Goal: Transaction & Acquisition: Purchase product/service

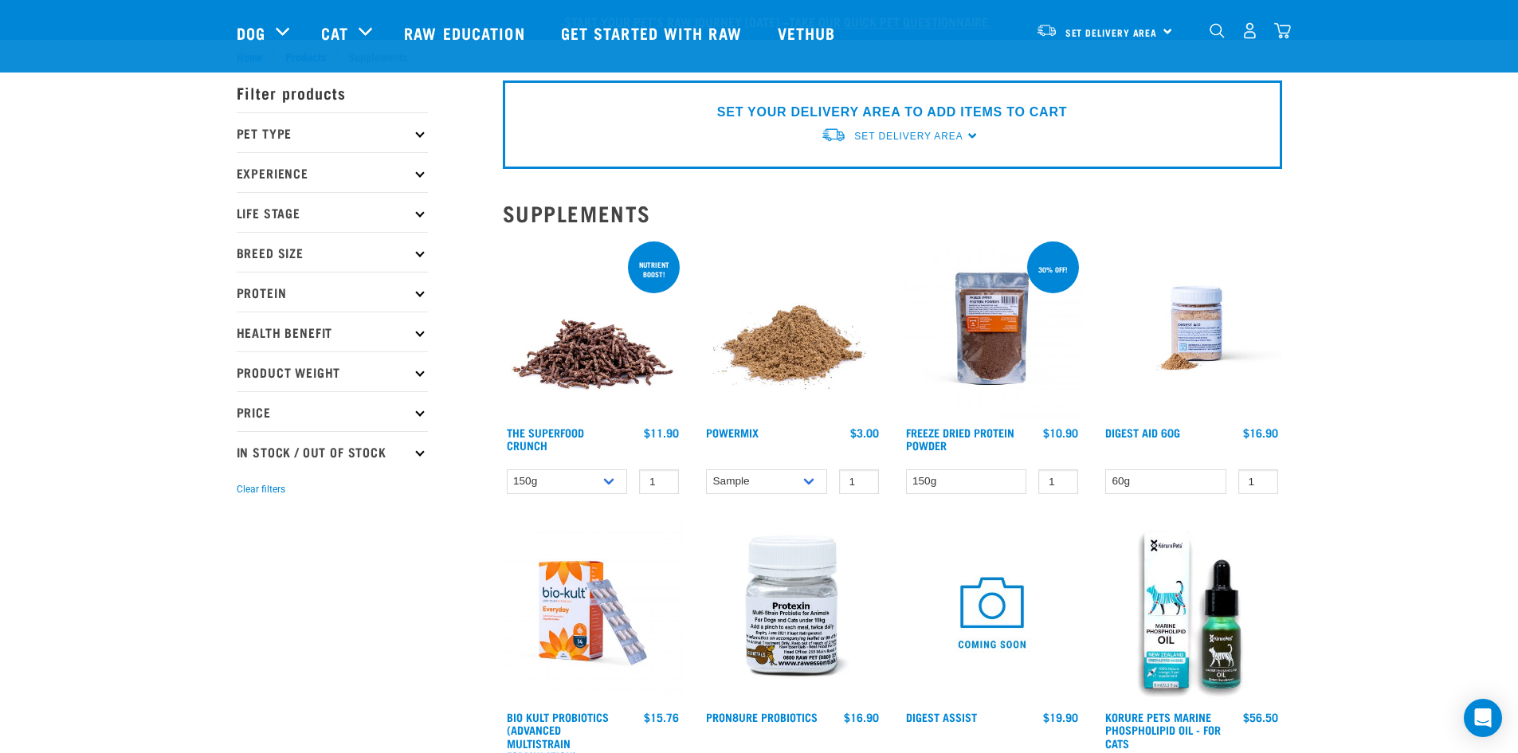
scroll to position [398, 0]
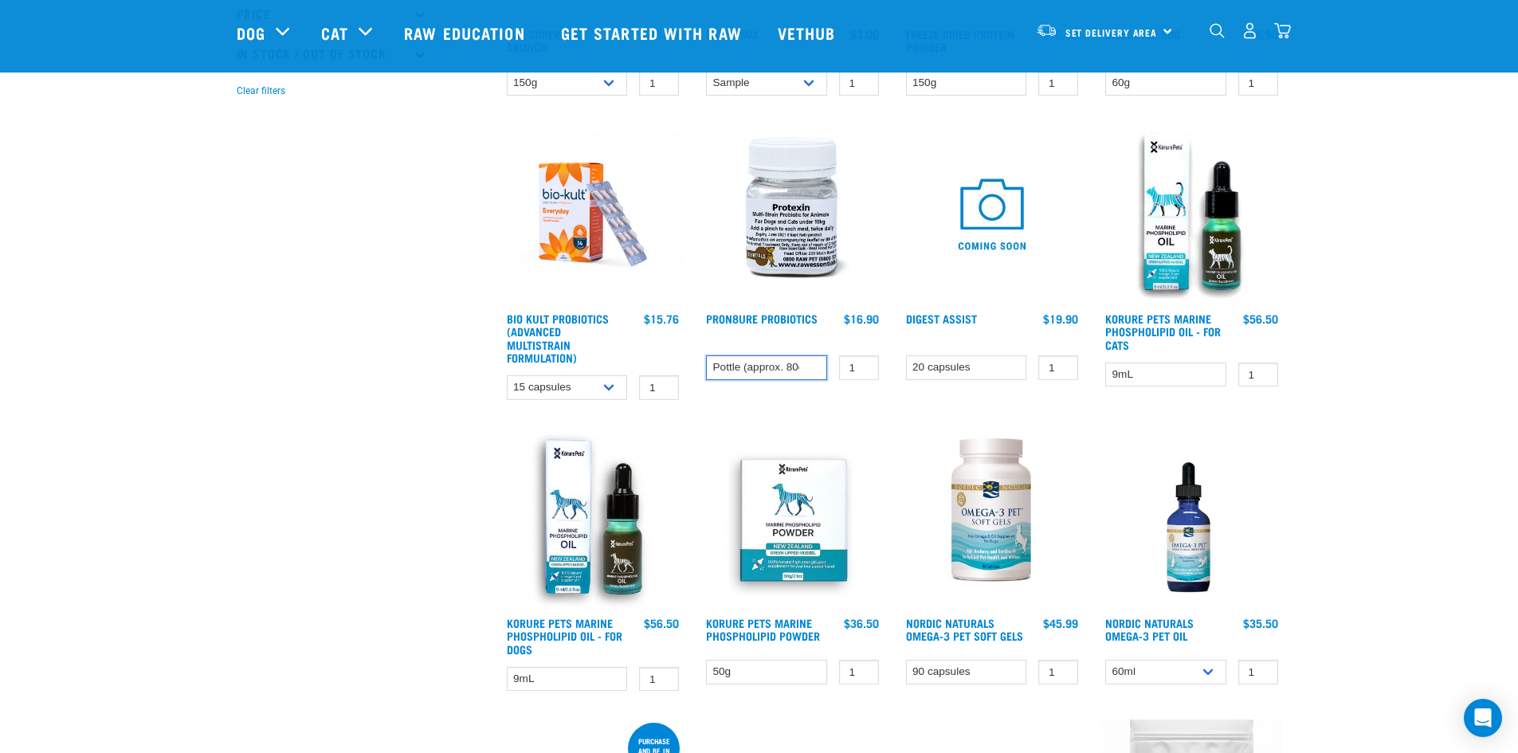
click at [792, 363] on select "Pottle (approx. 80g)" at bounding box center [766, 367] width 121 height 25
click at [953, 321] on link "Digest Assist" at bounding box center [941, 319] width 71 height 6
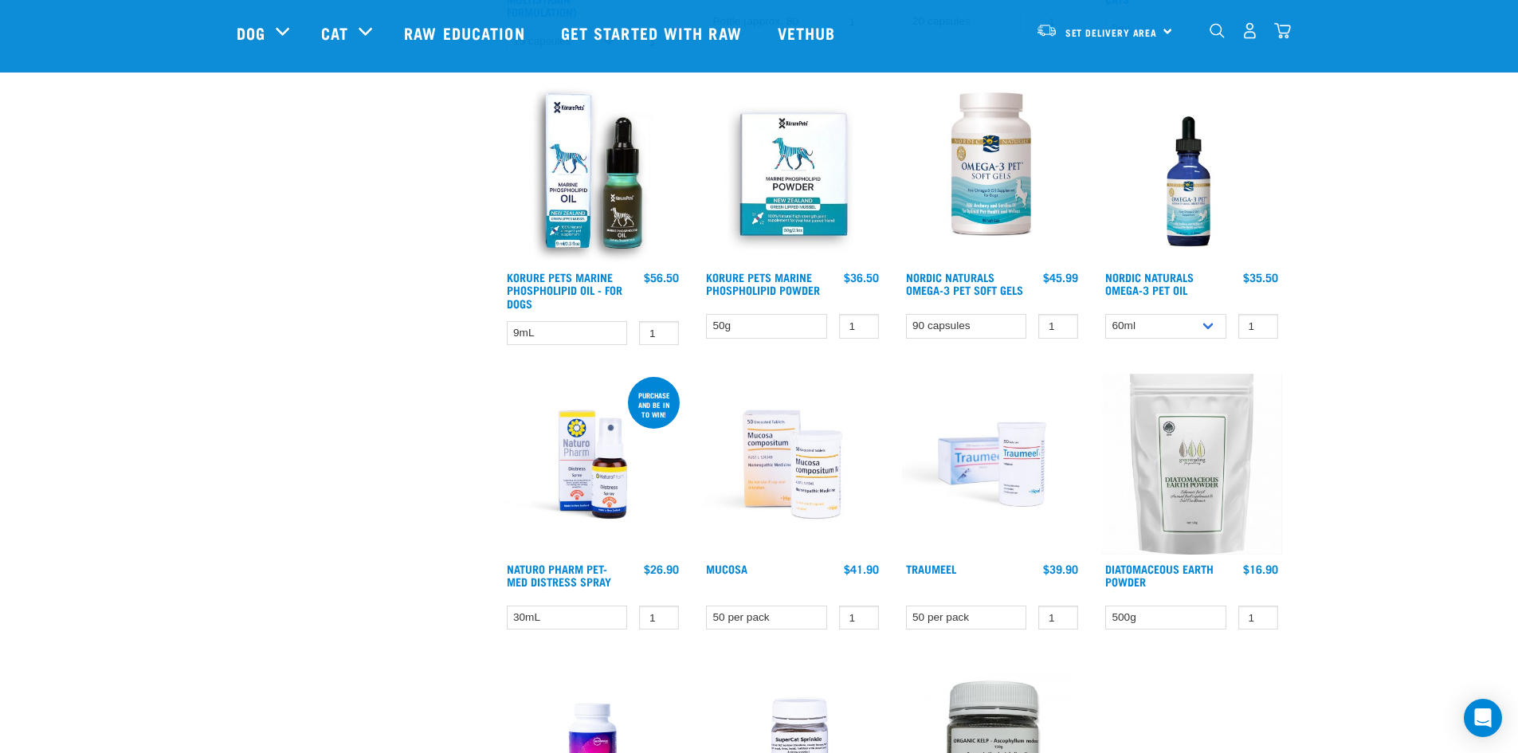
scroll to position [746, 0]
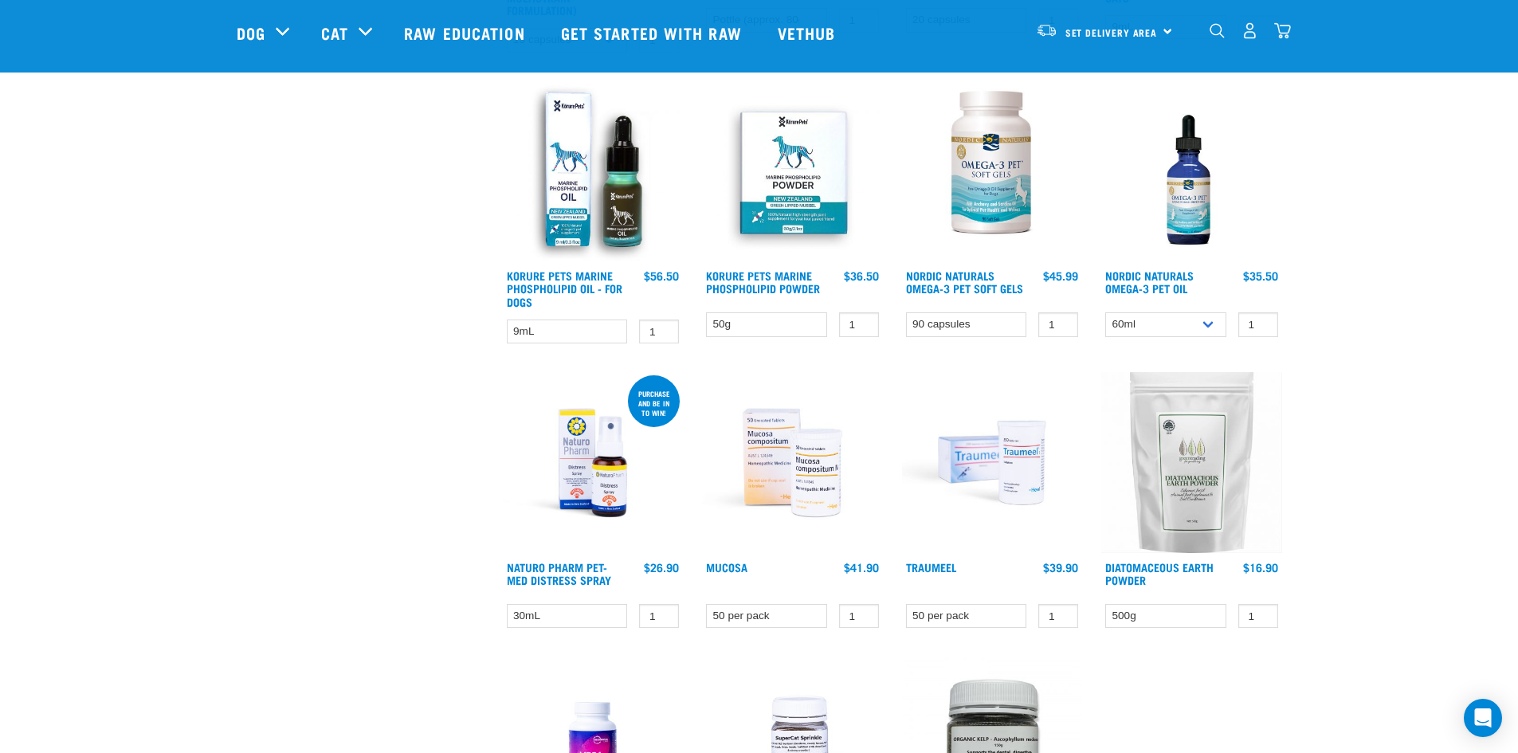
click at [1043, 505] on img at bounding box center [992, 462] width 181 height 181
click at [1023, 489] on img at bounding box center [992, 462] width 181 height 181
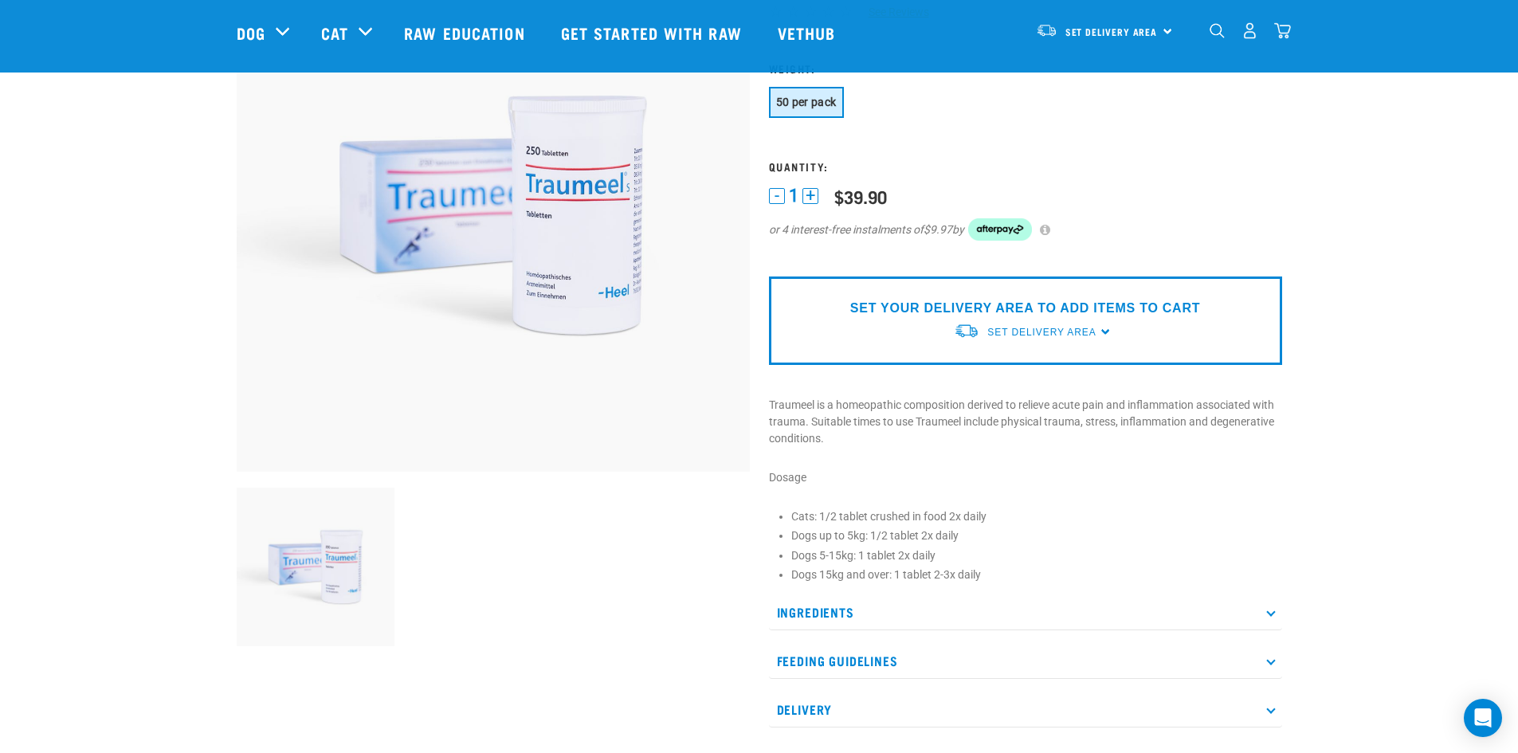
scroll to position [159, 0]
click at [998, 600] on p "Ingredients" at bounding box center [1025, 611] width 513 height 36
click at [1108, 622] on p "Ingredients" at bounding box center [1025, 611] width 513 height 36
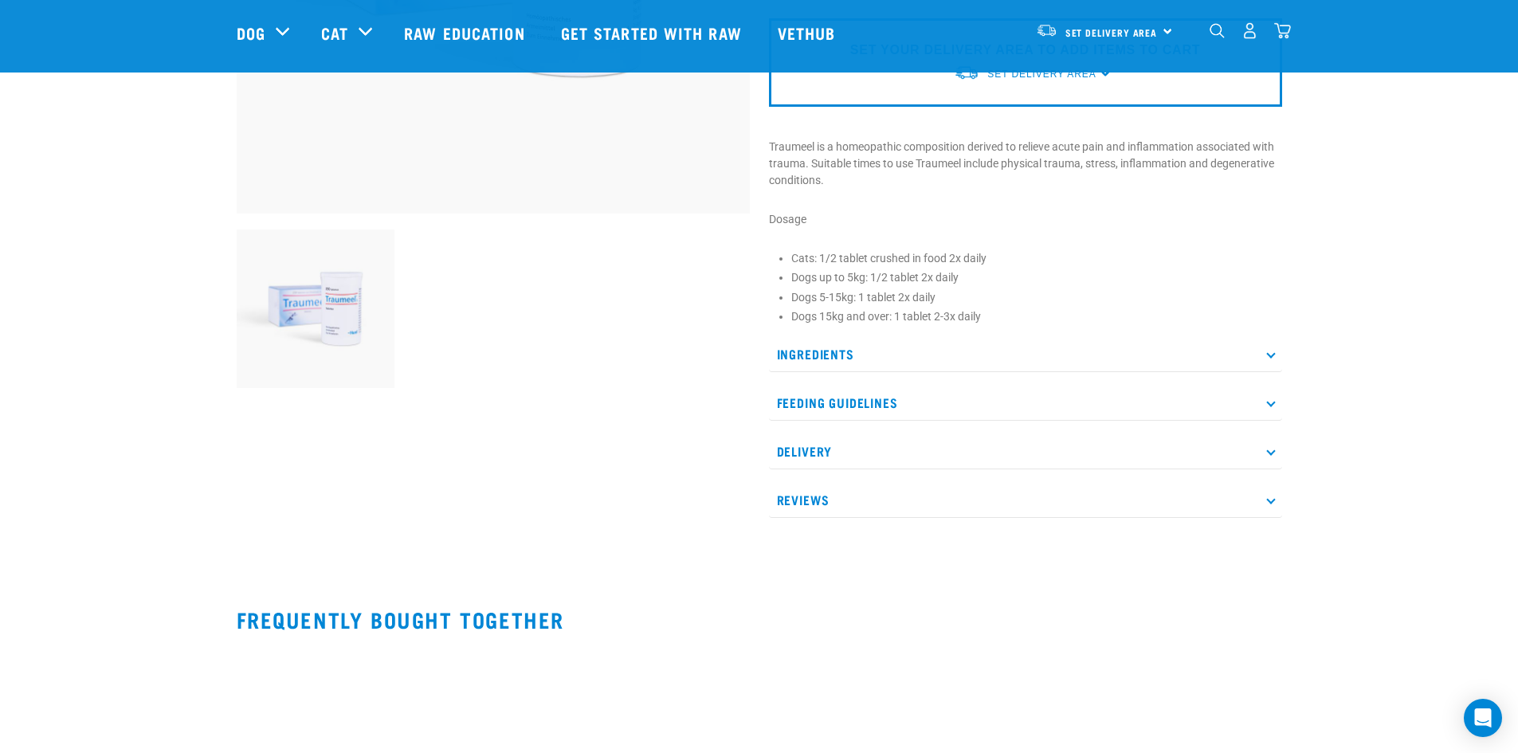
scroll to position [478, 0]
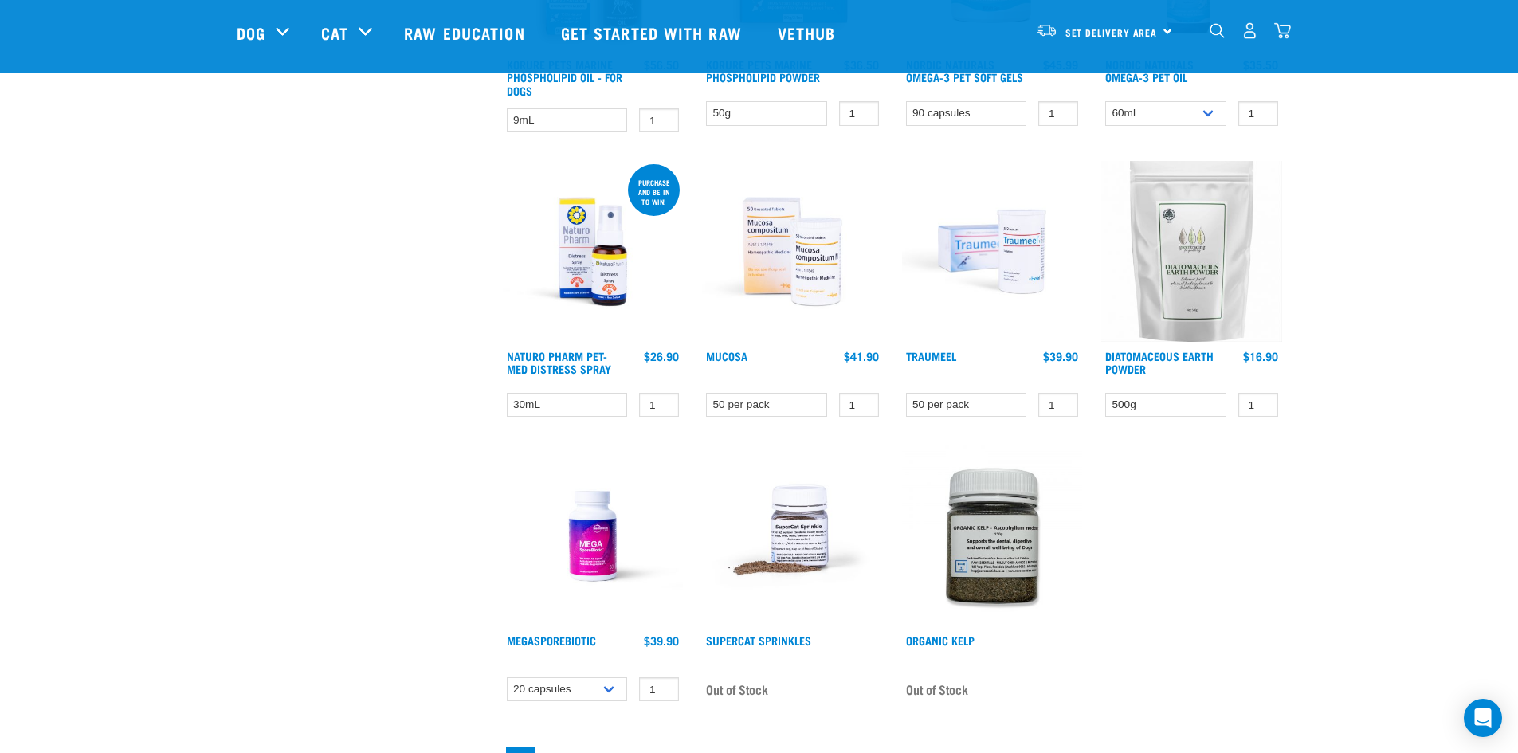
scroll to position [985, 0]
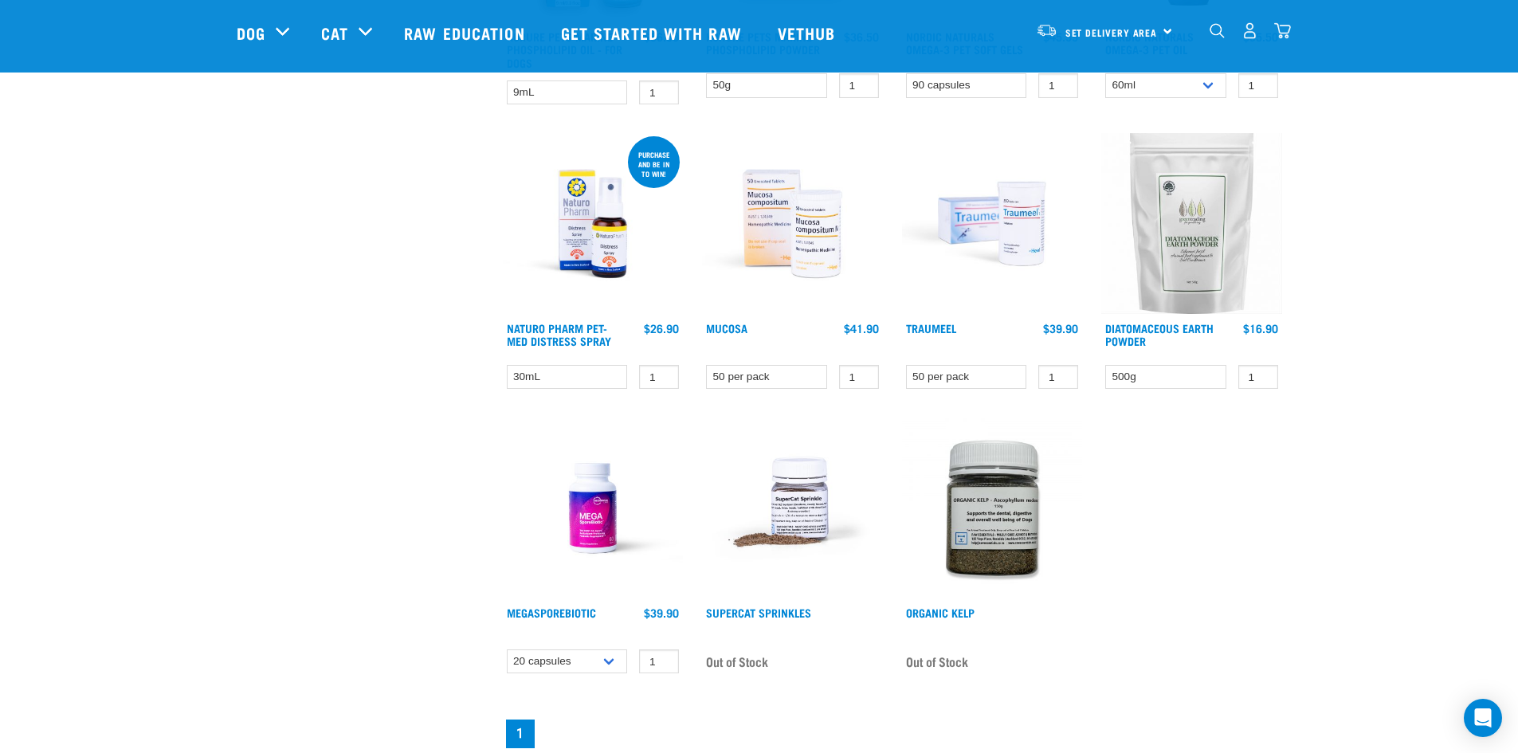
click at [588, 520] on img at bounding box center [593, 508] width 181 height 181
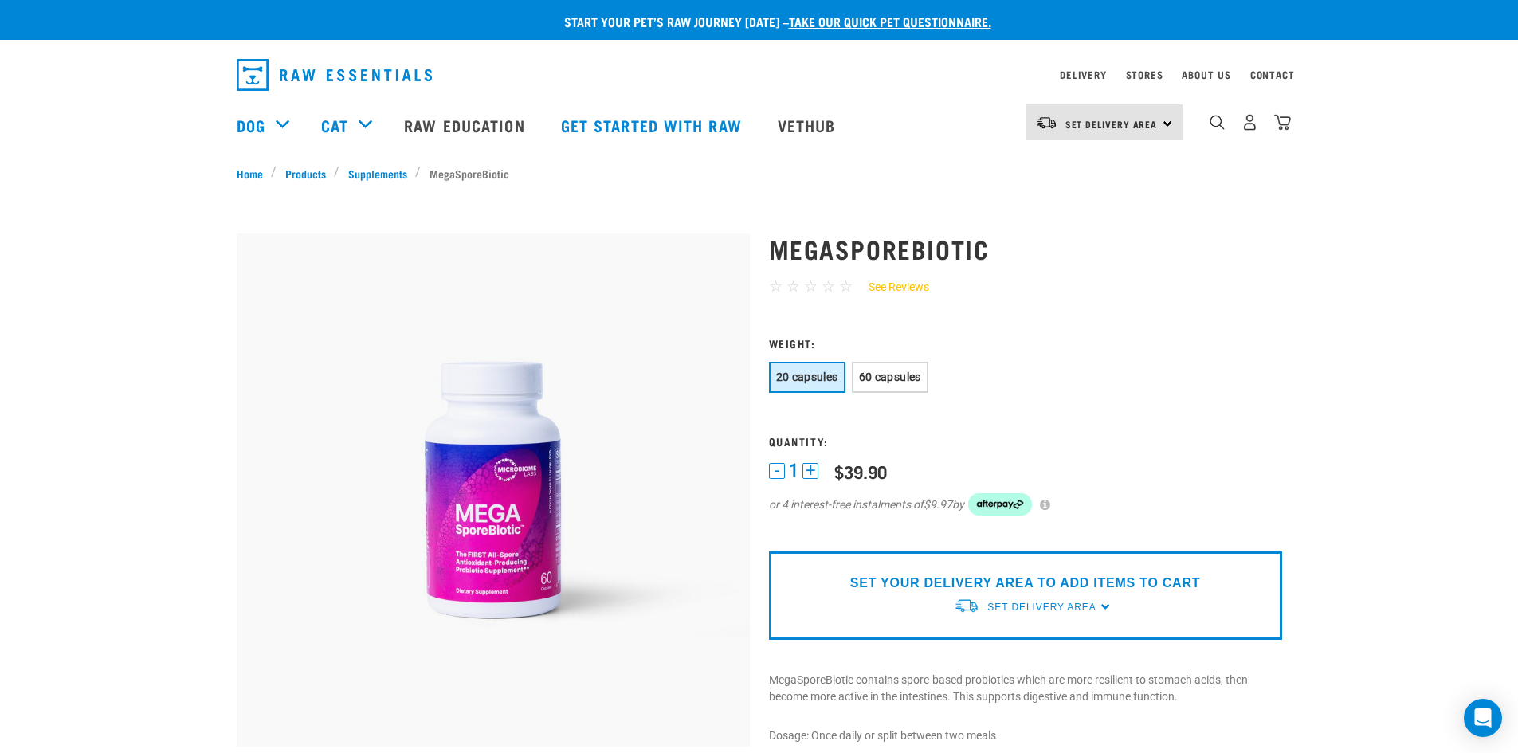
scroll to position [80, 0]
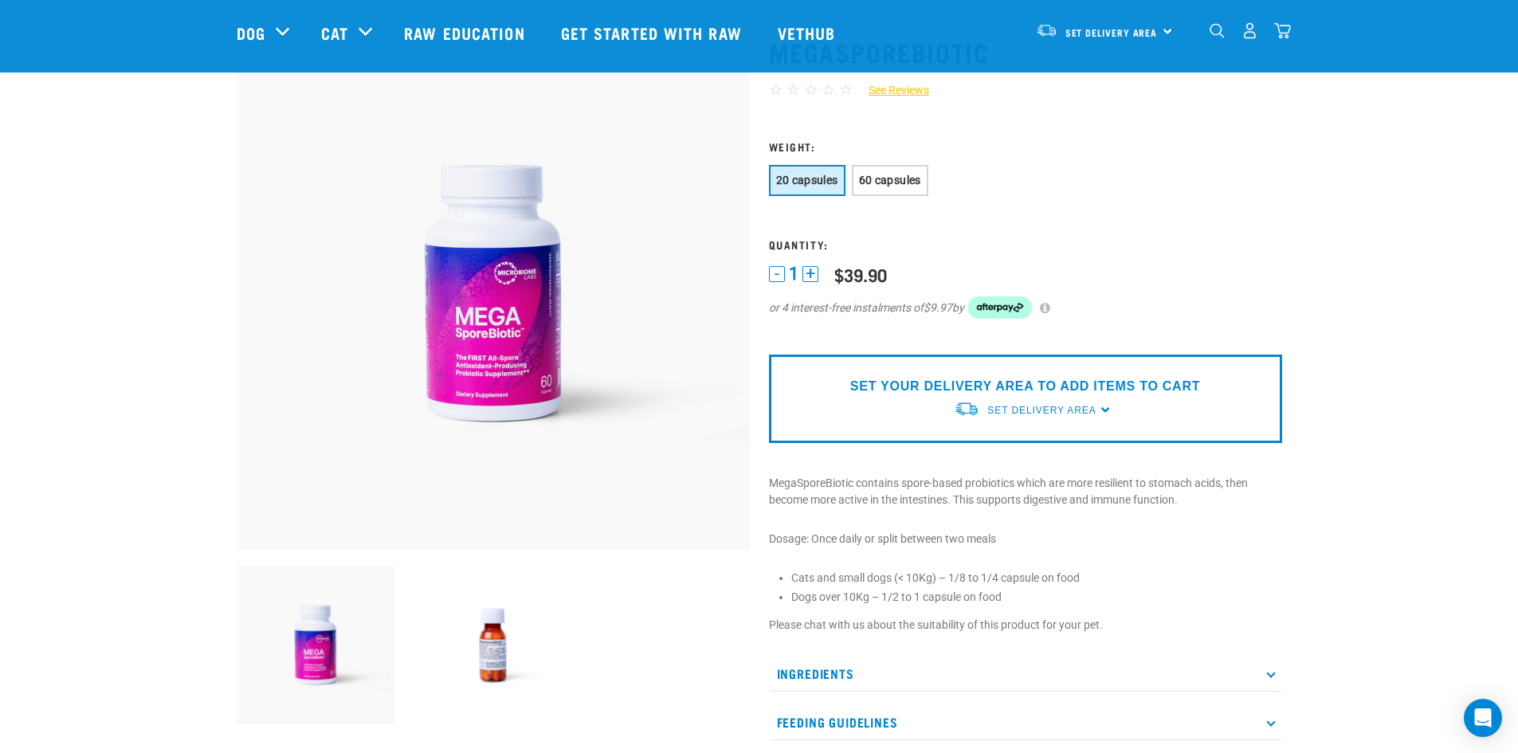
click at [496, 678] on img at bounding box center [493, 645] width 159 height 159
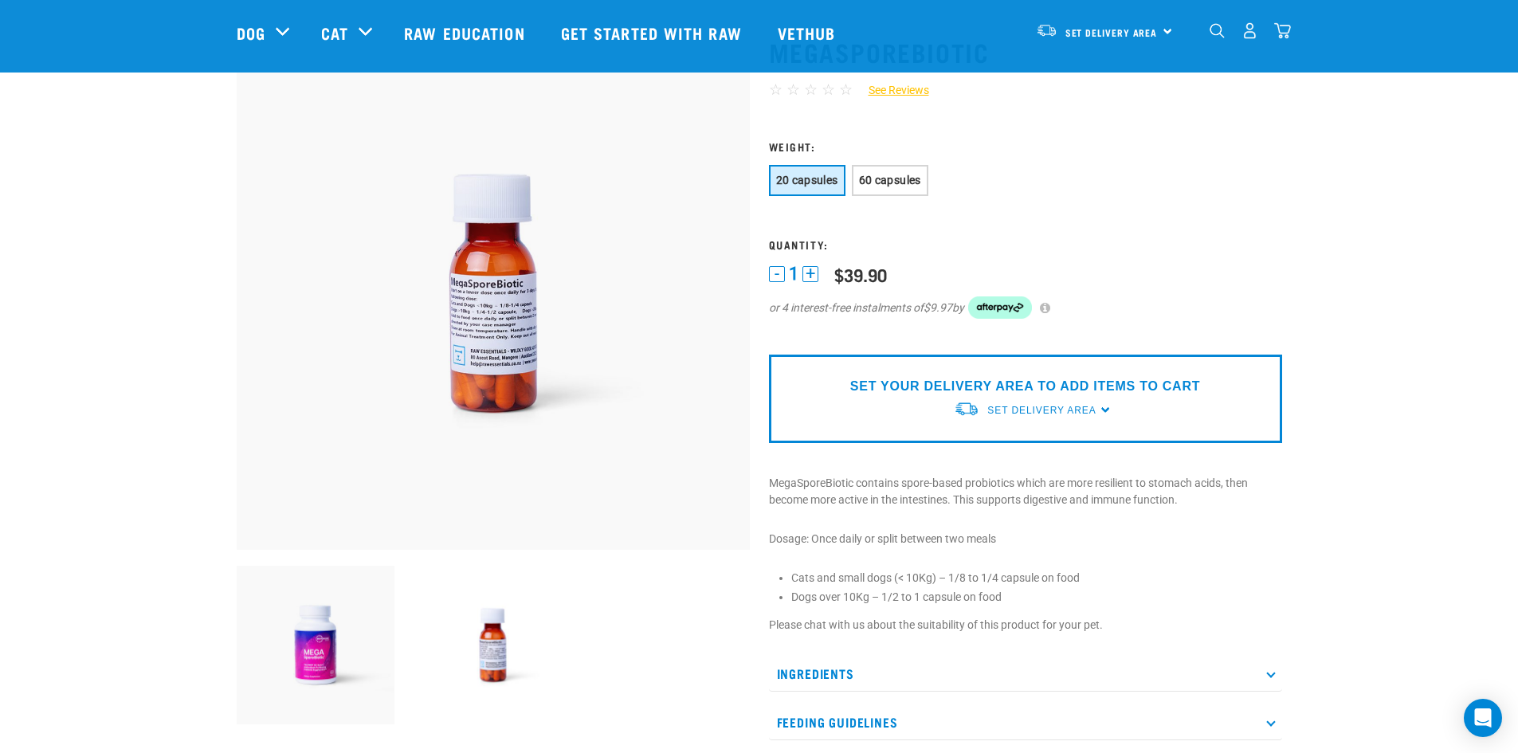
click at [343, 675] on img at bounding box center [316, 645] width 159 height 159
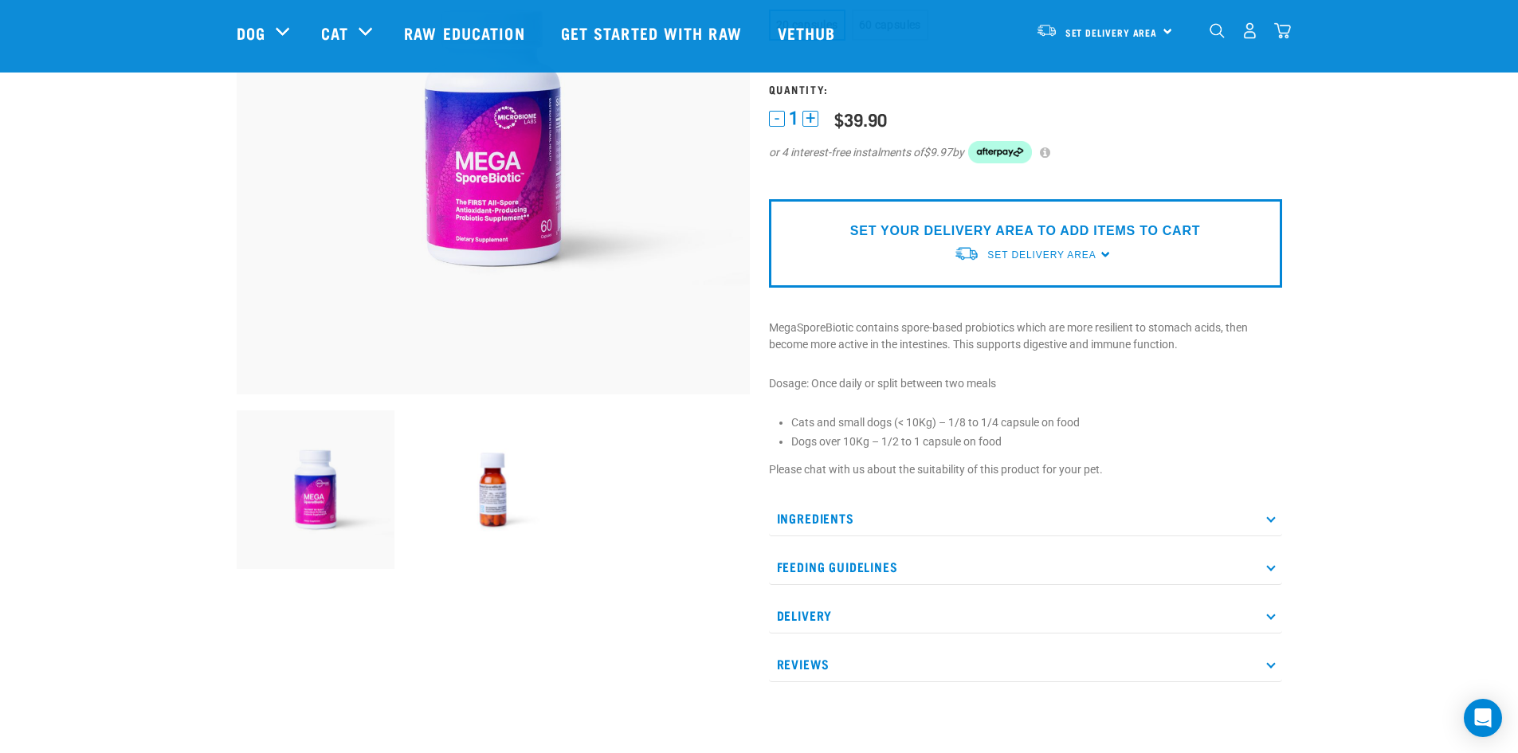
scroll to position [239, 0]
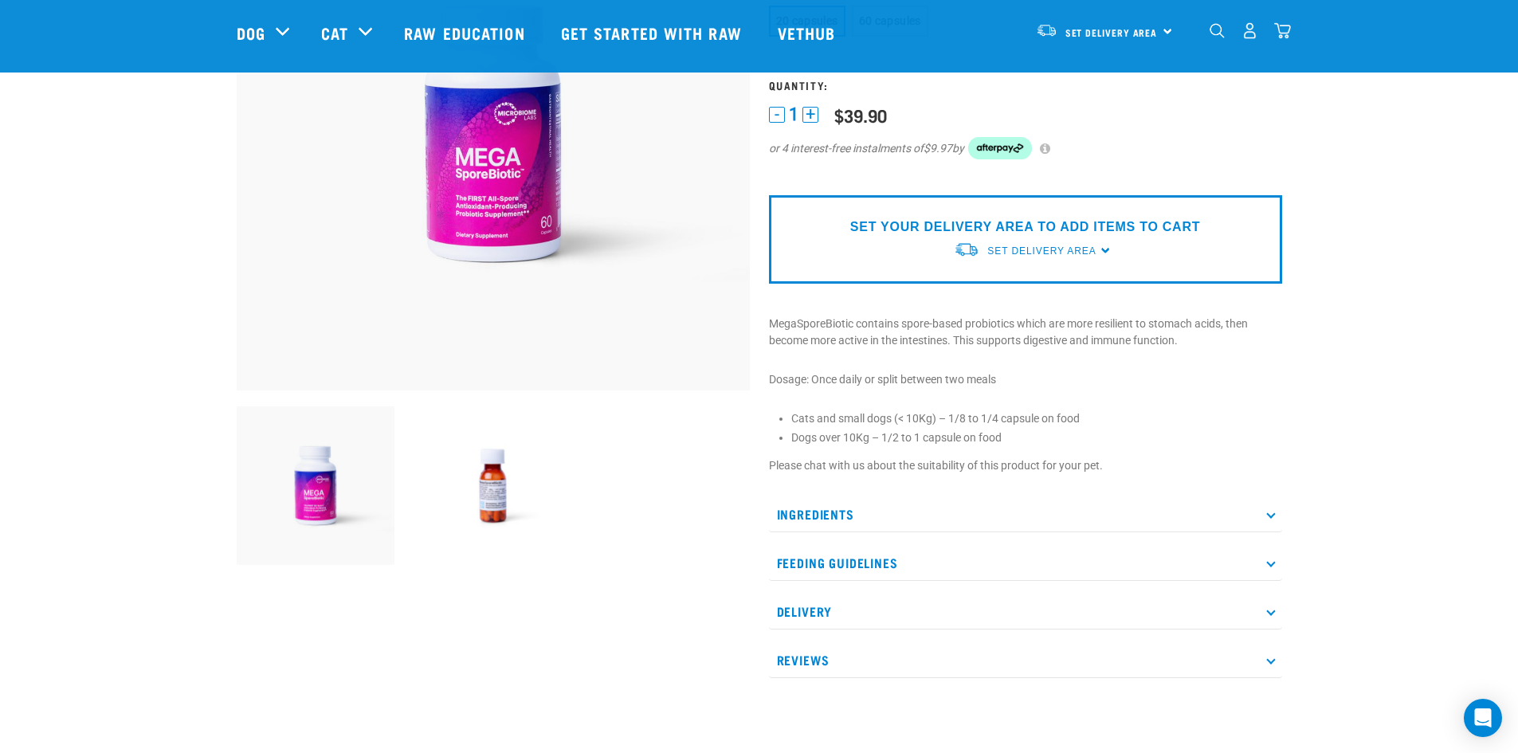
click at [1069, 515] on p "Ingredients" at bounding box center [1025, 514] width 513 height 36
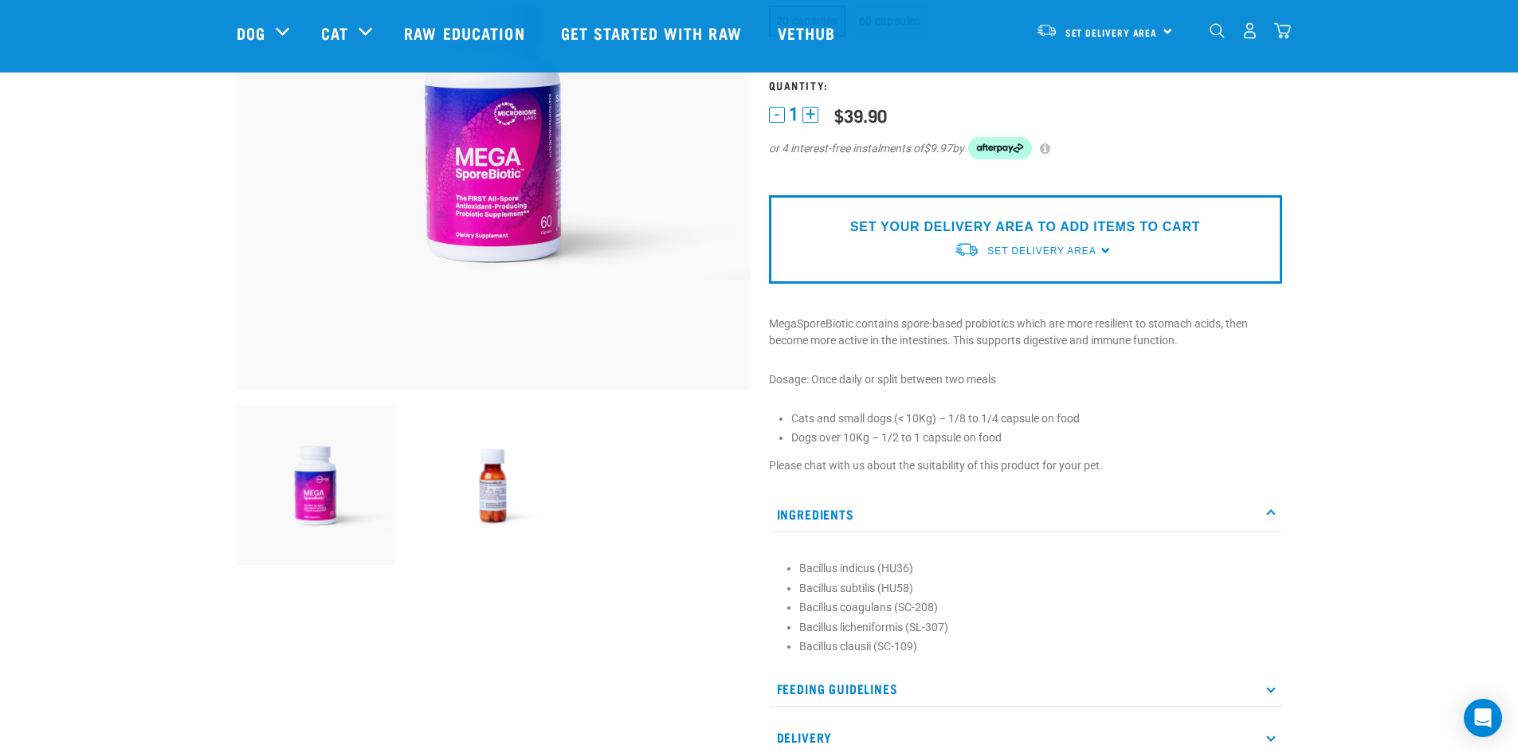
click at [1069, 515] on p "Ingredients" at bounding box center [1025, 514] width 513 height 36
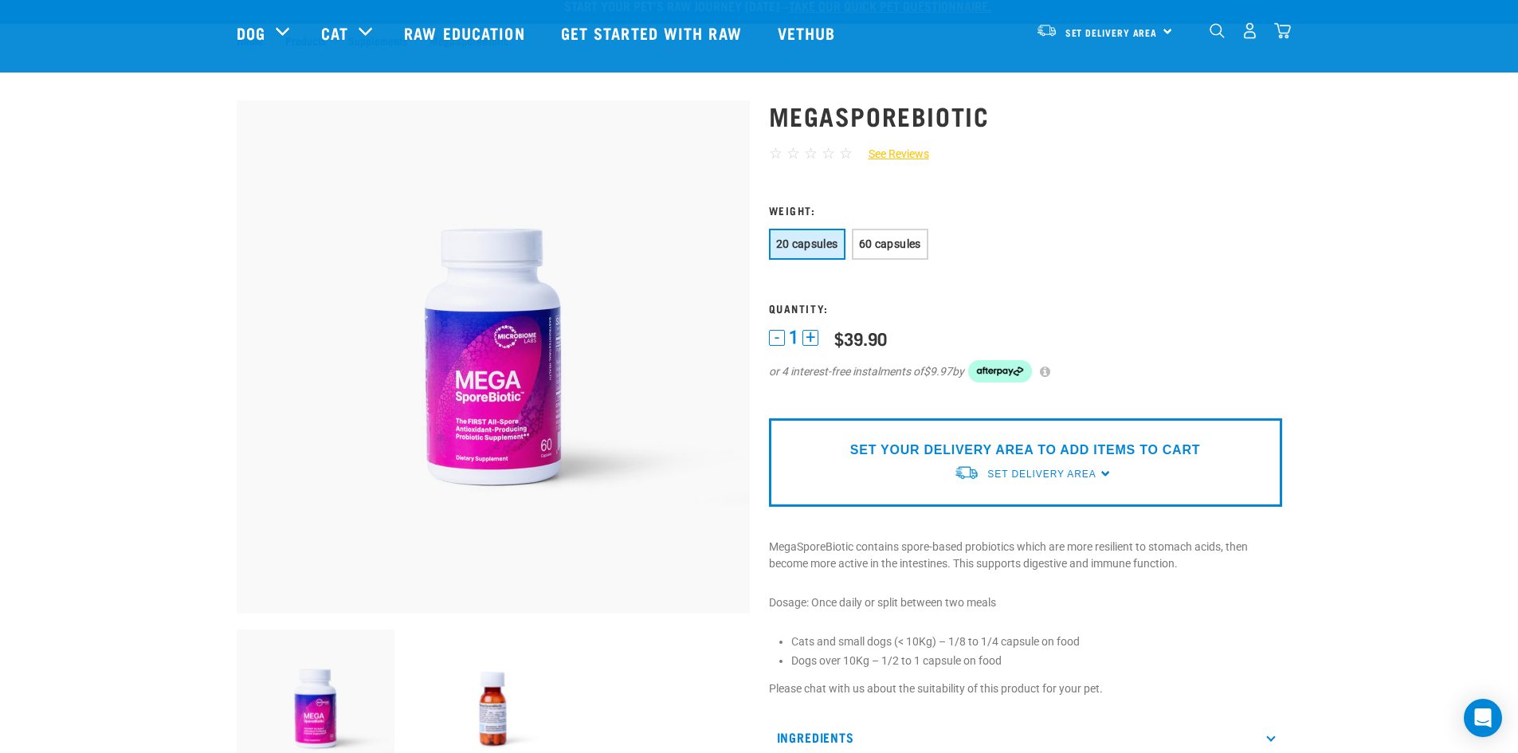
scroll to position [0, 0]
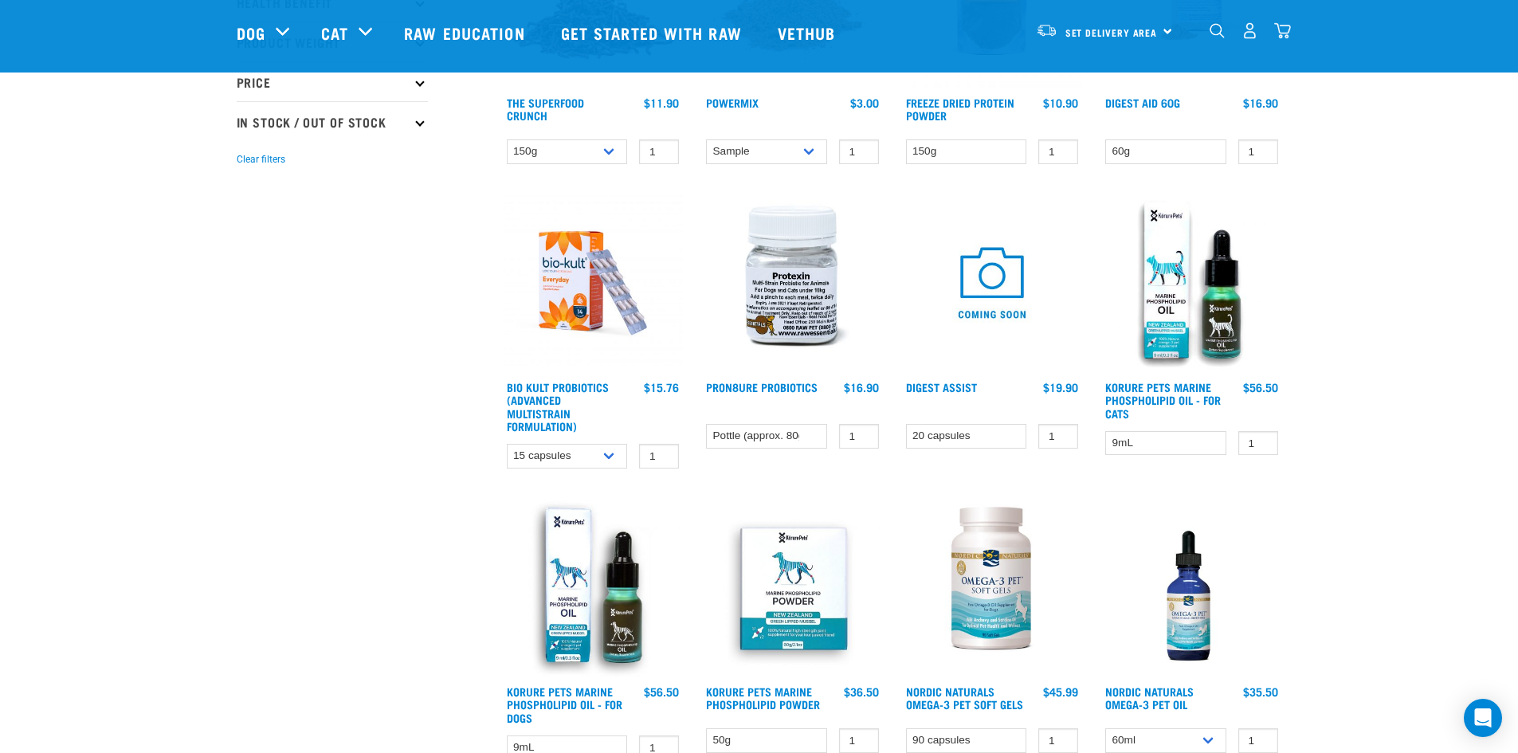
scroll to position [305, 0]
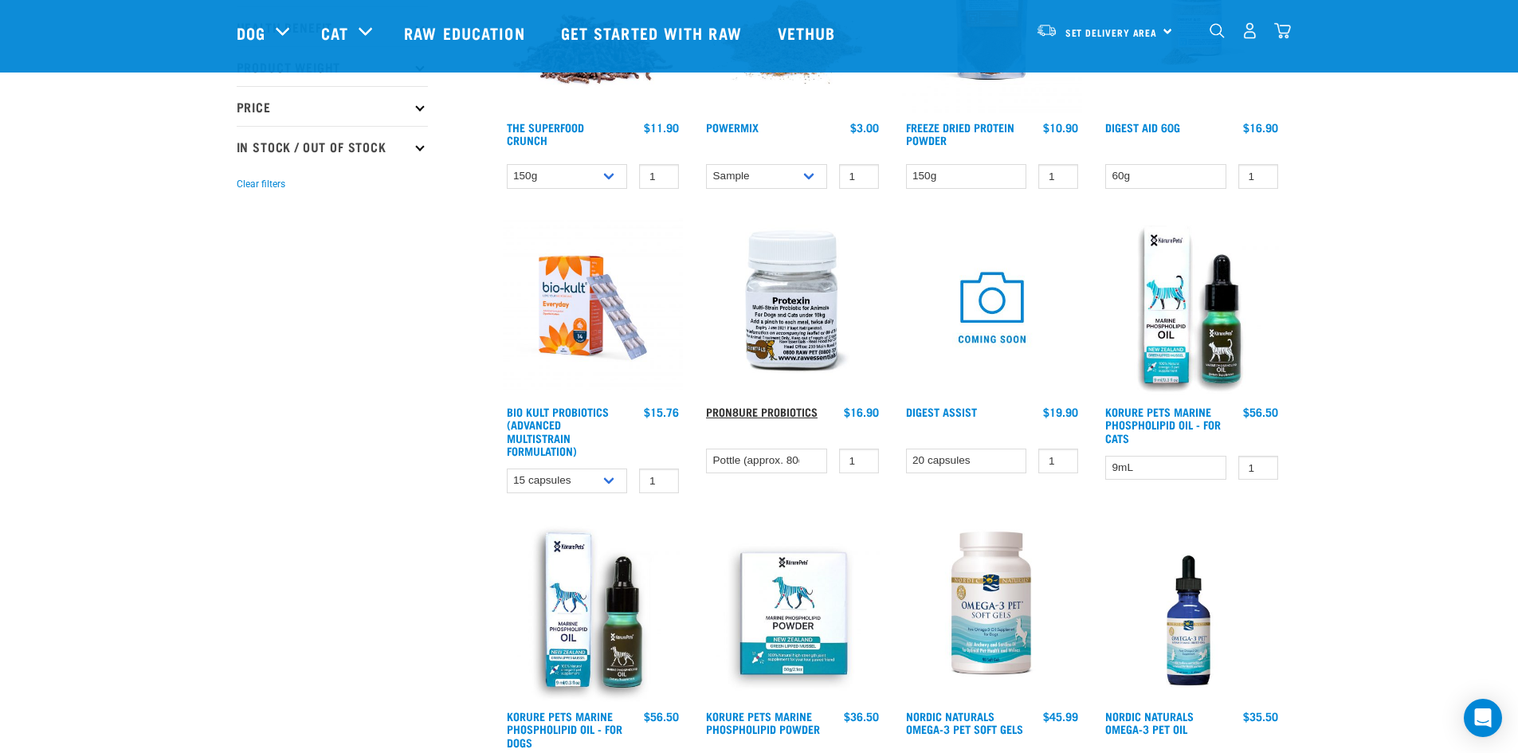
click at [800, 410] on link "ProN8ure Probiotics" at bounding box center [762, 412] width 112 height 6
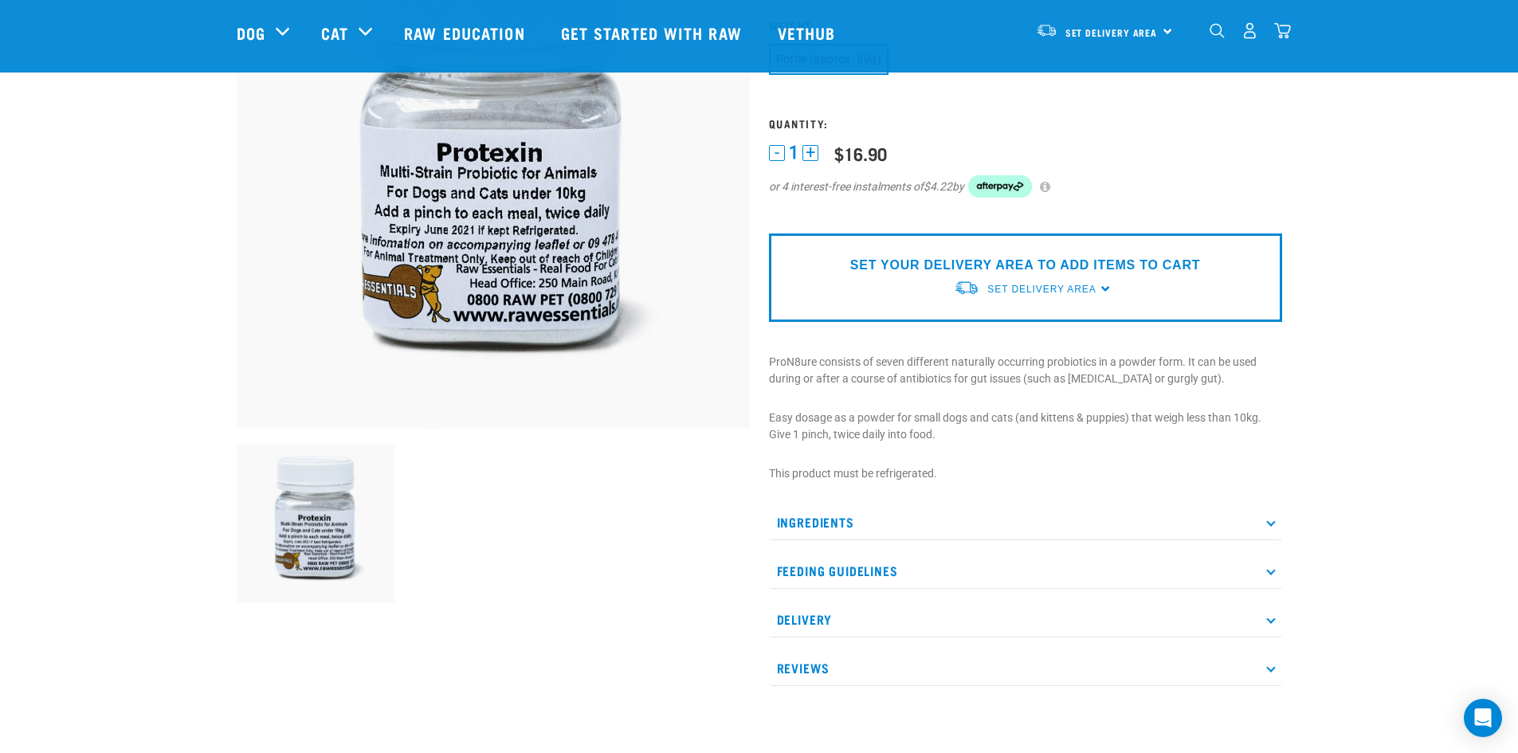
scroll to position [239, 0]
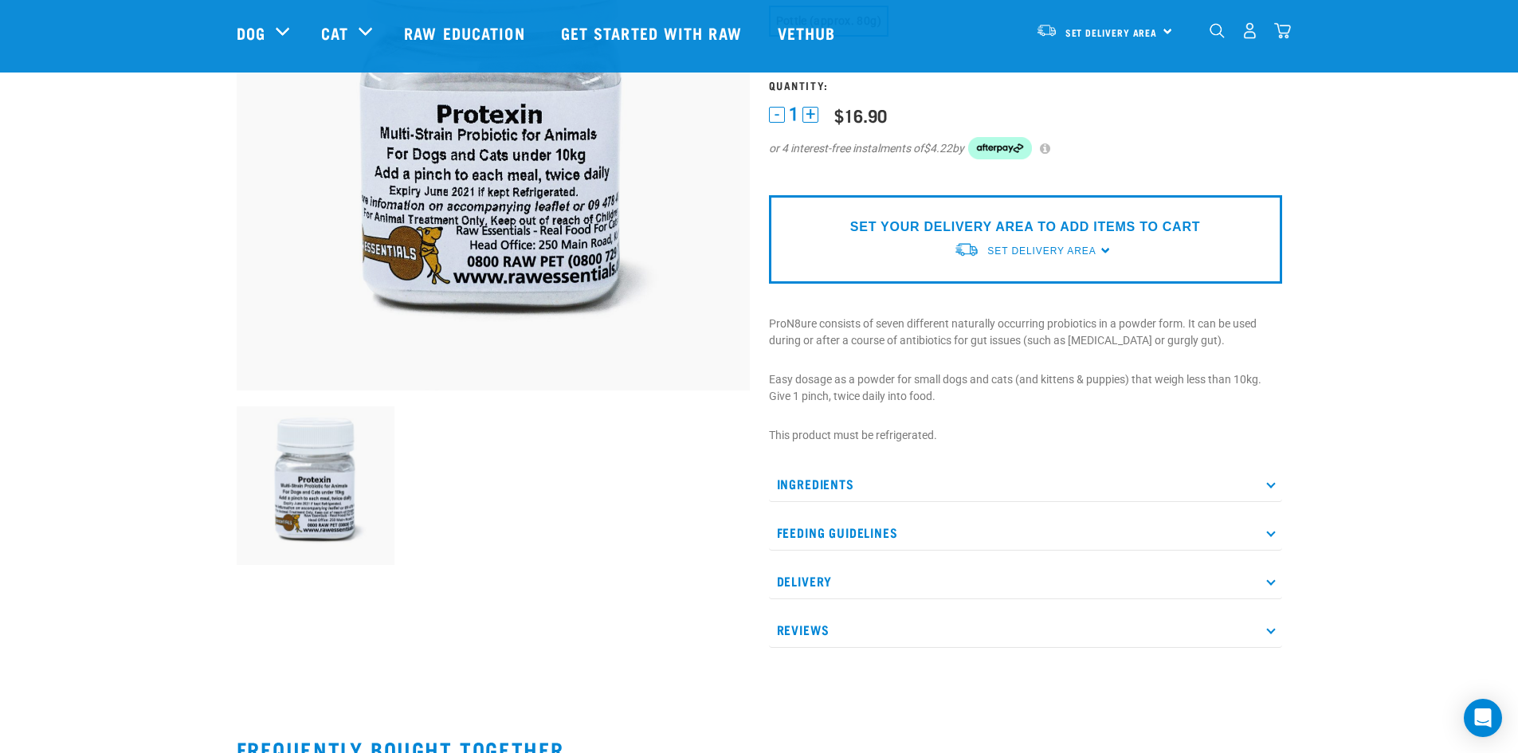
click at [853, 480] on p "Ingredients" at bounding box center [1025, 484] width 513 height 36
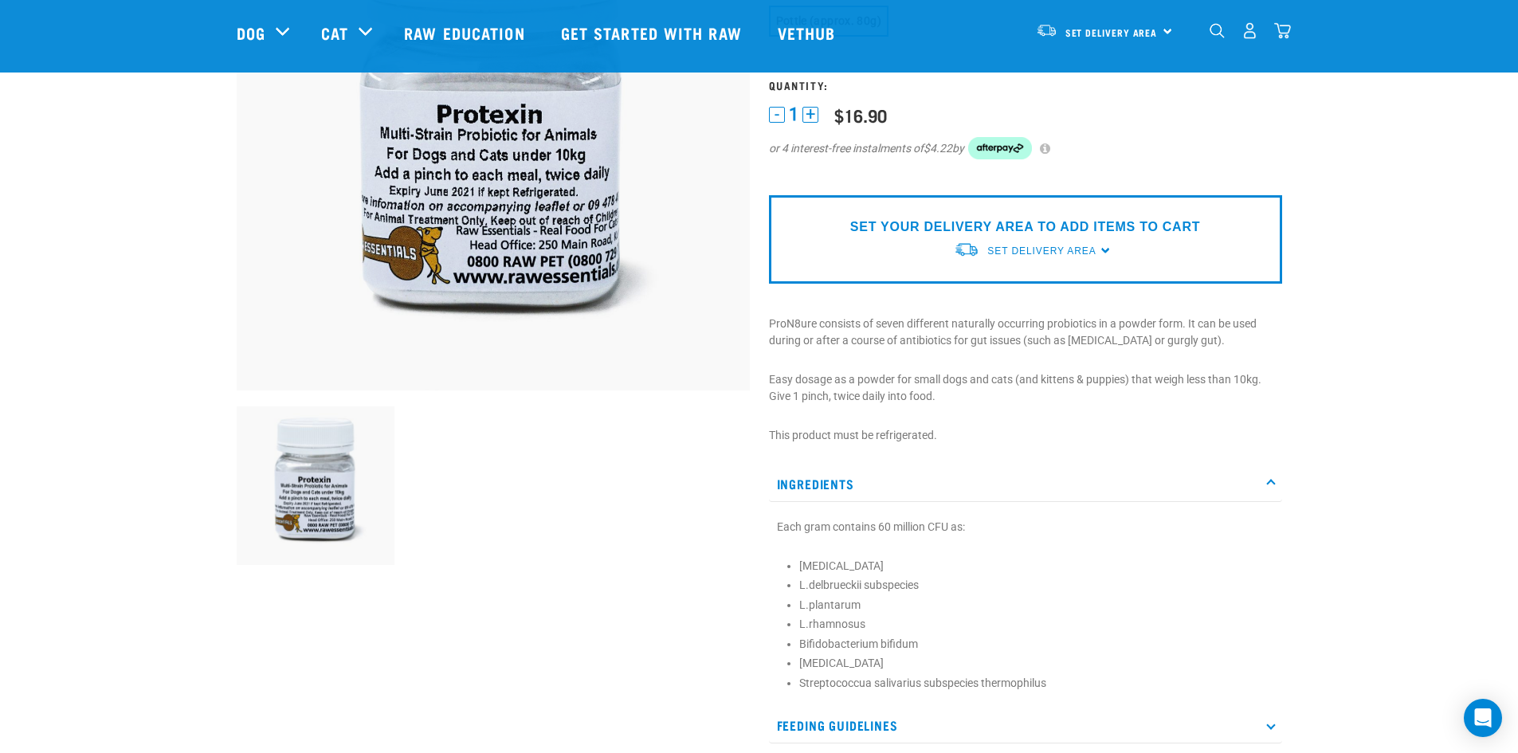
click at [853, 480] on p "Ingredients" at bounding box center [1025, 484] width 513 height 36
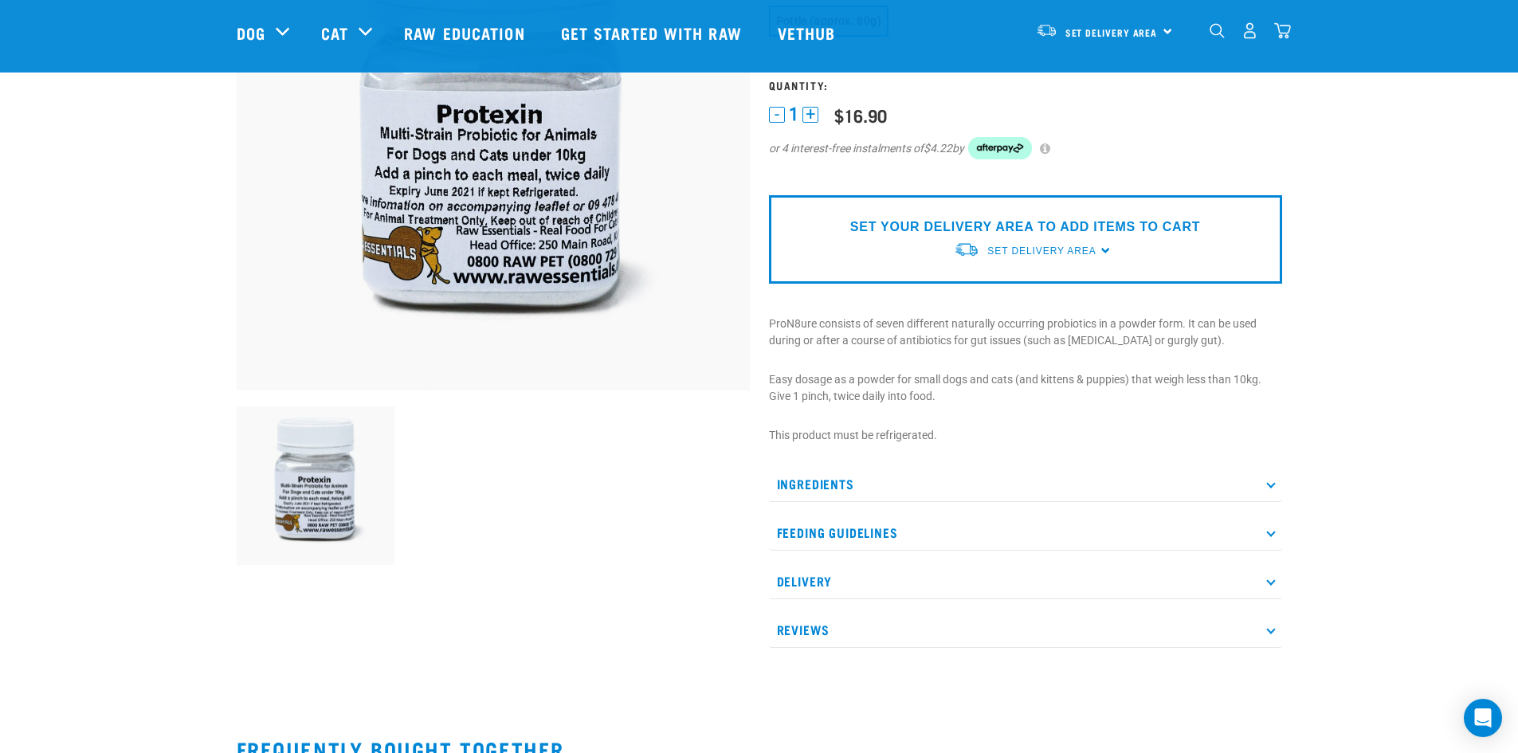
scroll to position [0, 0]
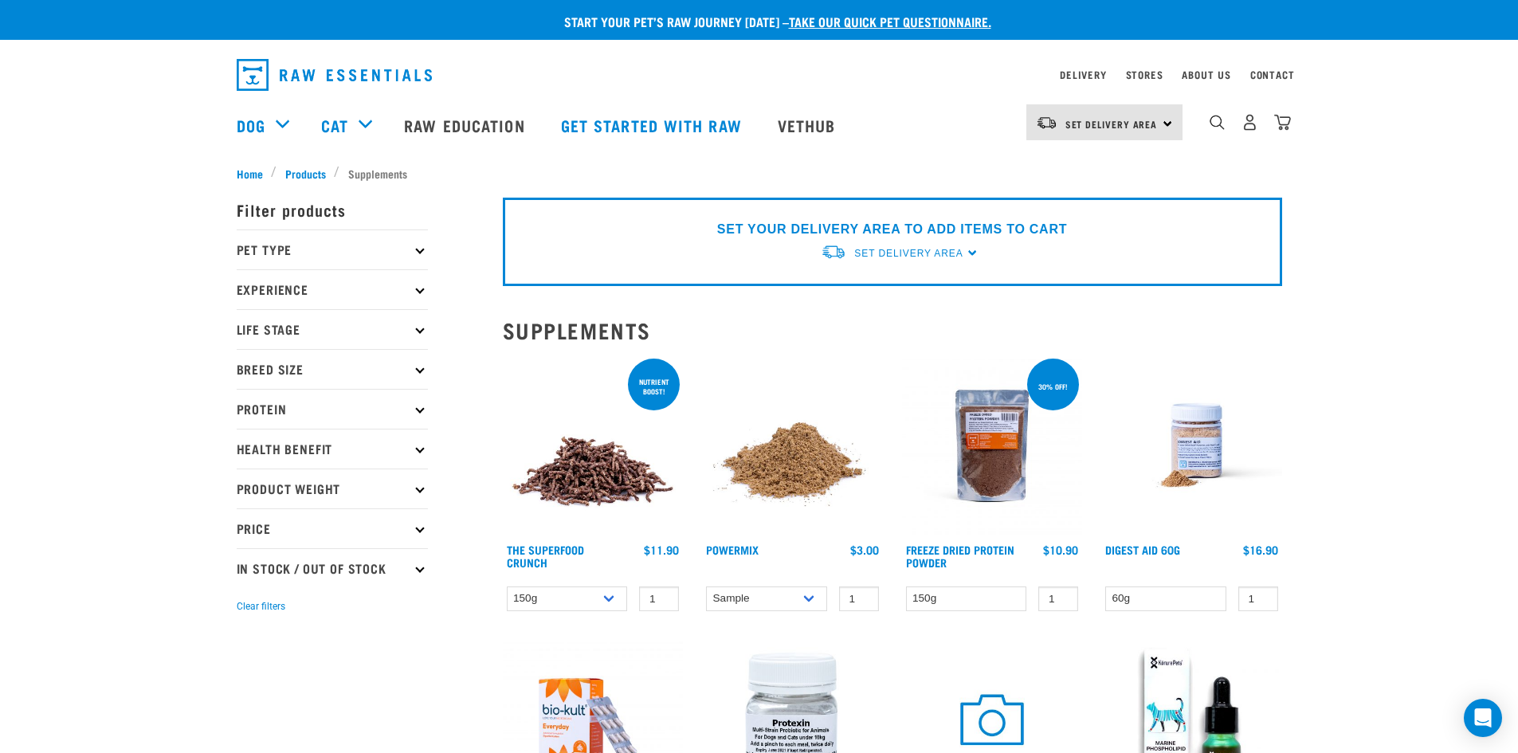
click at [1223, 493] on img at bounding box center [1191, 445] width 181 height 181
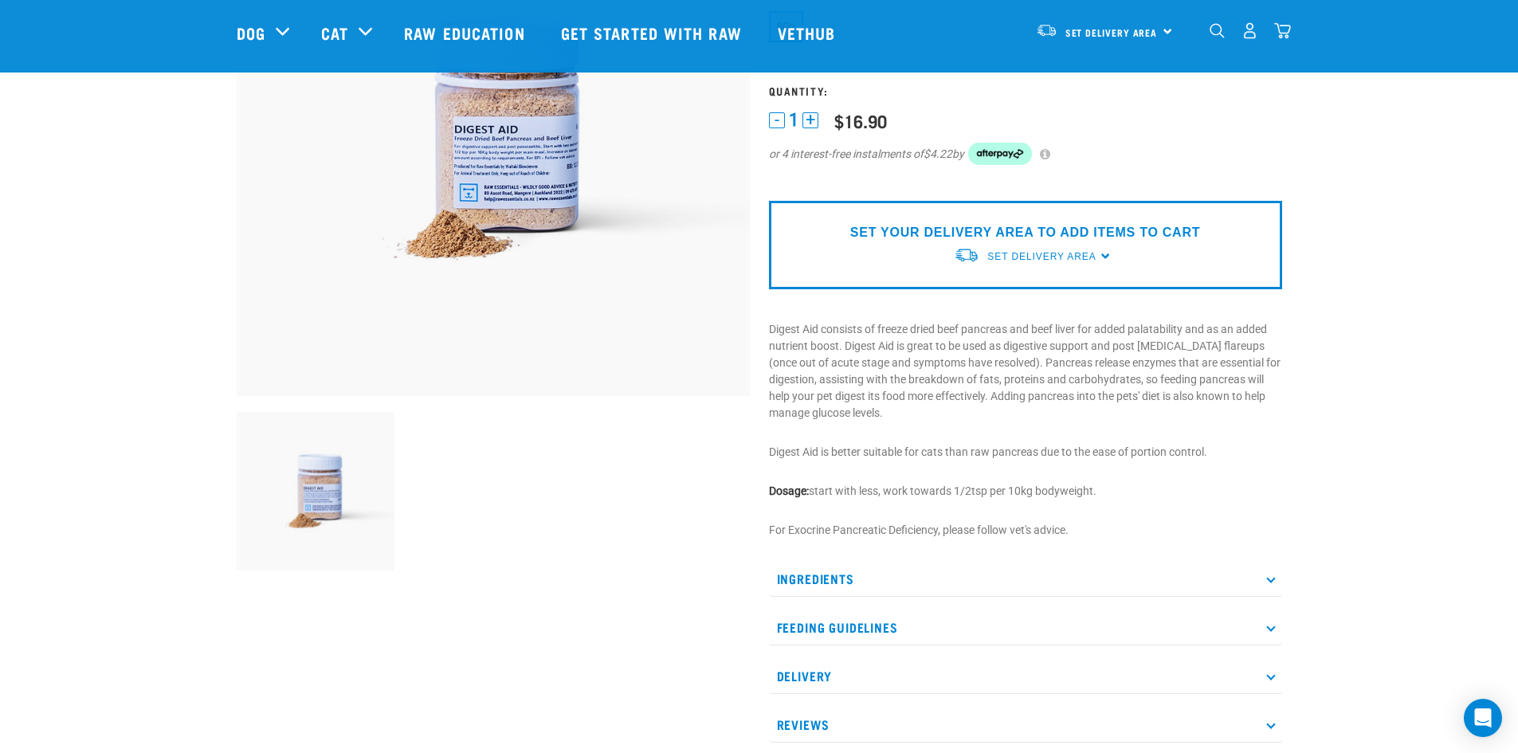
scroll to position [239, 0]
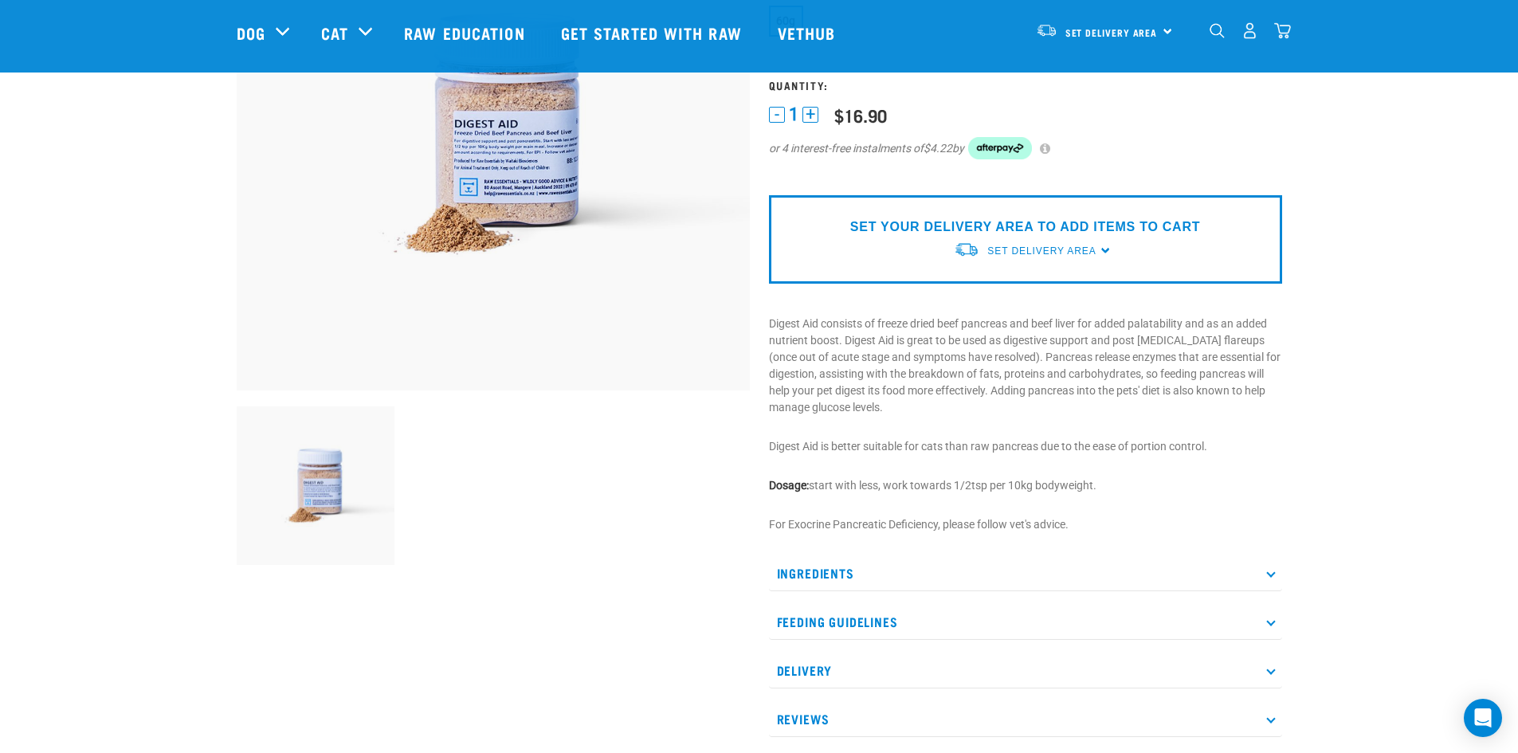
click at [987, 574] on p "Ingredients" at bounding box center [1025, 573] width 513 height 36
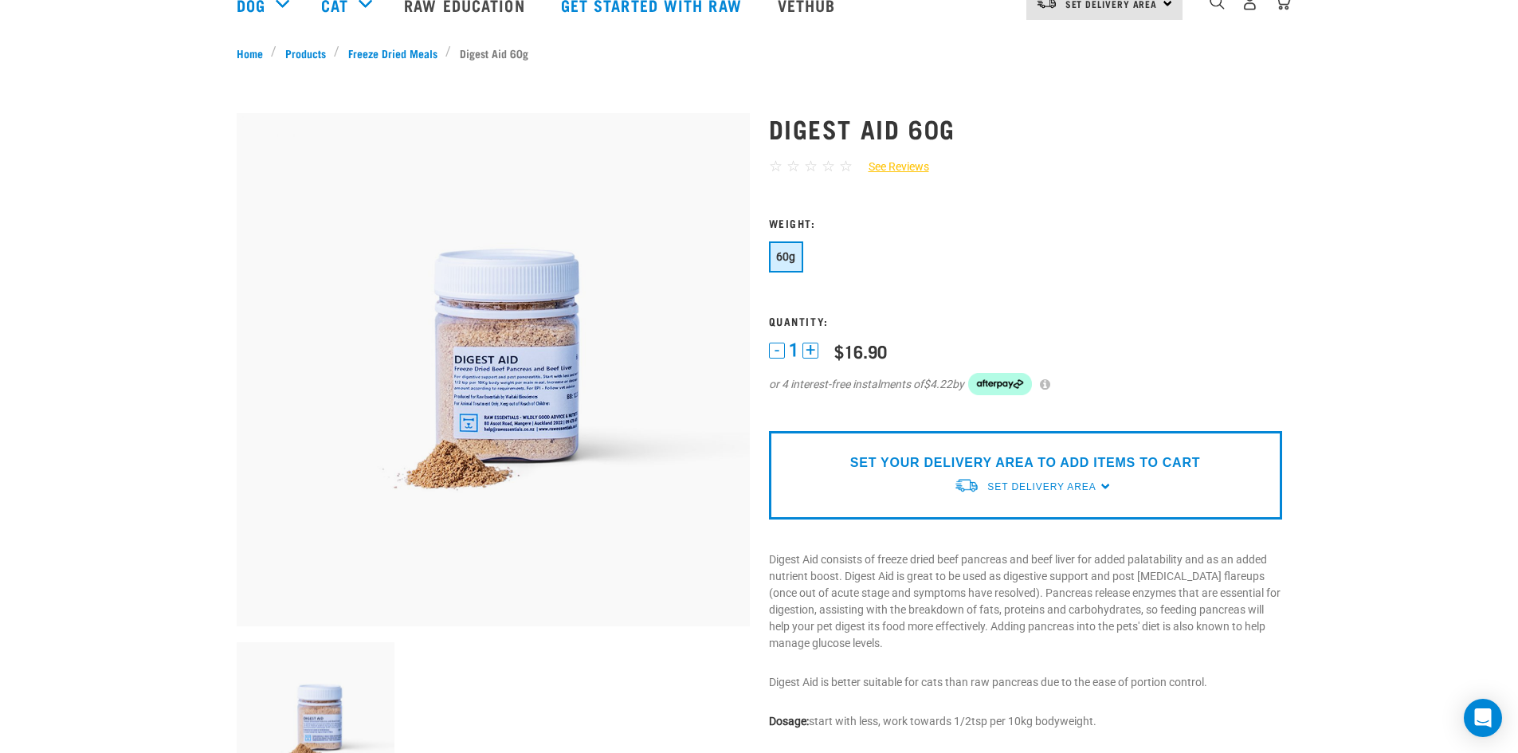
scroll to position [0, 0]
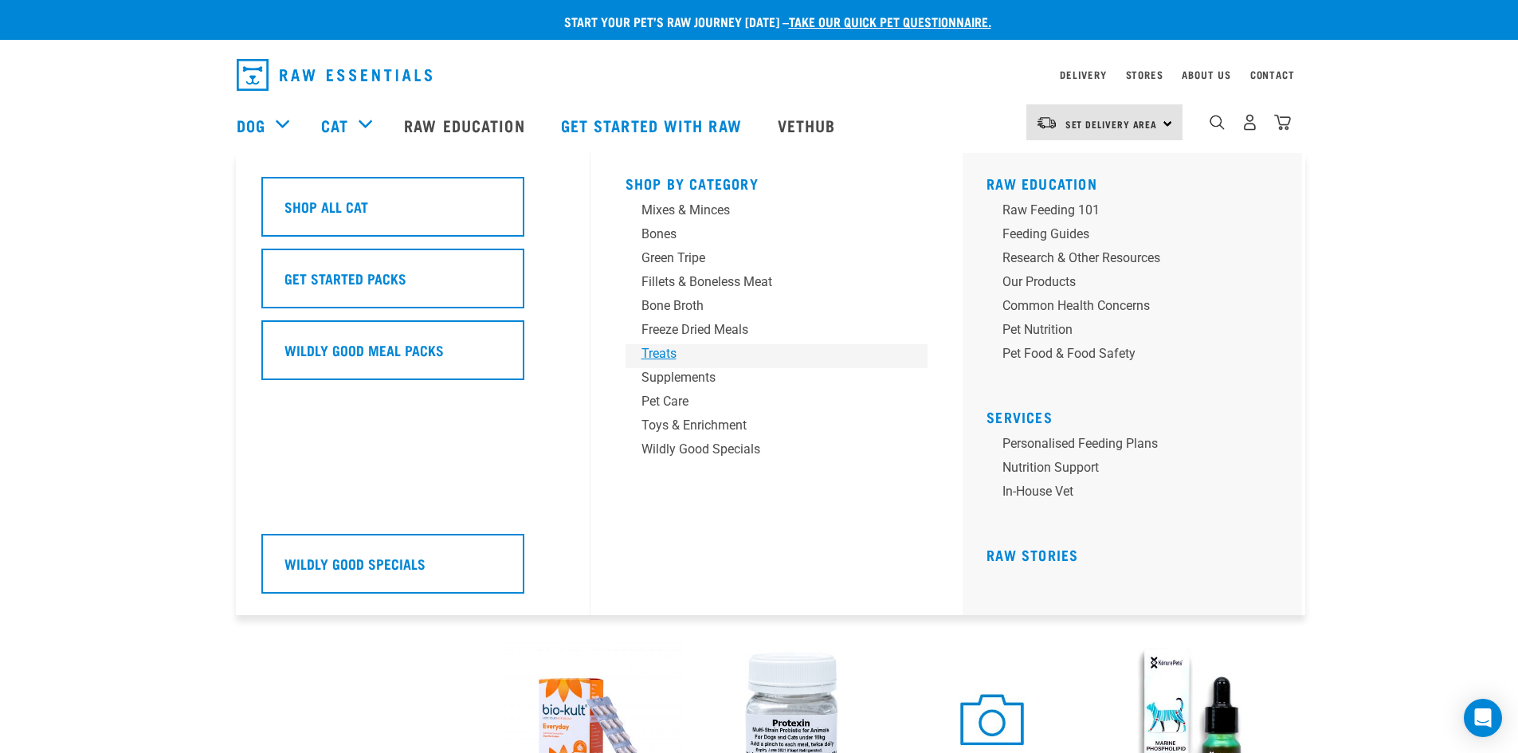
click at [671, 362] on div "Treats" at bounding box center [765, 353] width 249 height 19
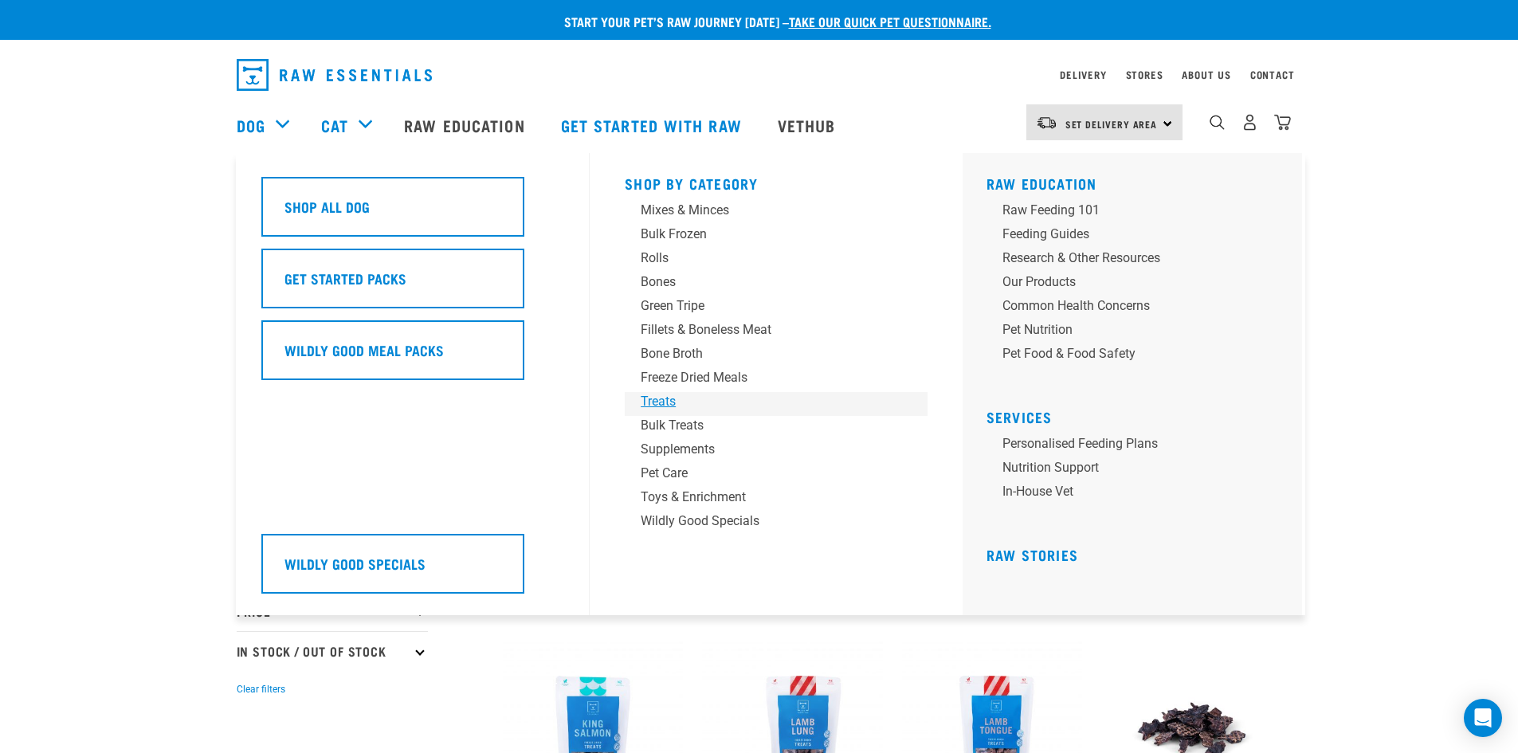
click at [702, 403] on div "Treats" at bounding box center [765, 401] width 249 height 19
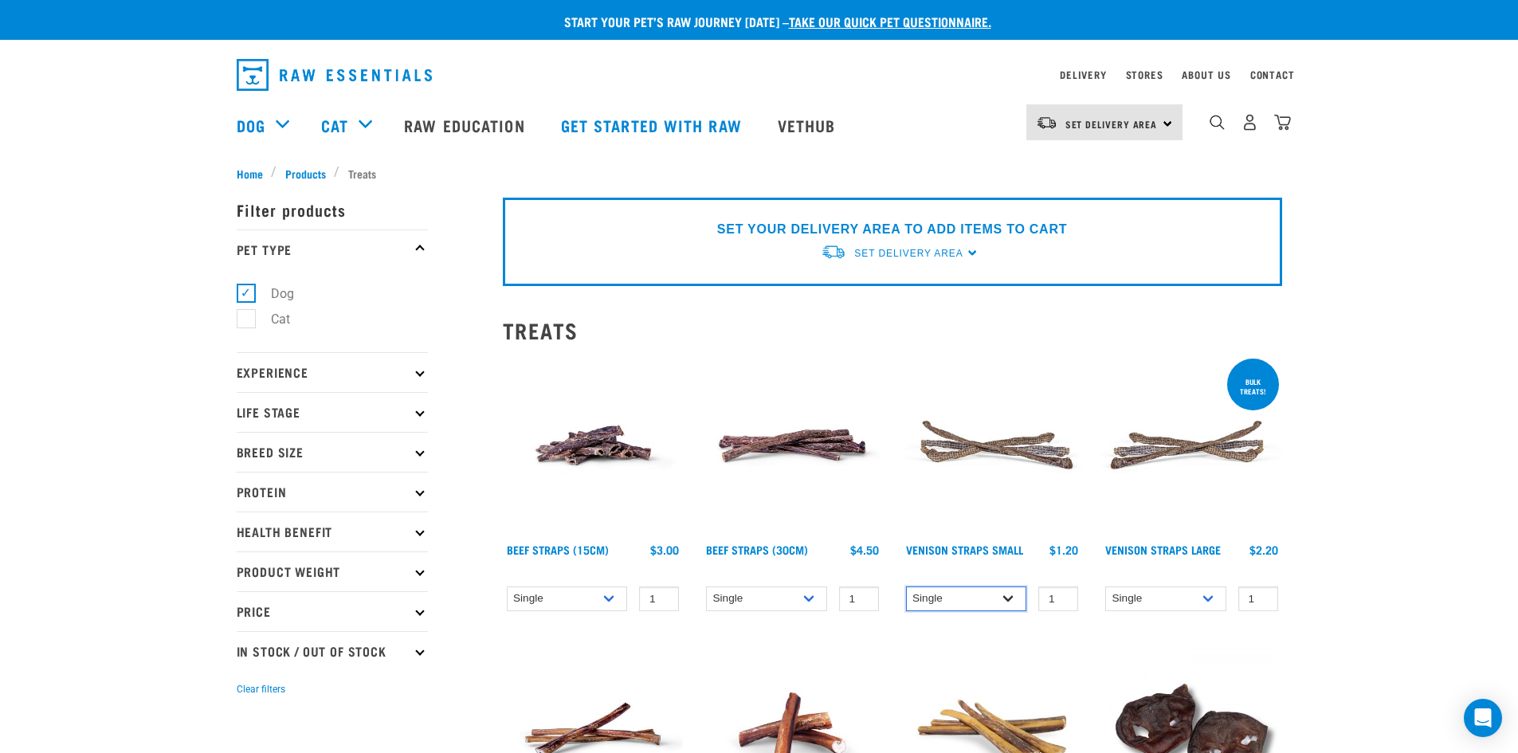
click at [1000, 592] on select "Single 25 per pack 50 per pack" at bounding box center [966, 598] width 121 height 25
select select "337205"
click at [906, 586] on select "Single 25 per pack 50 per pack" at bounding box center [966, 598] width 121 height 25
click at [1206, 594] on select "Single 25 per pack 50 per pack" at bounding box center [1165, 598] width 121 height 25
click at [1105, 586] on select "Single 25 per pack 50 per pack" at bounding box center [1165, 598] width 121 height 25
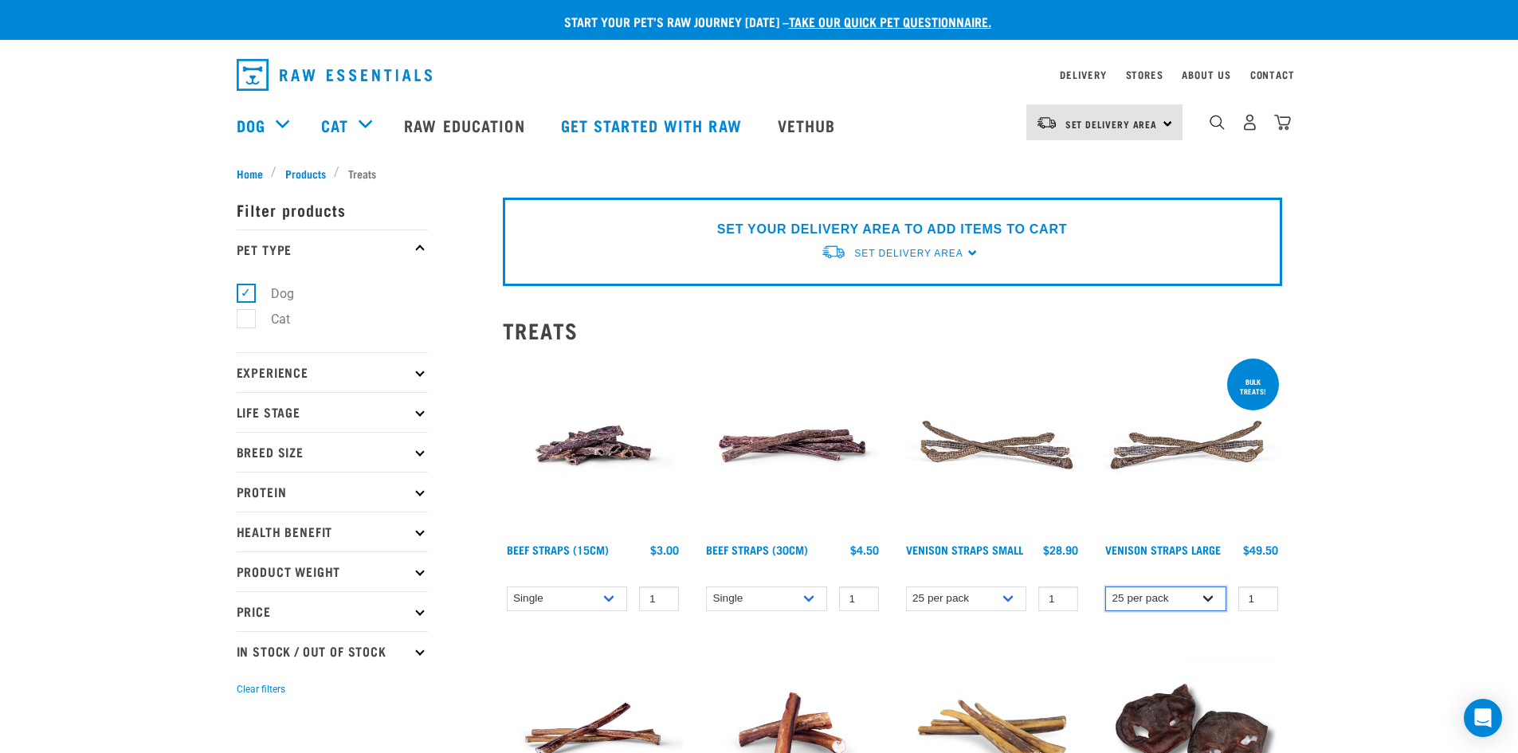
click at [1207, 602] on select "Single 25 per pack 50 per pack" at bounding box center [1165, 598] width 121 height 25
select select "6333"
click at [1105, 586] on select "Single 25 per pack 50 per pack" at bounding box center [1165, 598] width 121 height 25
click at [1263, 594] on input "2" at bounding box center [1258, 598] width 40 height 25
click at [1263, 594] on input "3" at bounding box center [1258, 598] width 40 height 25
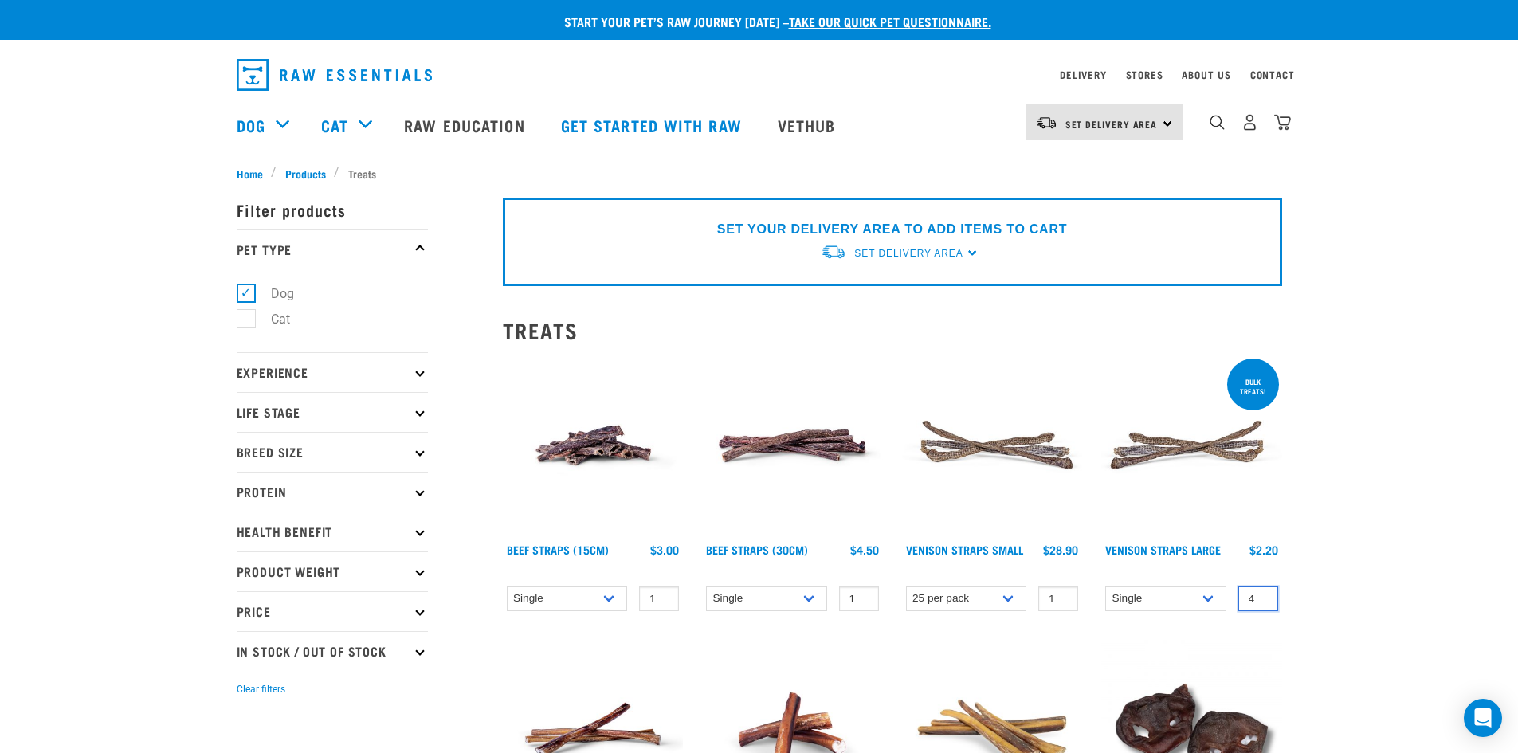
click at [1263, 594] on input "4" at bounding box center [1258, 598] width 40 height 25
click at [1263, 594] on input "5" at bounding box center [1258, 598] width 40 height 25
click at [1263, 594] on input "6" at bounding box center [1258, 598] width 40 height 25
click at [1263, 594] on input "7" at bounding box center [1258, 598] width 40 height 25
click at [1263, 601] on input "6" at bounding box center [1258, 598] width 40 height 25
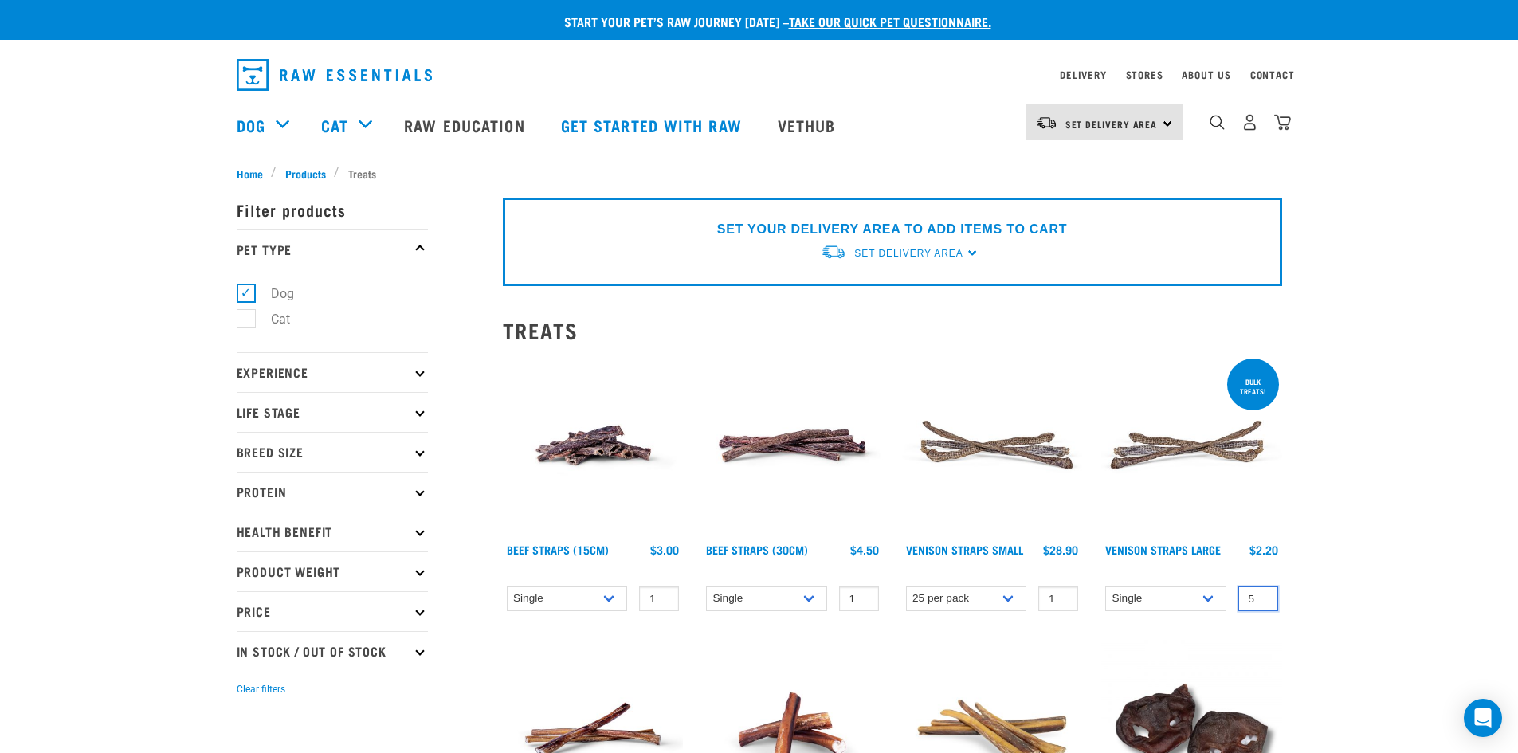
click at [1263, 601] on input "5" at bounding box center [1258, 598] width 40 height 25
type input "6"
click at [1257, 597] on input "6" at bounding box center [1258, 598] width 40 height 25
click at [1063, 598] on input "2" at bounding box center [1058, 598] width 40 height 25
click at [1063, 598] on input "3" at bounding box center [1058, 598] width 40 height 25
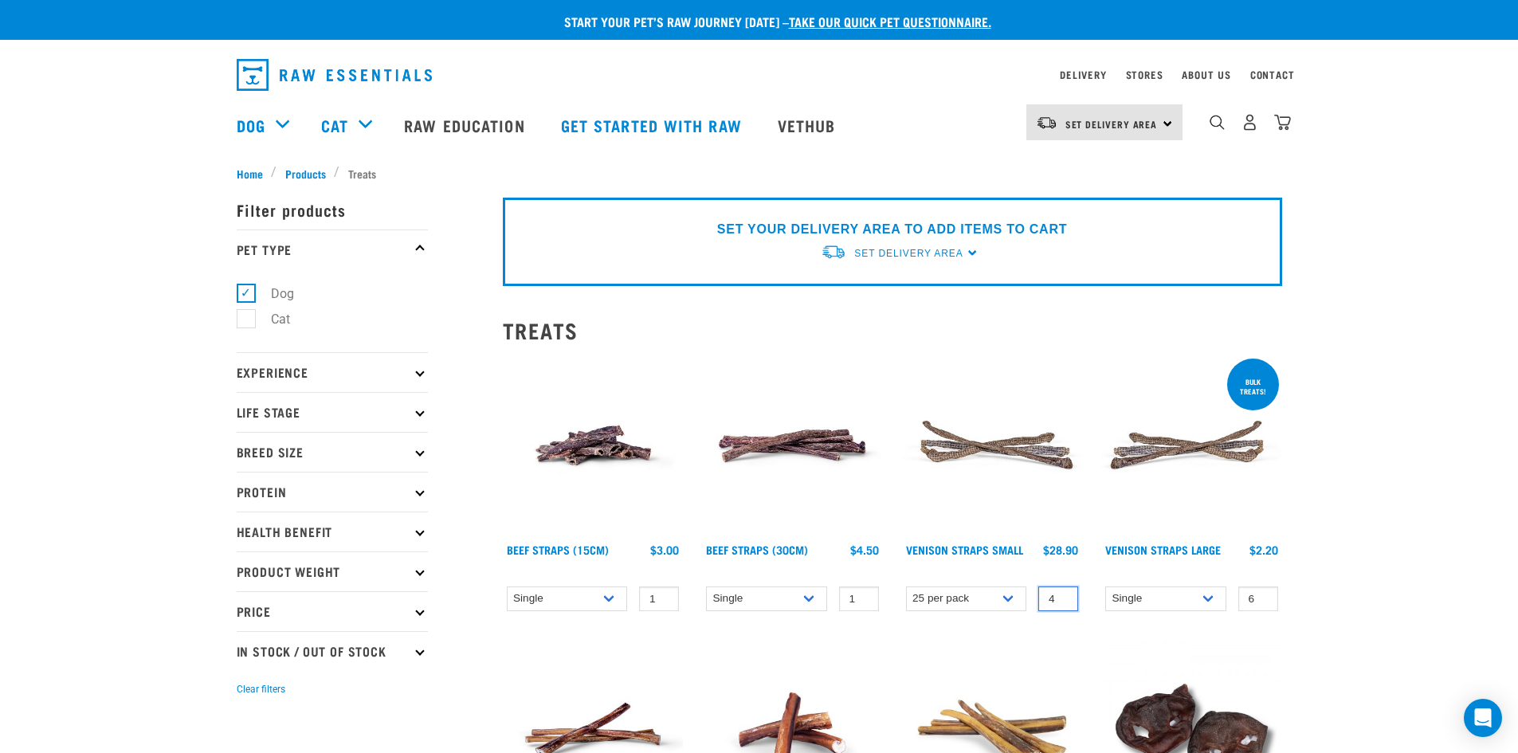
click at [1063, 598] on input "4" at bounding box center [1058, 598] width 40 height 25
click at [1063, 598] on input "5" at bounding box center [1058, 598] width 40 height 25
type input "6"
click at [1063, 598] on input "6" at bounding box center [1058, 598] width 40 height 25
click at [926, 239] on div "Set Delivery Area" at bounding box center [908, 253] width 108 height 29
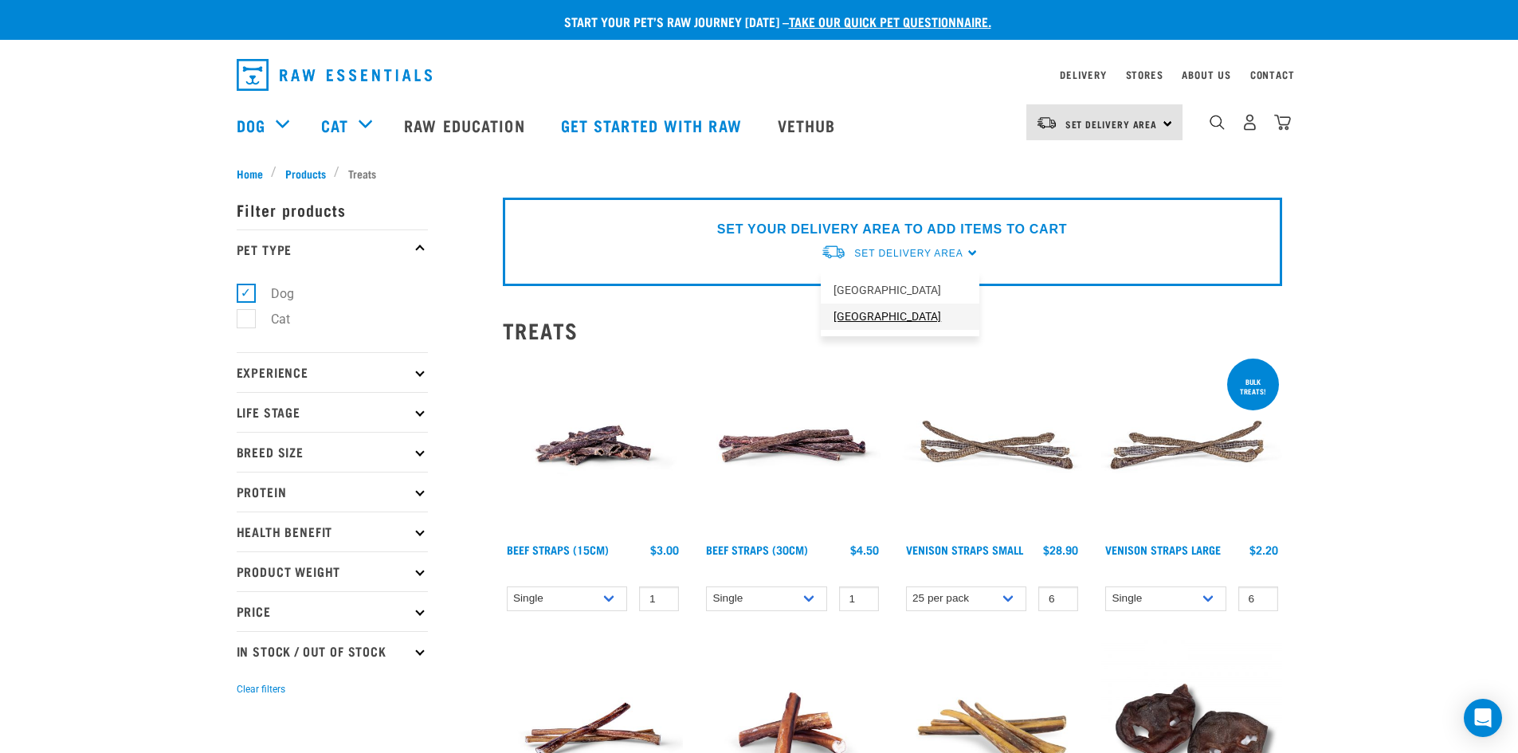
click at [866, 314] on link "[GEOGRAPHIC_DATA]" at bounding box center [900, 317] width 159 height 26
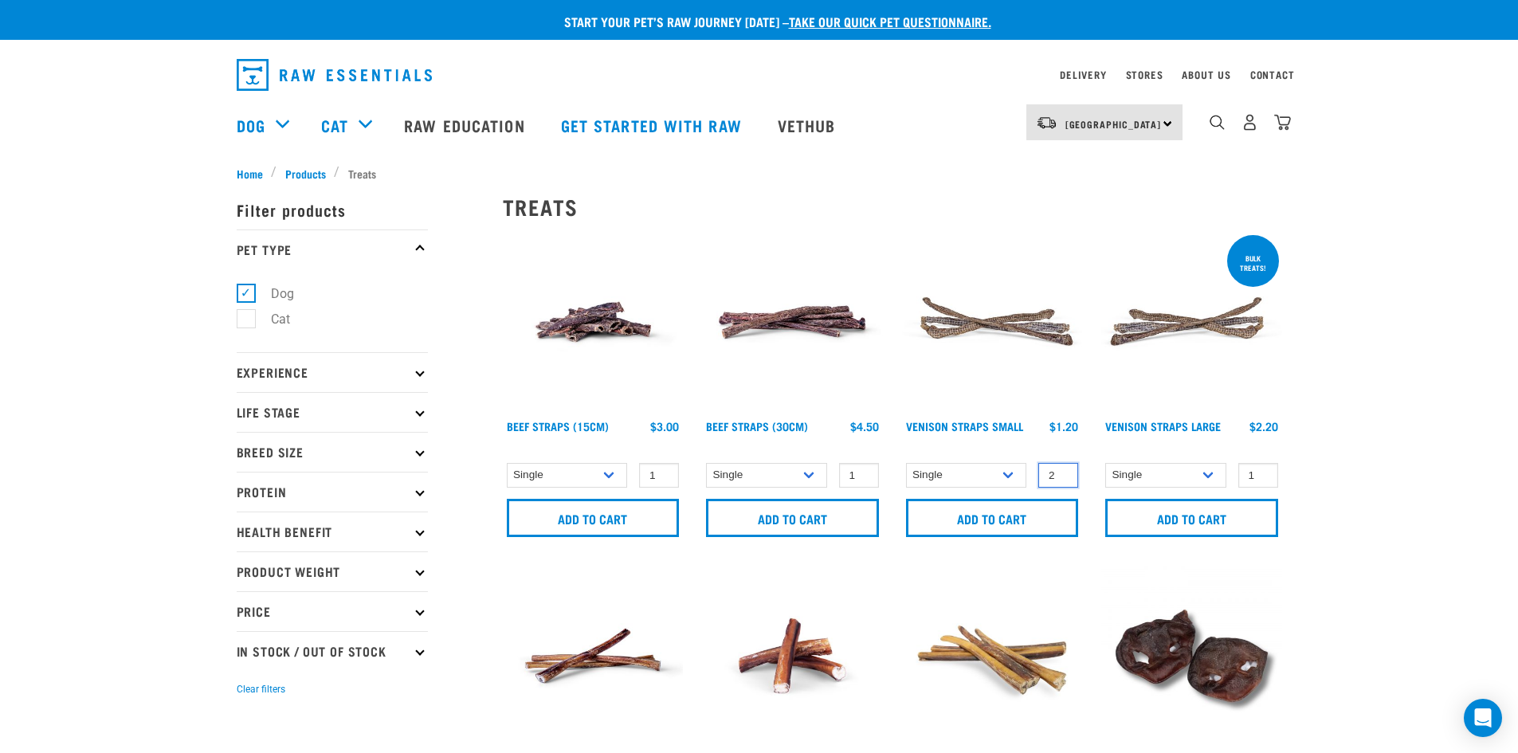
click at [1061, 470] on input "2" at bounding box center [1058, 475] width 40 height 25
click at [1061, 470] on input "3" at bounding box center [1058, 475] width 40 height 25
click at [1061, 470] on input "4" at bounding box center [1058, 475] width 40 height 25
click at [1061, 470] on input "5" at bounding box center [1058, 475] width 40 height 25
type input "4"
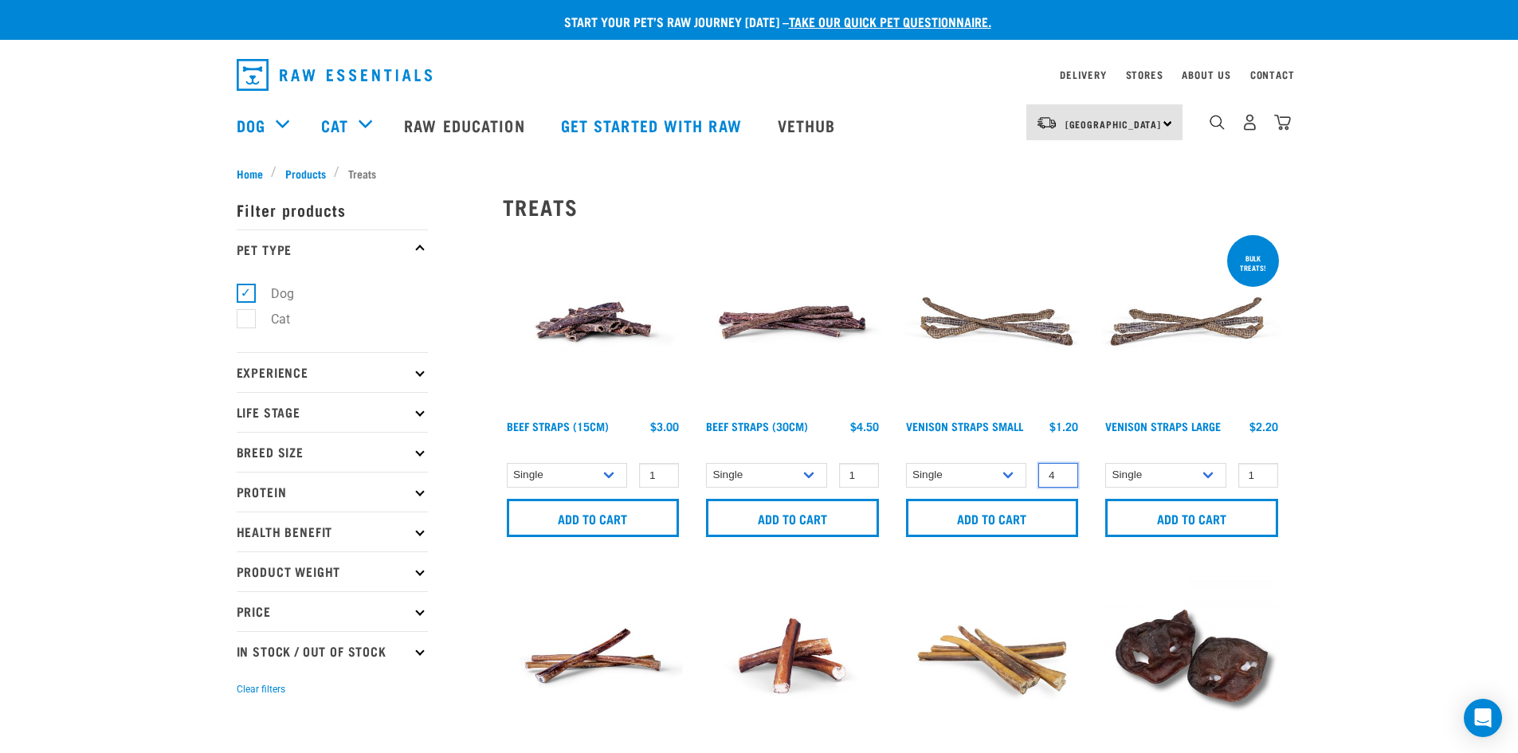
click at [1062, 476] on input "4" at bounding box center [1058, 475] width 40 height 25
click at [1053, 527] on input "Add to cart" at bounding box center [992, 518] width 173 height 38
click at [1264, 472] on input "2" at bounding box center [1258, 475] width 40 height 25
click at [1264, 472] on input "3" at bounding box center [1258, 475] width 40 height 25
type input "4"
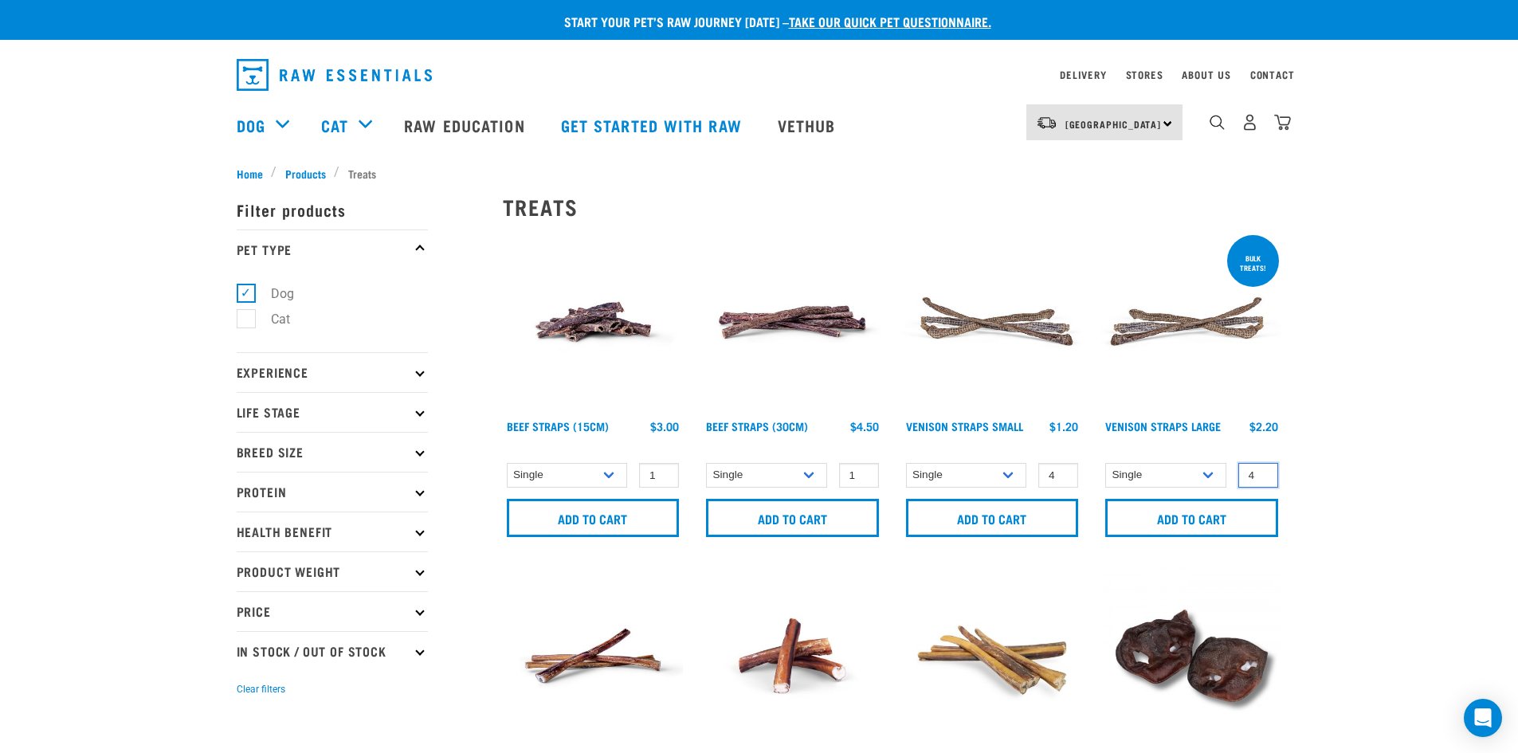
click at [1264, 472] on input "4" at bounding box center [1258, 475] width 40 height 25
click at [1229, 519] on input "Add to cart" at bounding box center [1191, 518] width 173 height 38
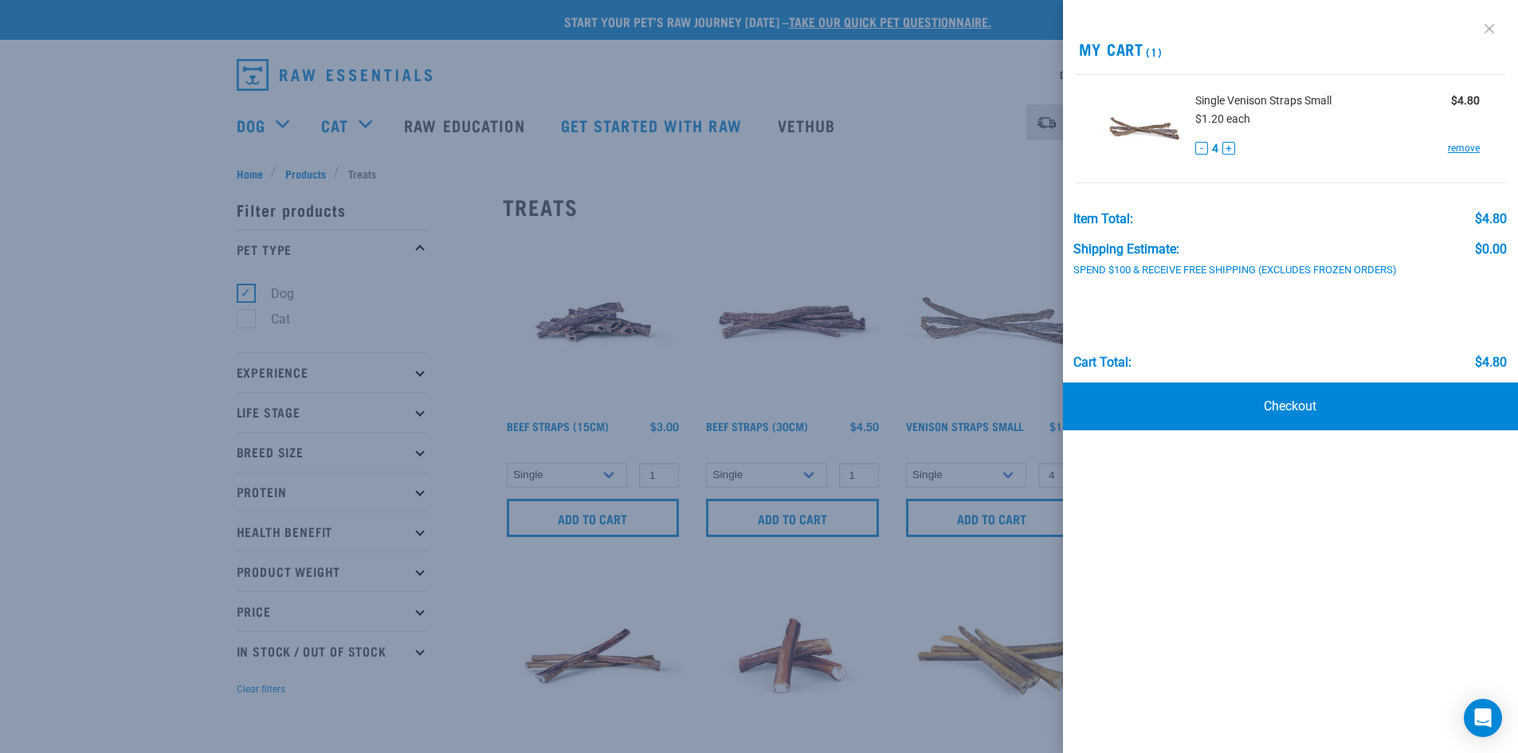
click at [1487, 17] on link at bounding box center [1488, 28] width 25 height 25
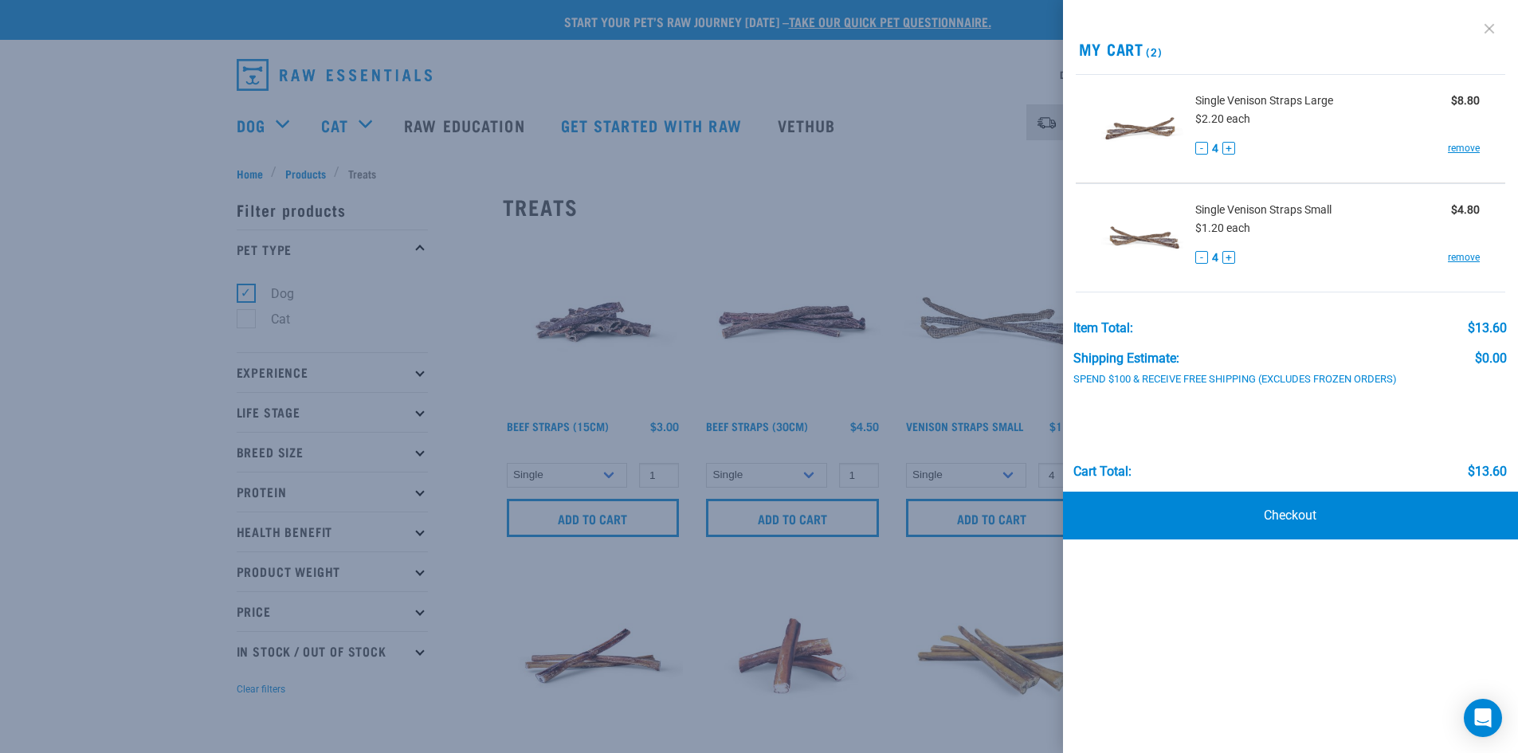
click at [1485, 33] on link at bounding box center [1488, 28] width 25 height 25
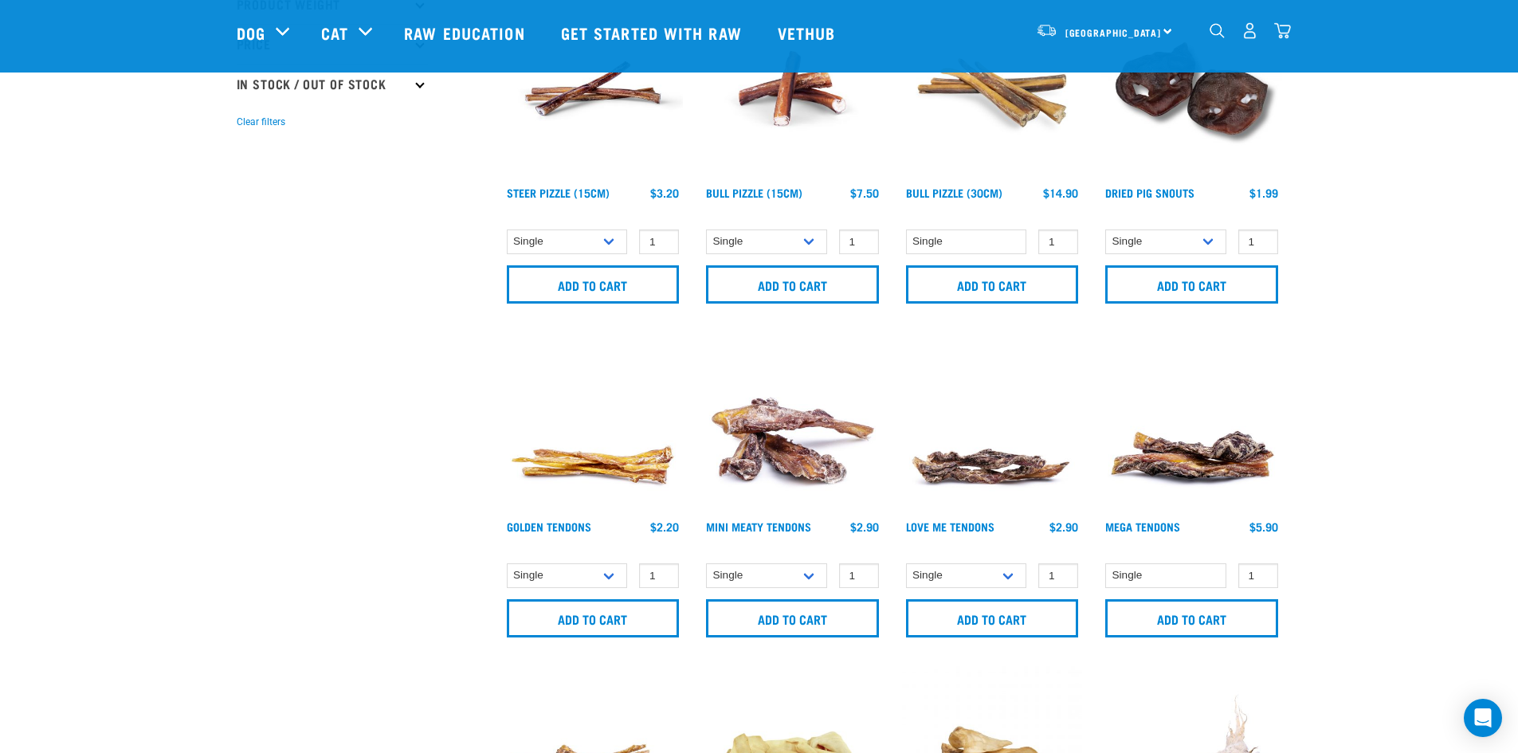
scroll to position [478, 0]
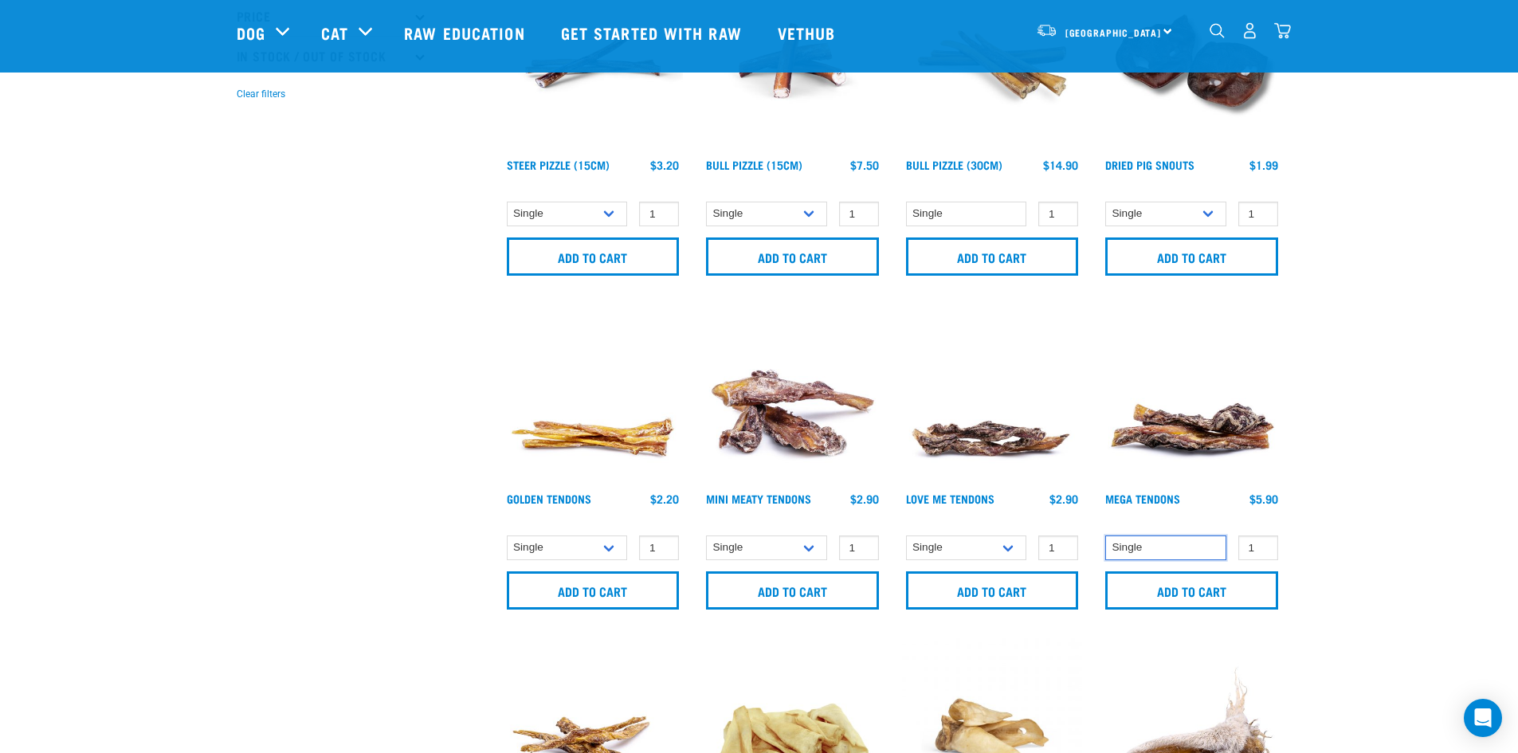
click at [1189, 547] on select "Single" at bounding box center [1165, 547] width 121 height 25
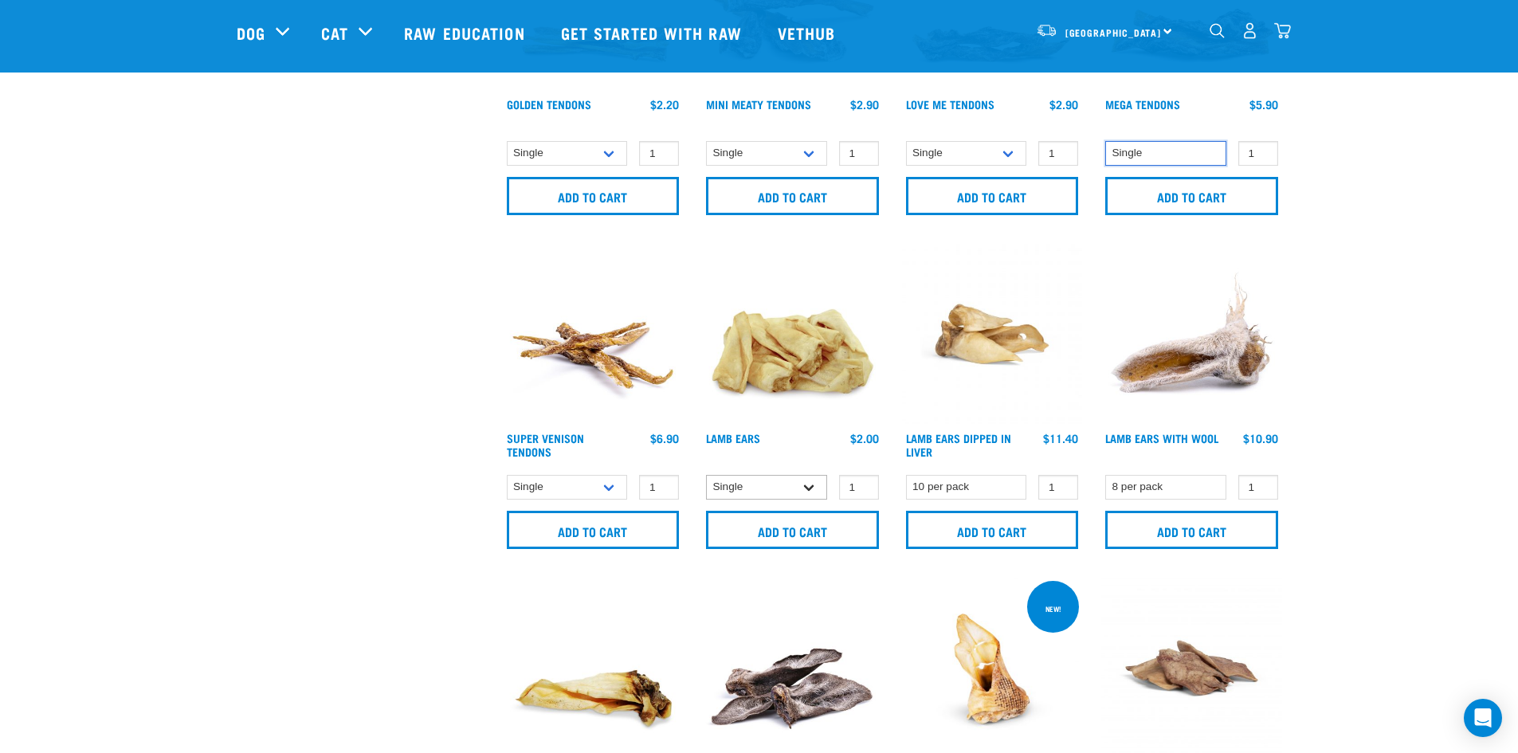
scroll to position [876, 0]
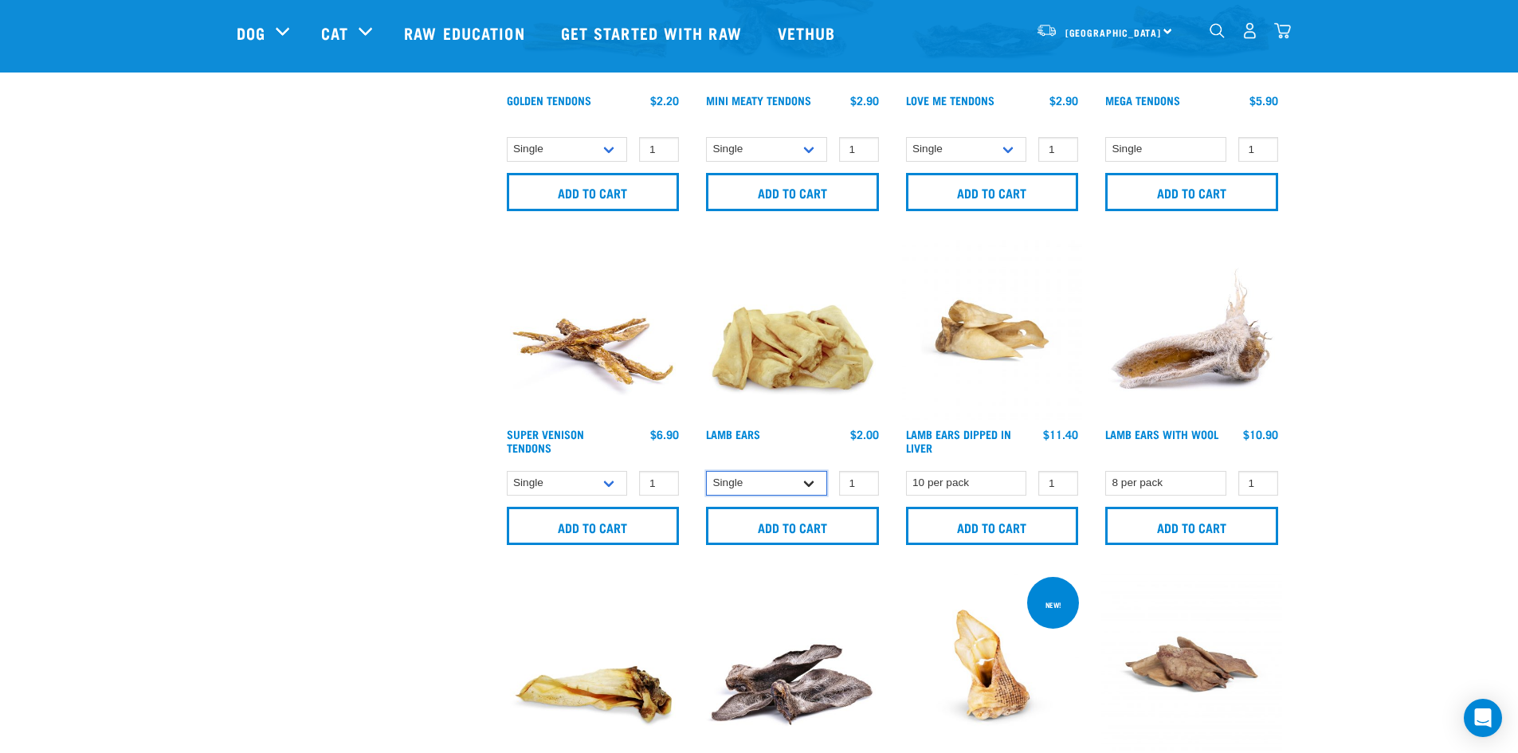
click at [797, 481] on select "Single 10 per pack 1kg" at bounding box center [766, 483] width 121 height 25
select select "800"
click at [706, 471] on select "Single 10 per pack 1kg" at bounding box center [766, 483] width 121 height 25
click at [1216, 523] on input "Add to cart" at bounding box center [1191, 526] width 173 height 38
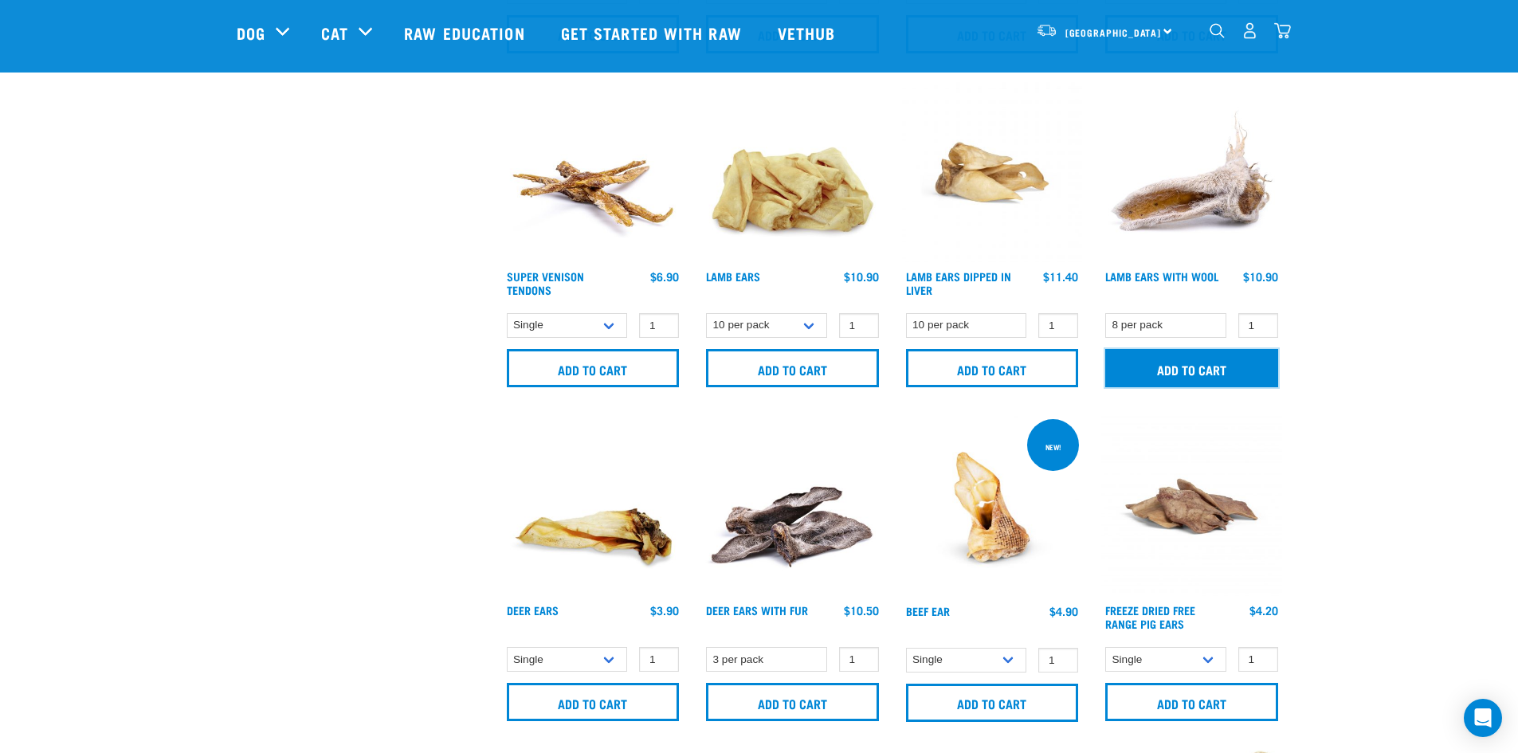
scroll to position [1036, 0]
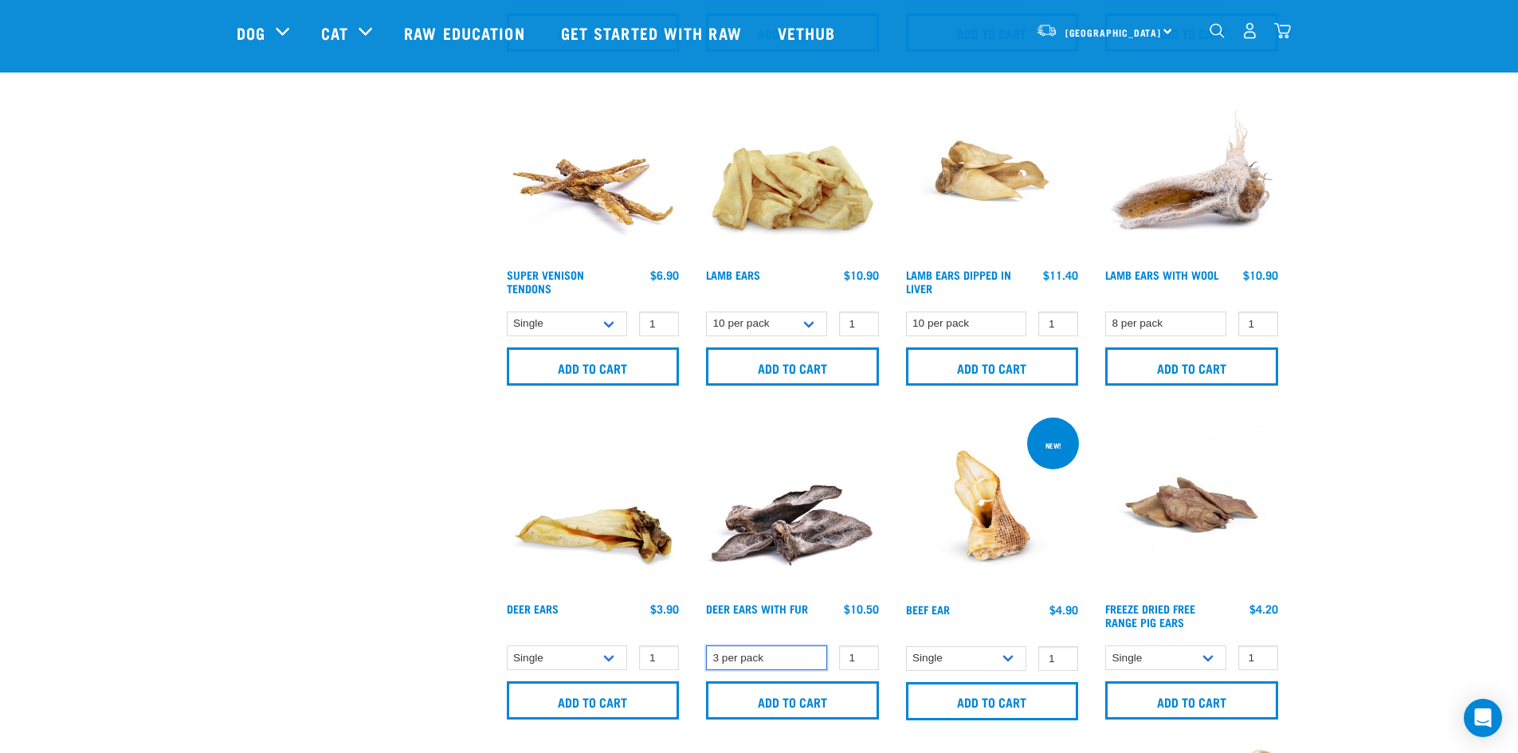
click at [737, 648] on select "3 per pack" at bounding box center [766, 657] width 121 height 25
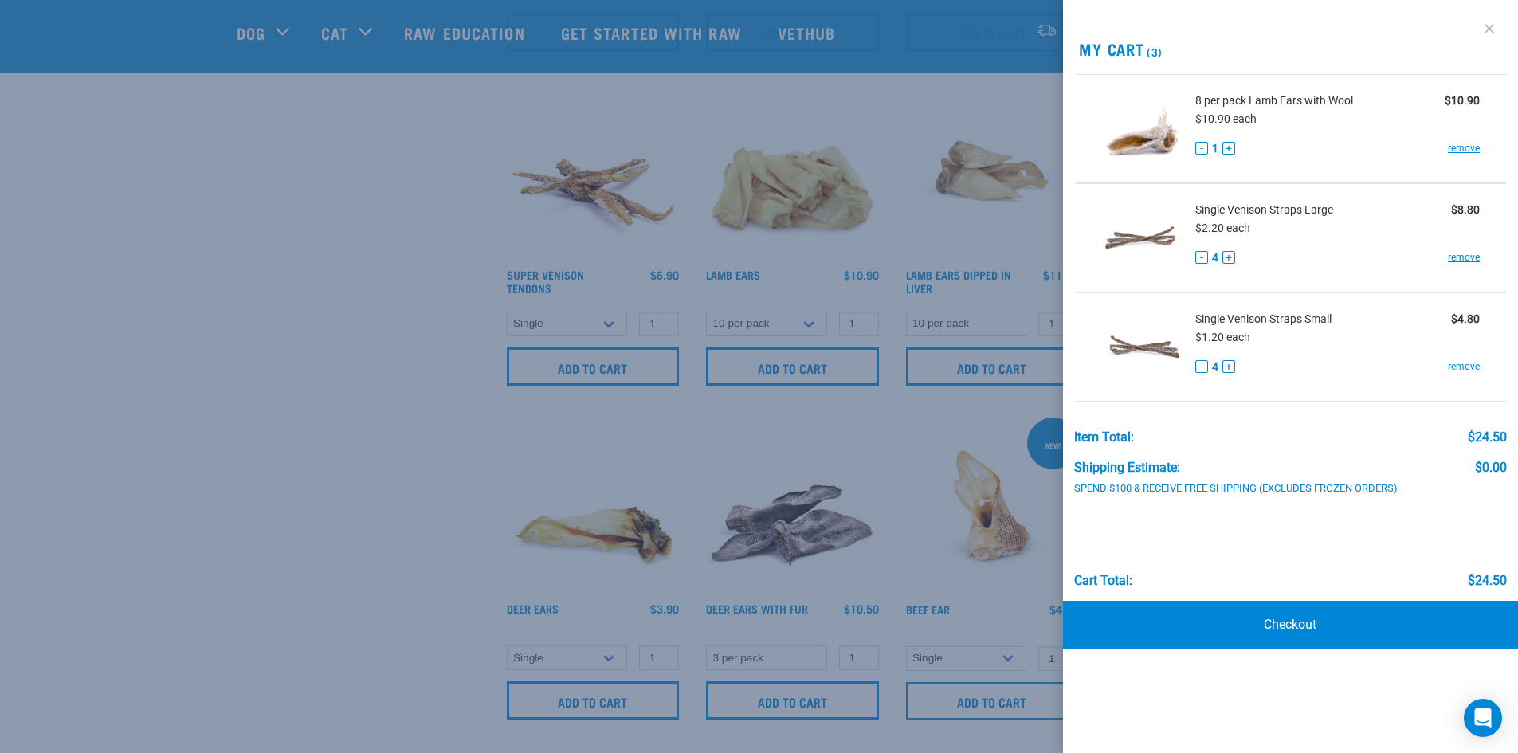
click at [1490, 31] on link at bounding box center [1488, 28] width 25 height 25
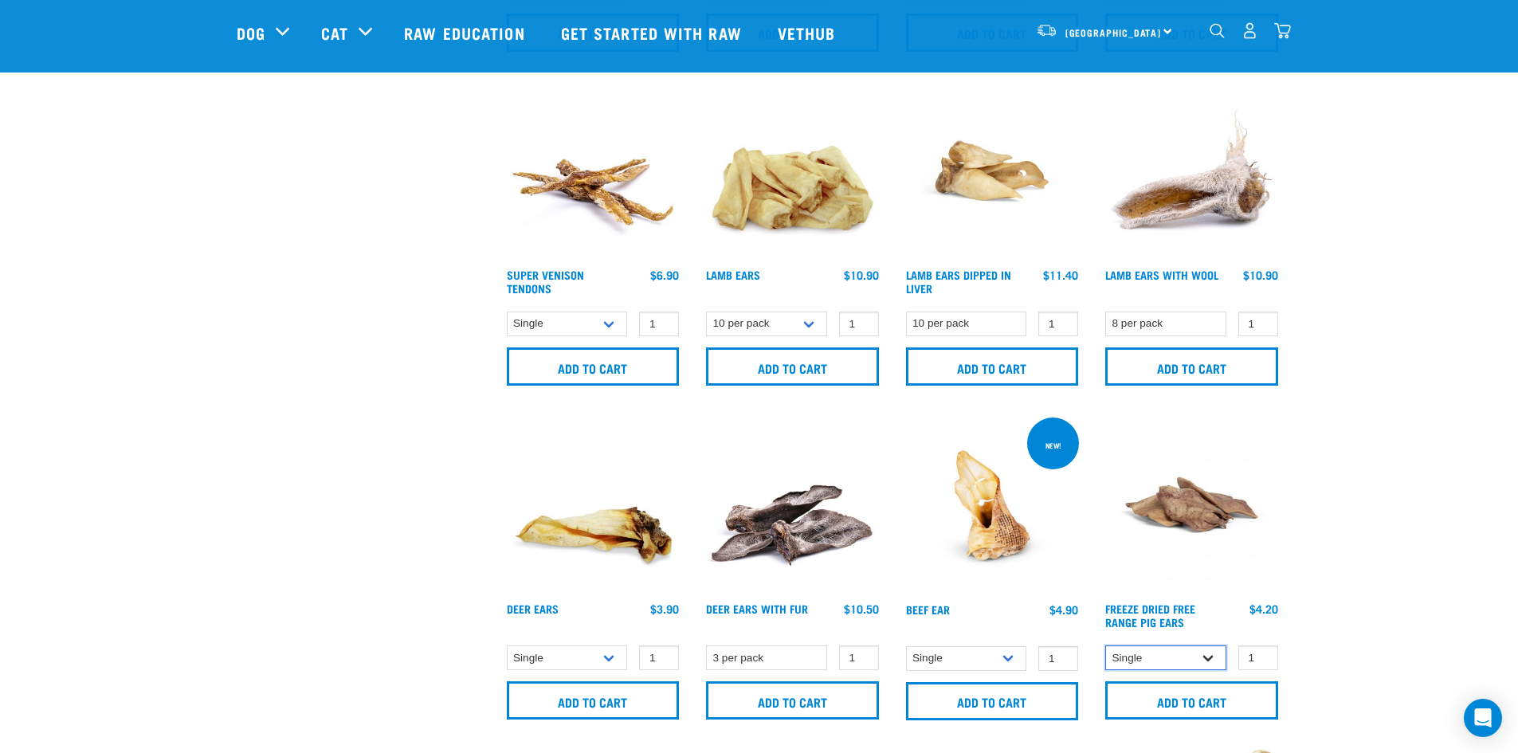
click at [1191, 661] on select "Single 6 per pack 10 per pack" at bounding box center [1165, 657] width 121 height 25
click at [1105, 645] on select "Single 6 per pack 10 per pack" at bounding box center [1165, 657] width 121 height 25
drag, startPoint x: 1203, startPoint y: 650, endPoint x: 1204, endPoint y: 665, distance: 14.4
click at [1203, 650] on select "Single 6 per pack 10 per pack" at bounding box center [1165, 657] width 121 height 25
click at [1105, 645] on select "Single 6 per pack 10 per pack" at bounding box center [1165, 657] width 121 height 25
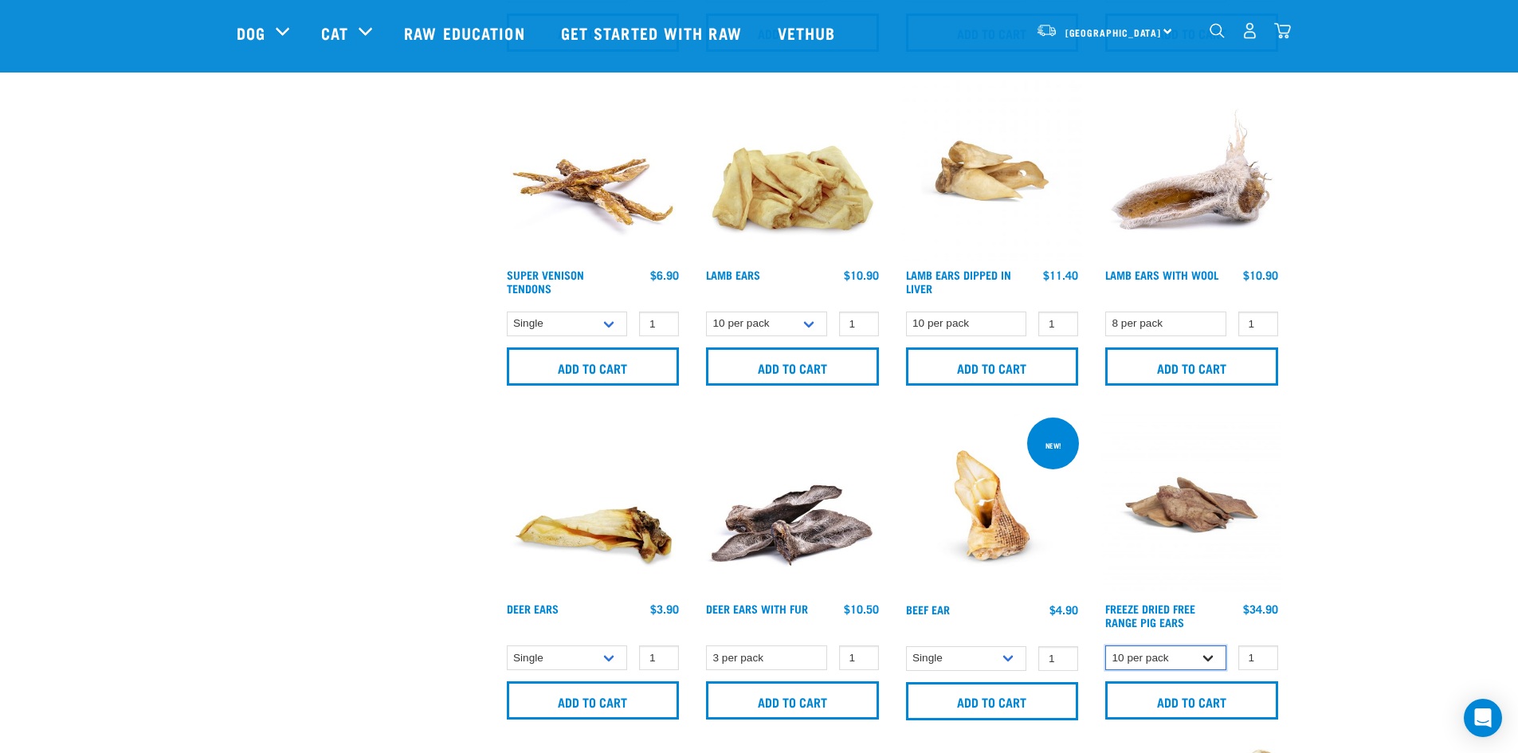
click at [1211, 653] on select "Single 6 per pack 10 per pack" at bounding box center [1165, 657] width 121 height 25
select select "324587"
click at [1105, 645] on select "Single 6 per pack 10 per pack" at bounding box center [1165, 657] width 121 height 25
click at [1201, 699] on input "Add to cart" at bounding box center [1191, 700] width 173 height 38
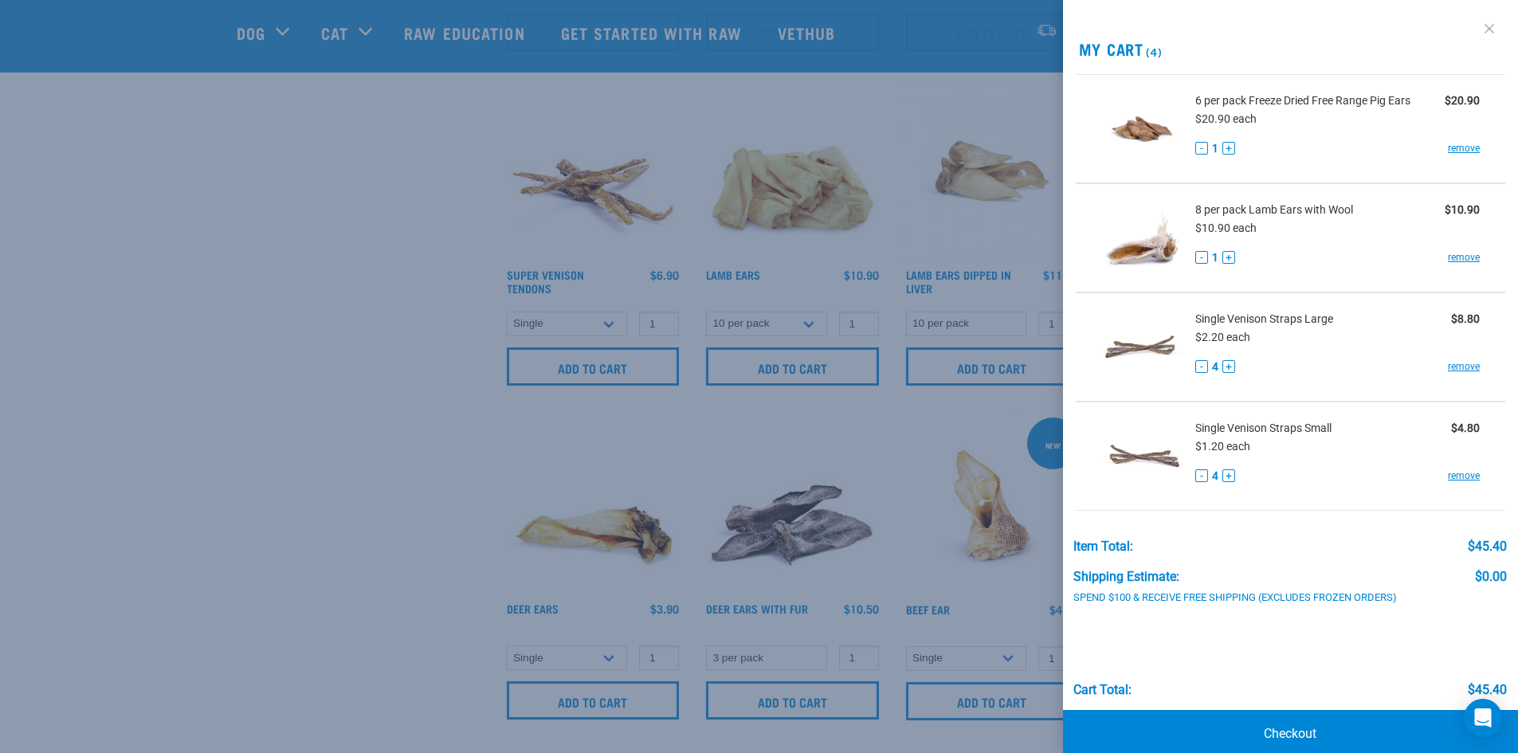
click at [1476, 26] on link at bounding box center [1488, 28] width 25 height 25
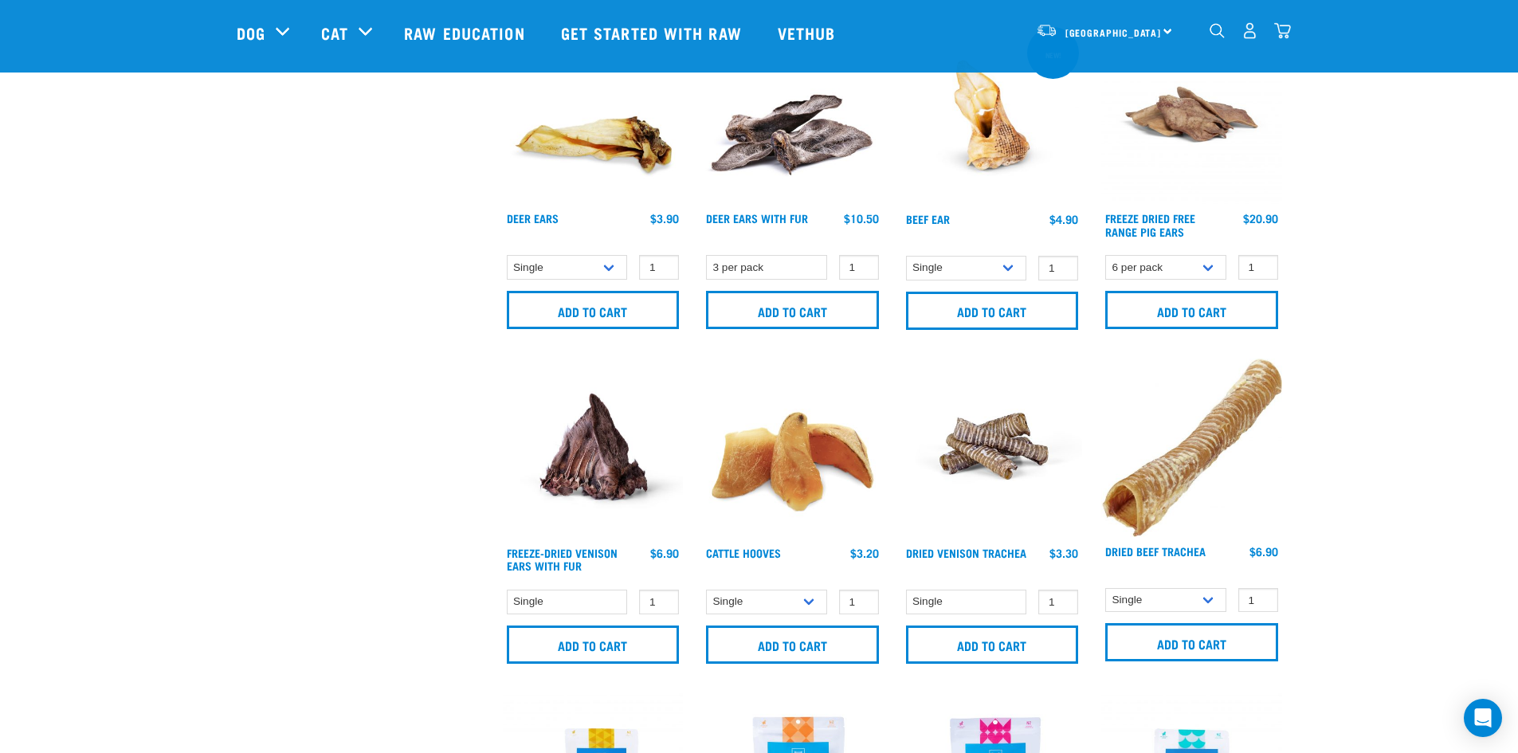
scroll to position [1514, 0]
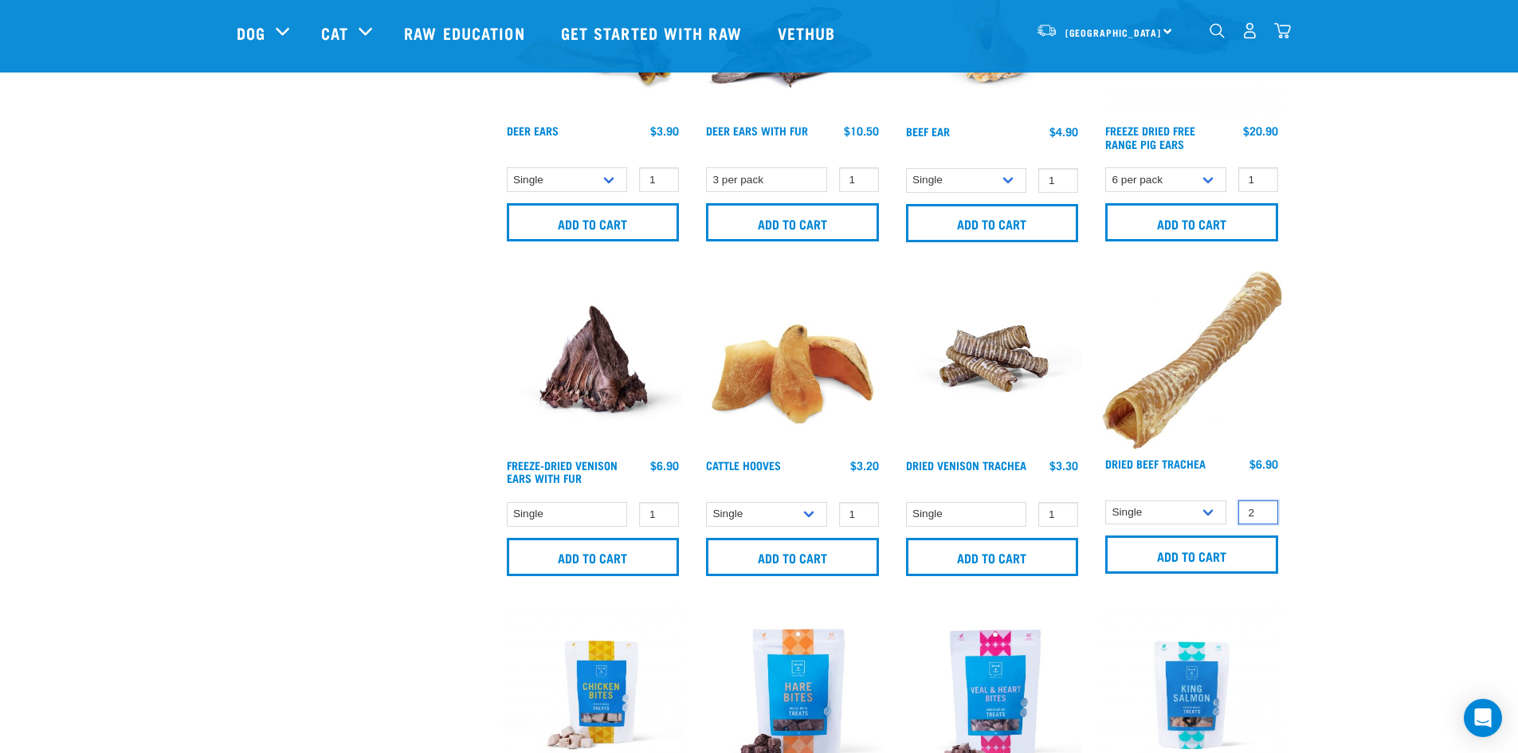
type input "2"
click at [1257, 508] on input "2" at bounding box center [1258, 512] width 40 height 25
click at [1227, 552] on input "Add to cart" at bounding box center [1191, 554] width 173 height 38
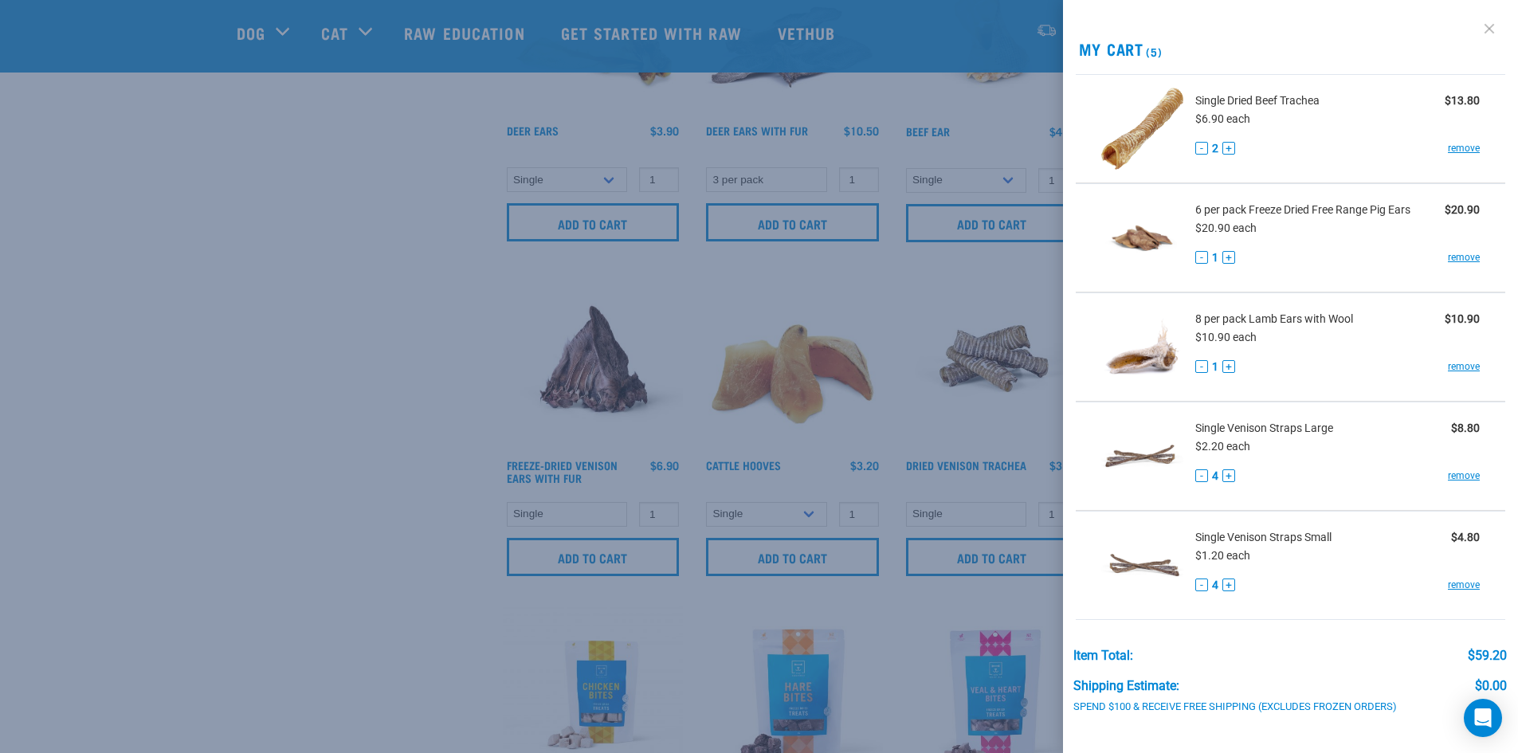
click at [1476, 25] on link at bounding box center [1488, 28] width 25 height 25
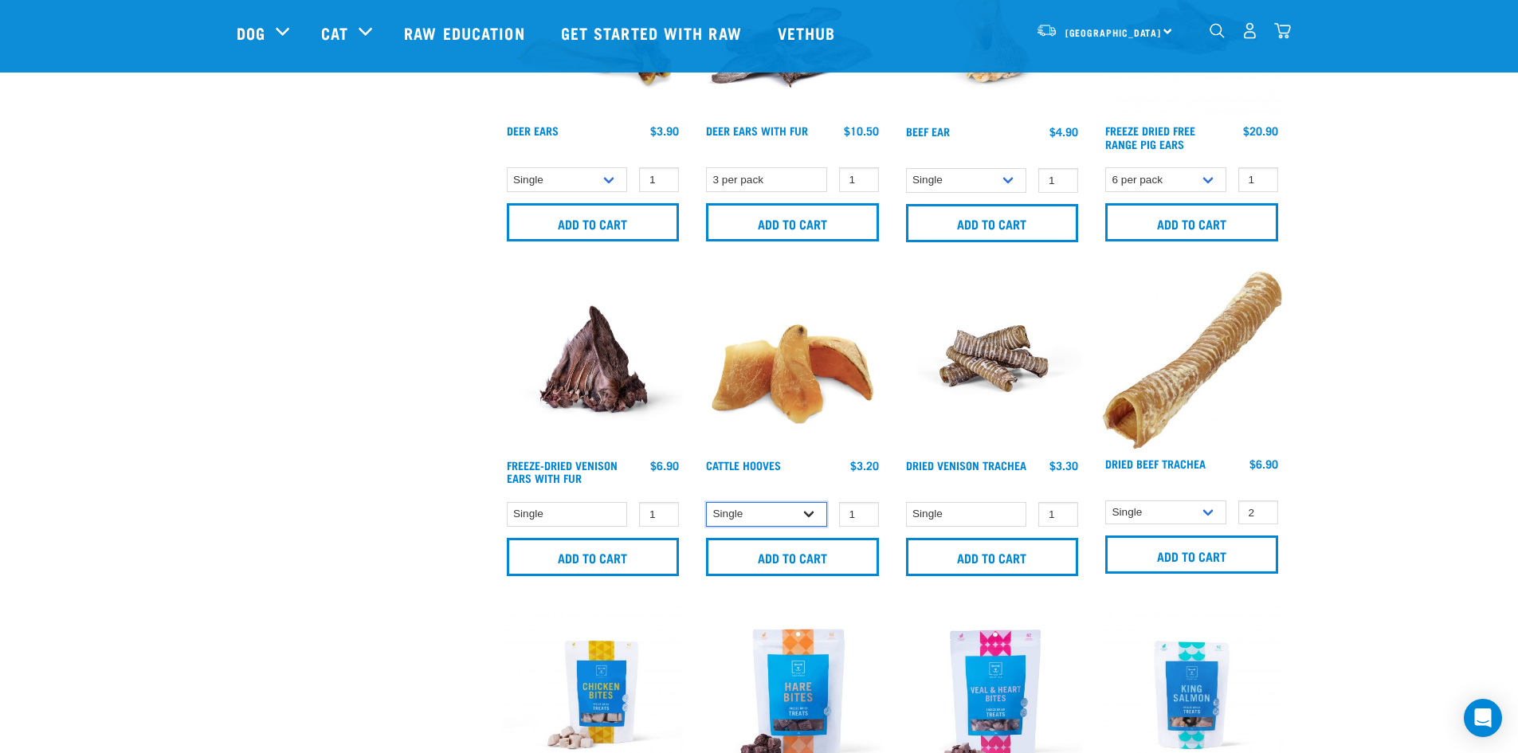
click at [816, 510] on select "Single 10 per pack Bulk (30 pack)" at bounding box center [766, 514] width 121 height 25
click at [706, 502] on select "Single 10 per pack Bulk (30 pack)" at bounding box center [766, 514] width 121 height 25
click at [809, 513] on select "Single 10 per pack Bulk (30 pack)" at bounding box center [766, 514] width 121 height 25
select select "691"
click at [706, 502] on select "Single 10 per pack Bulk (30 pack)" at bounding box center [766, 514] width 121 height 25
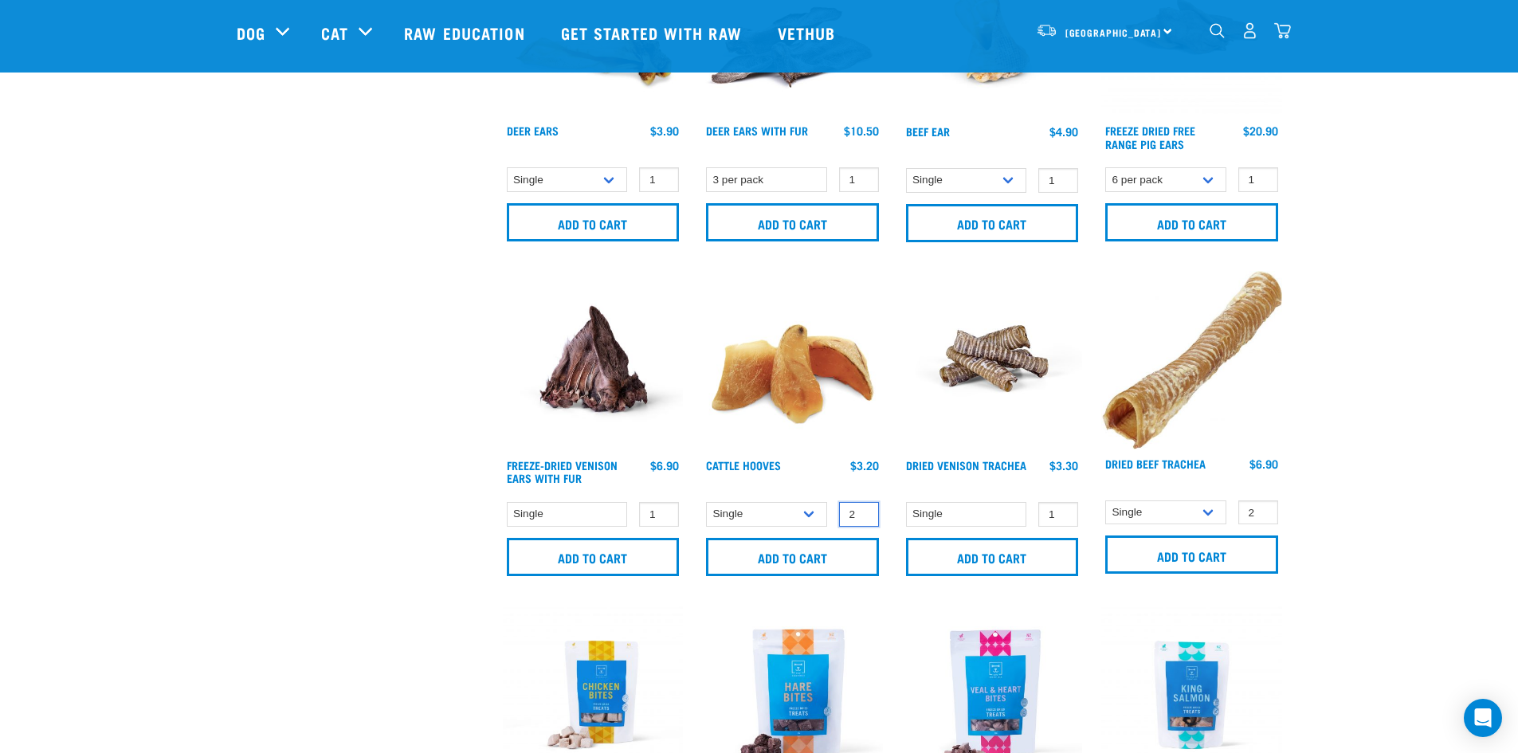
click at [862, 509] on input "2" at bounding box center [859, 514] width 40 height 25
click at [862, 509] on input "3" at bounding box center [859, 514] width 40 height 25
type input "4"
click at [862, 509] on input "4" at bounding box center [859, 514] width 40 height 25
click at [841, 557] on input "Add to cart" at bounding box center [792, 557] width 173 height 38
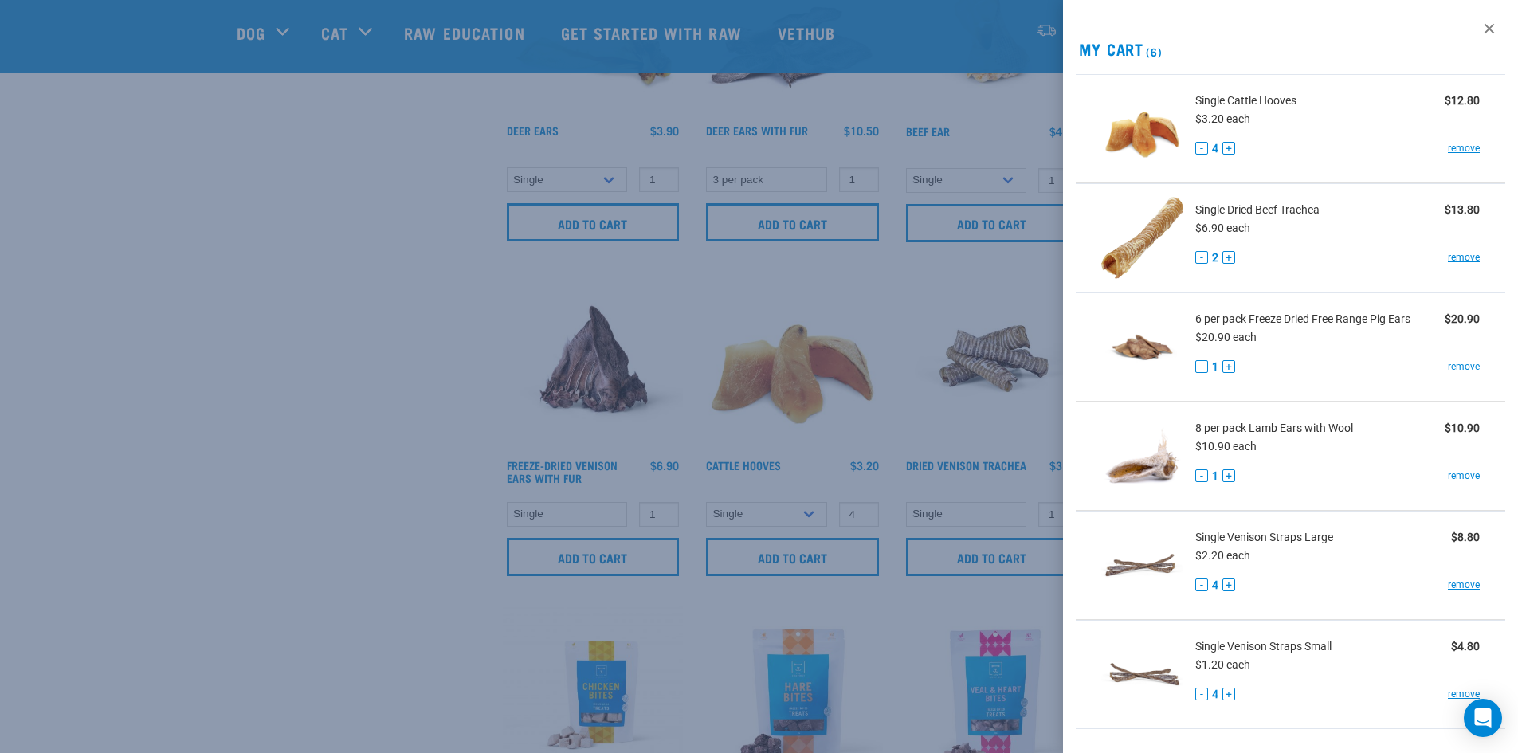
click at [233, 525] on div at bounding box center [759, 376] width 1518 height 753
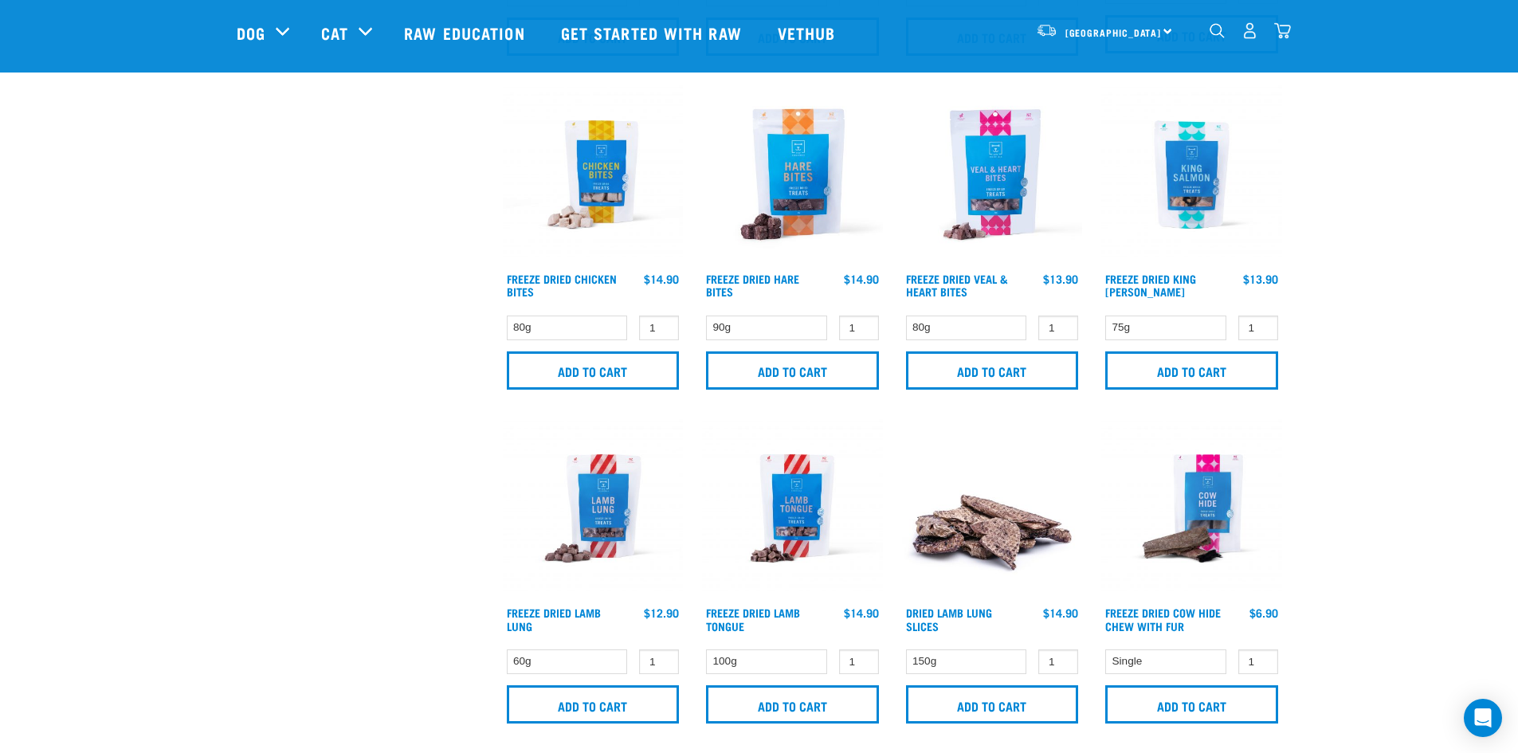
scroll to position [2072, 0]
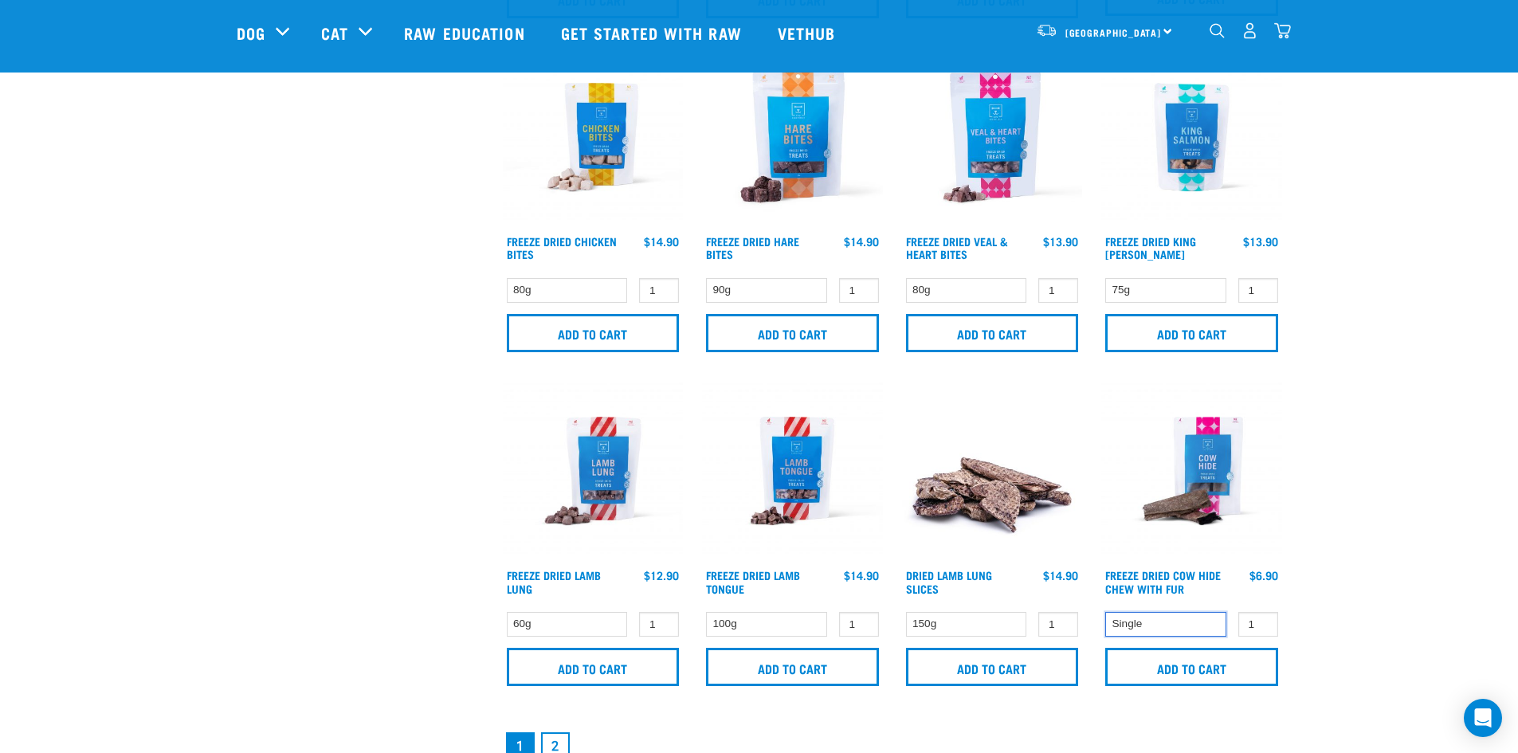
click at [1175, 618] on select "Single" at bounding box center [1165, 624] width 121 height 25
click at [1262, 623] on input "2" at bounding box center [1258, 624] width 40 height 25
click at [1253, 660] on input "Add to cart" at bounding box center [1191, 667] width 173 height 38
click at [0, 520] on article "There are 1 items left in stock of Freeze Dried Cow Hide Chew with Fur, please …" at bounding box center [0, 376] width 0 height 753
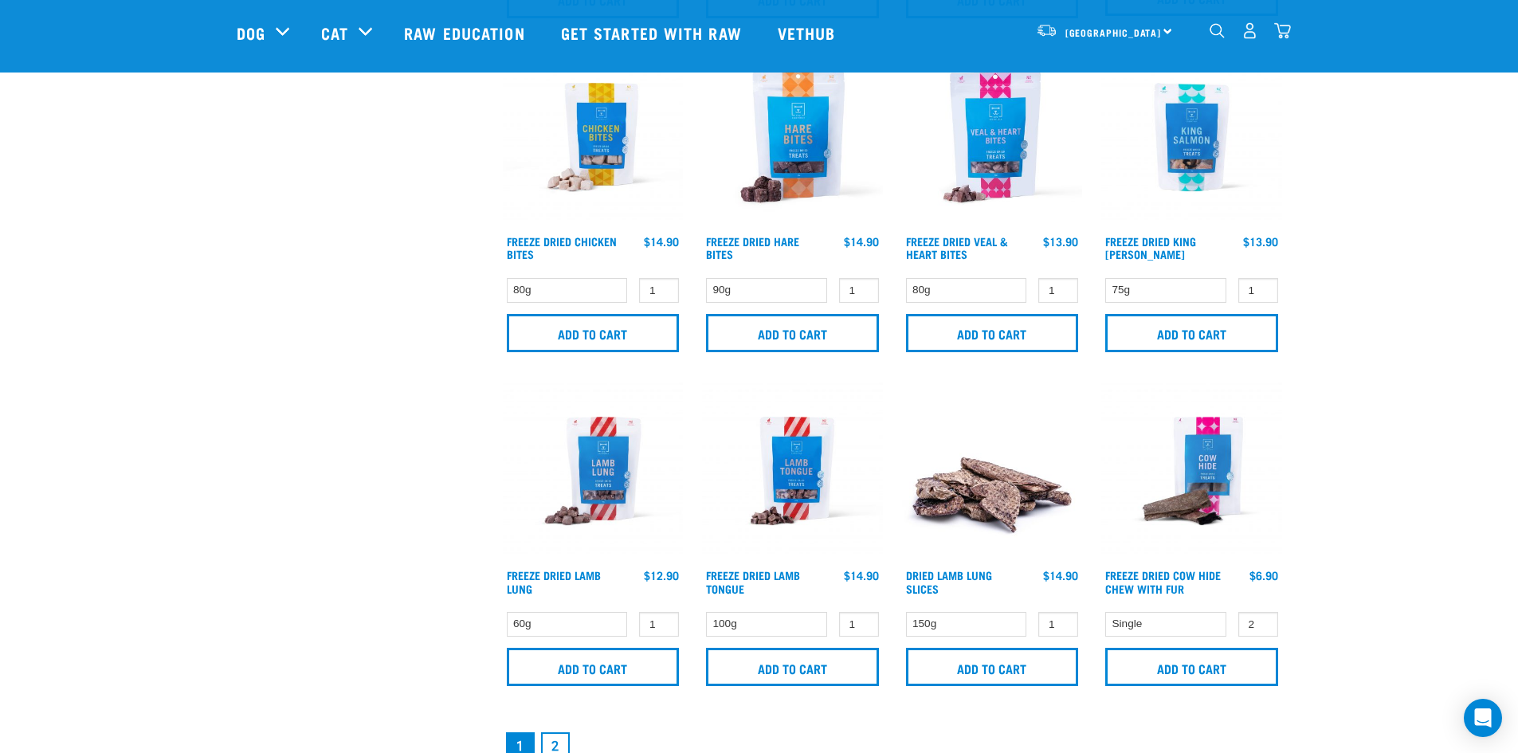
click at [57, 371] on button "delete" at bounding box center [49, 377] width 16 height 16
drag, startPoint x: 1261, startPoint y: 627, endPoint x: 1233, endPoint y: 649, distance: 35.7
type input "1"
click at [1261, 628] on input "1" at bounding box center [1258, 624] width 40 height 25
click at [1220, 669] on input "Add to cart" at bounding box center [1191, 667] width 173 height 38
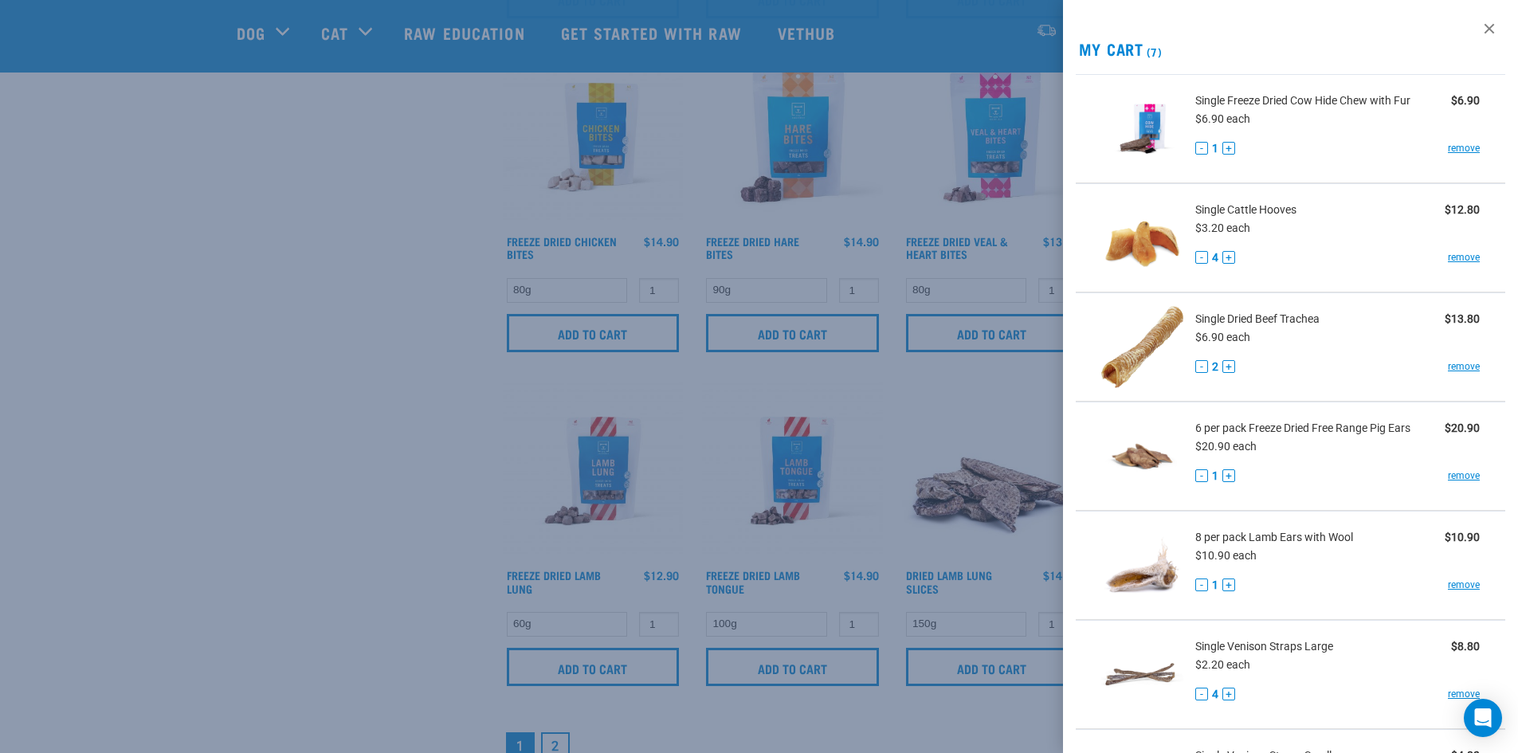
click at [1471, 10] on div "View past orders / re-order My Cart (7) Single Freeze Dried Cow Hide Chew with …" at bounding box center [1291, 376] width 456 height 753
click at [1477, 25] on link at bounding box center [1488, 28] width 25 height 25
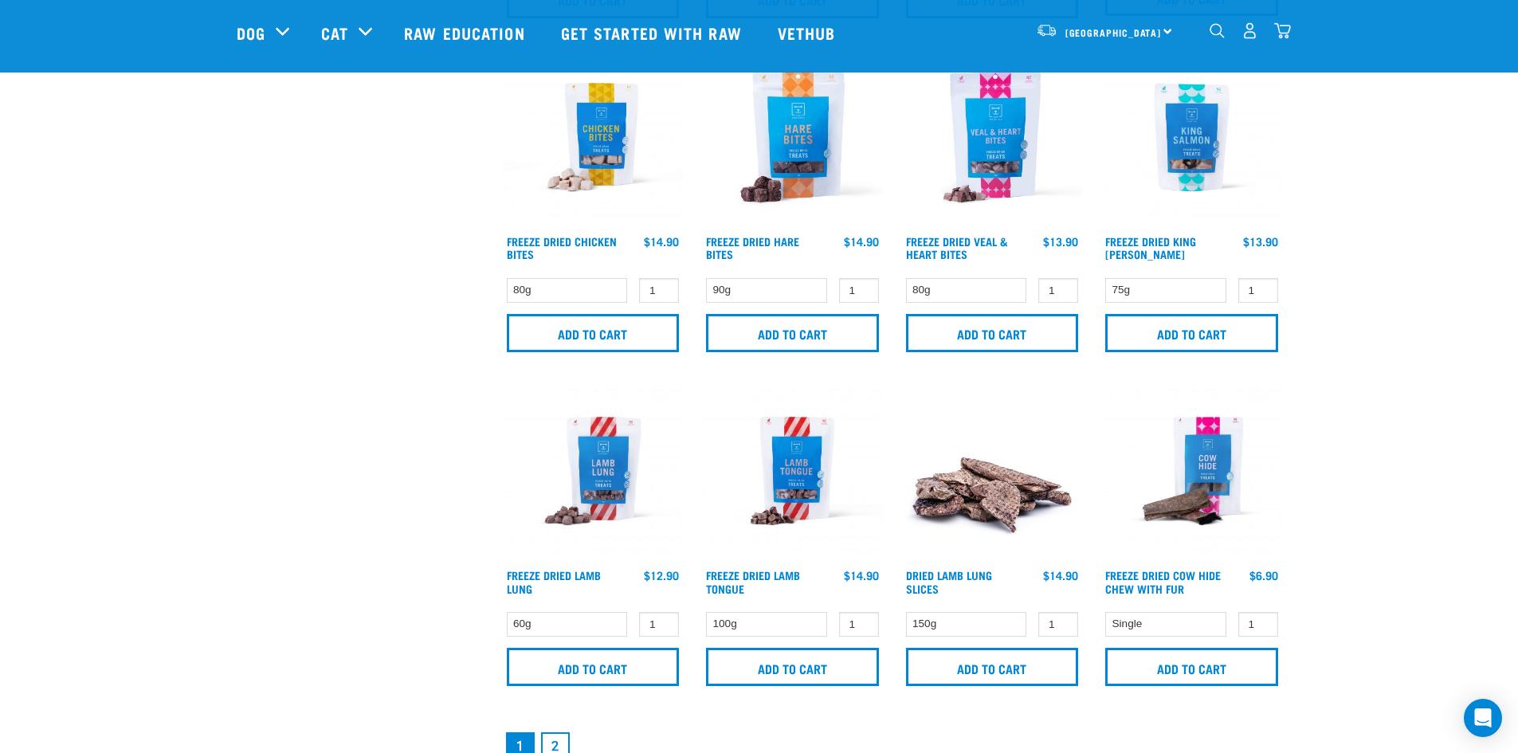
scroll to position [2470, 0]
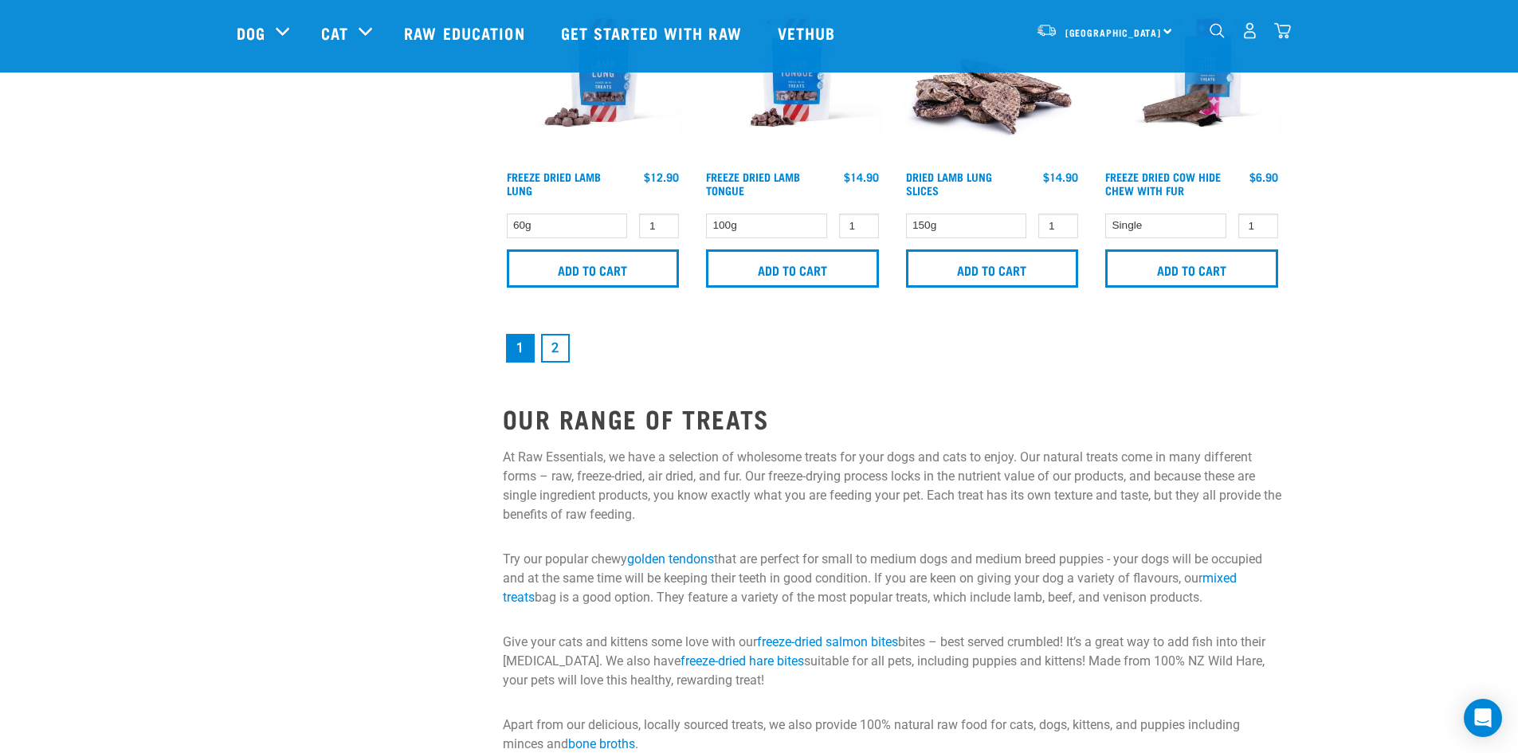
click at [563, 356] on link "2" at bounding box center [555, 348] width 29 height 29
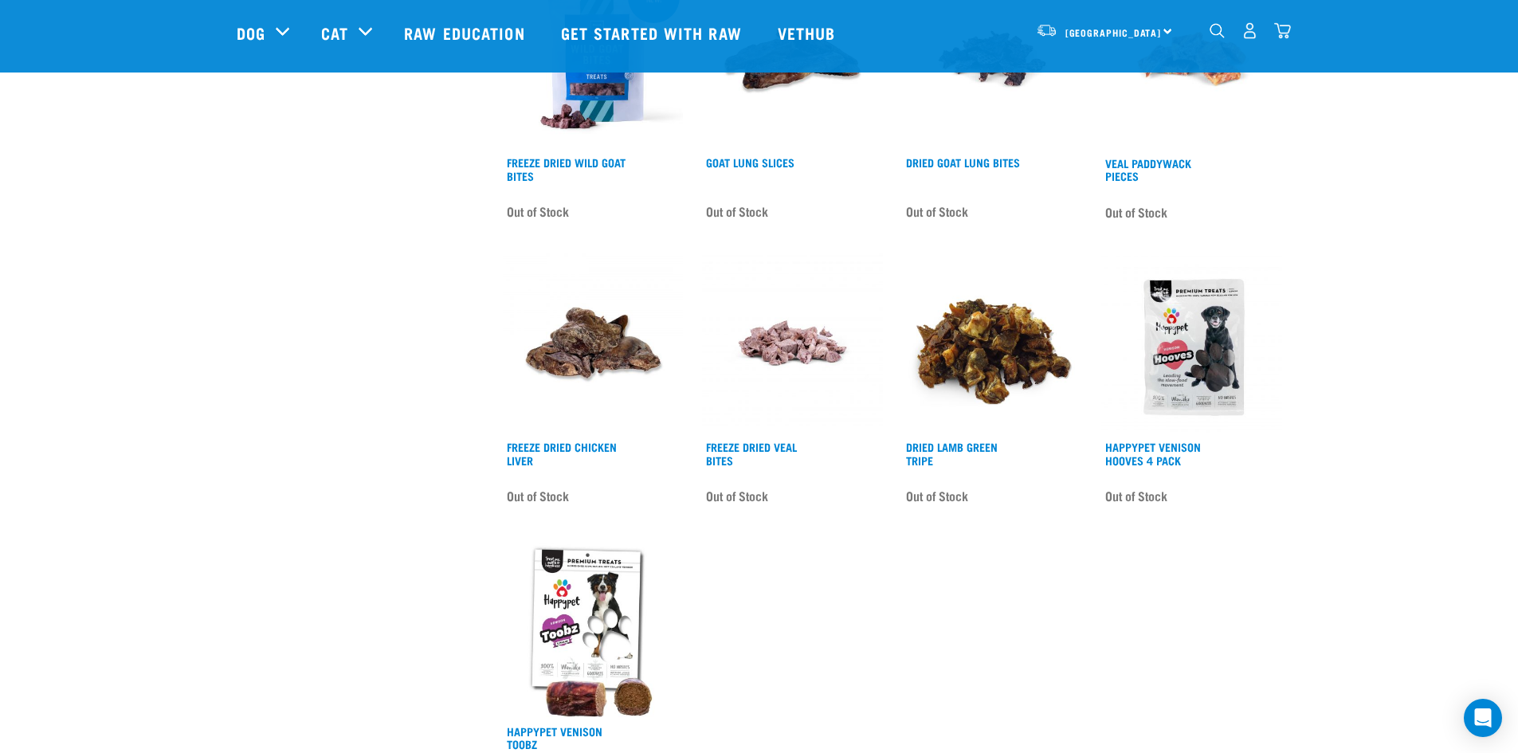
scroll to position [1833, 0]
